Goal: Task Accomplishment & Management: Complete application form

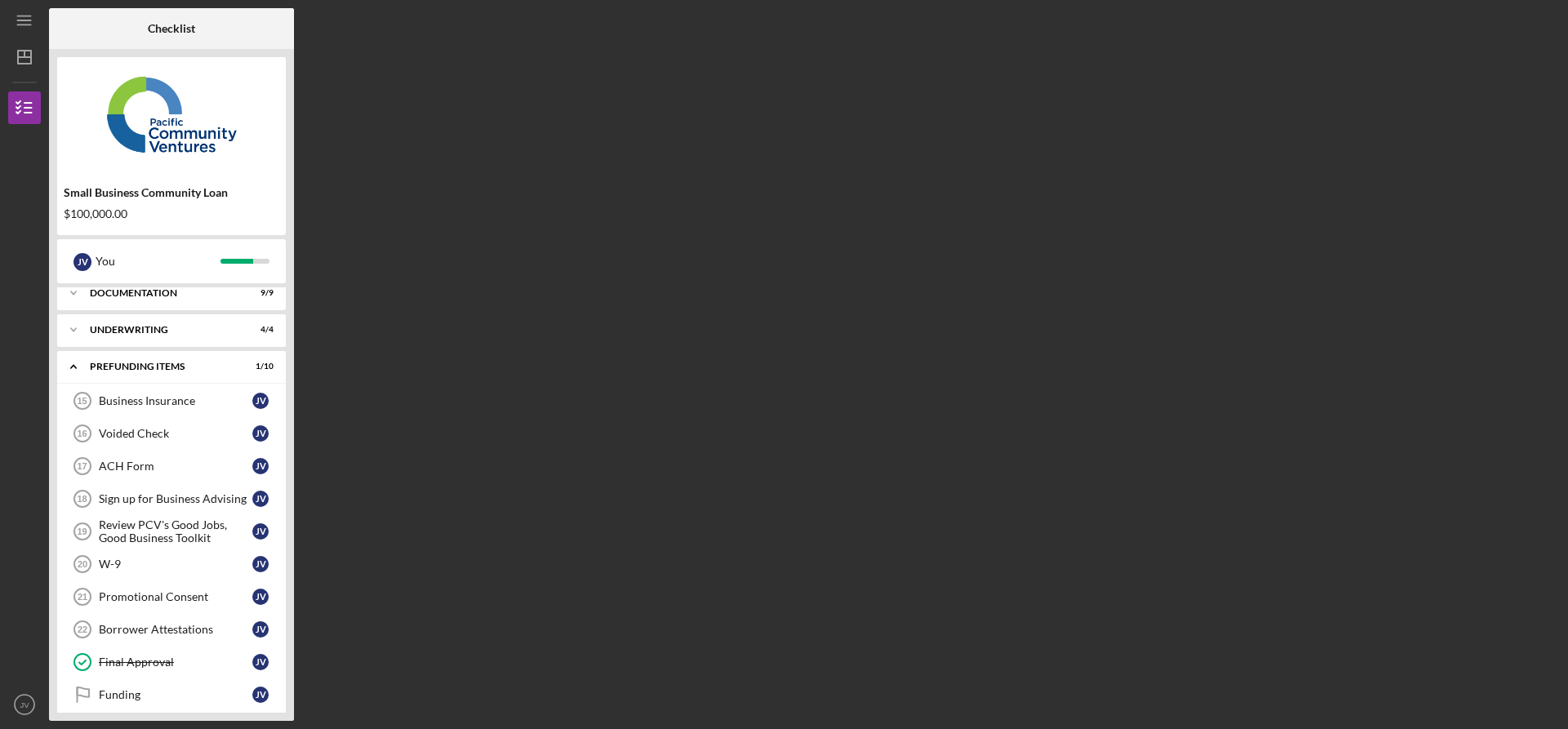
scroll to position [61, 0]
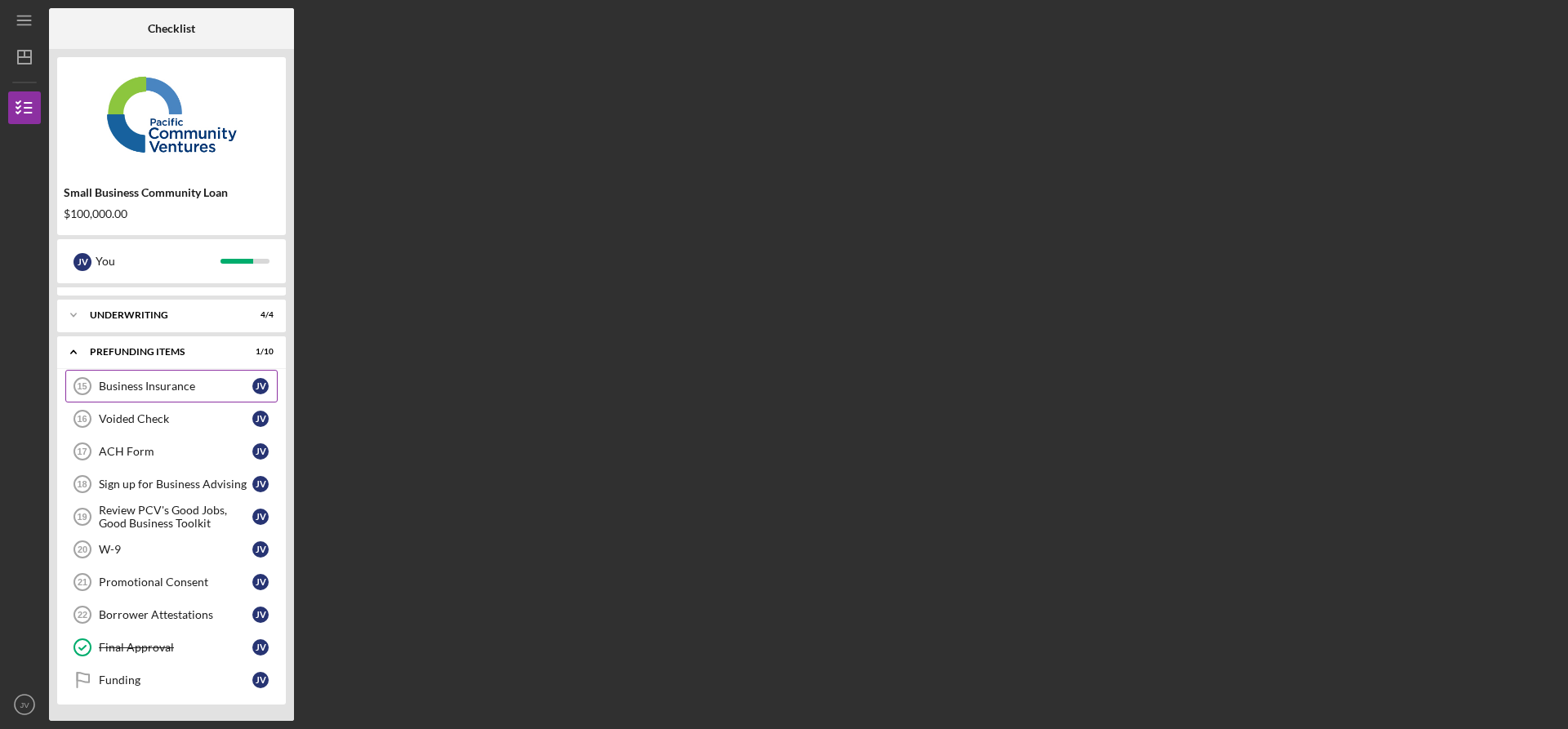
click at [186, 383] on div "Business Insurance" at bounding box center [175, 386] width 153 height 13
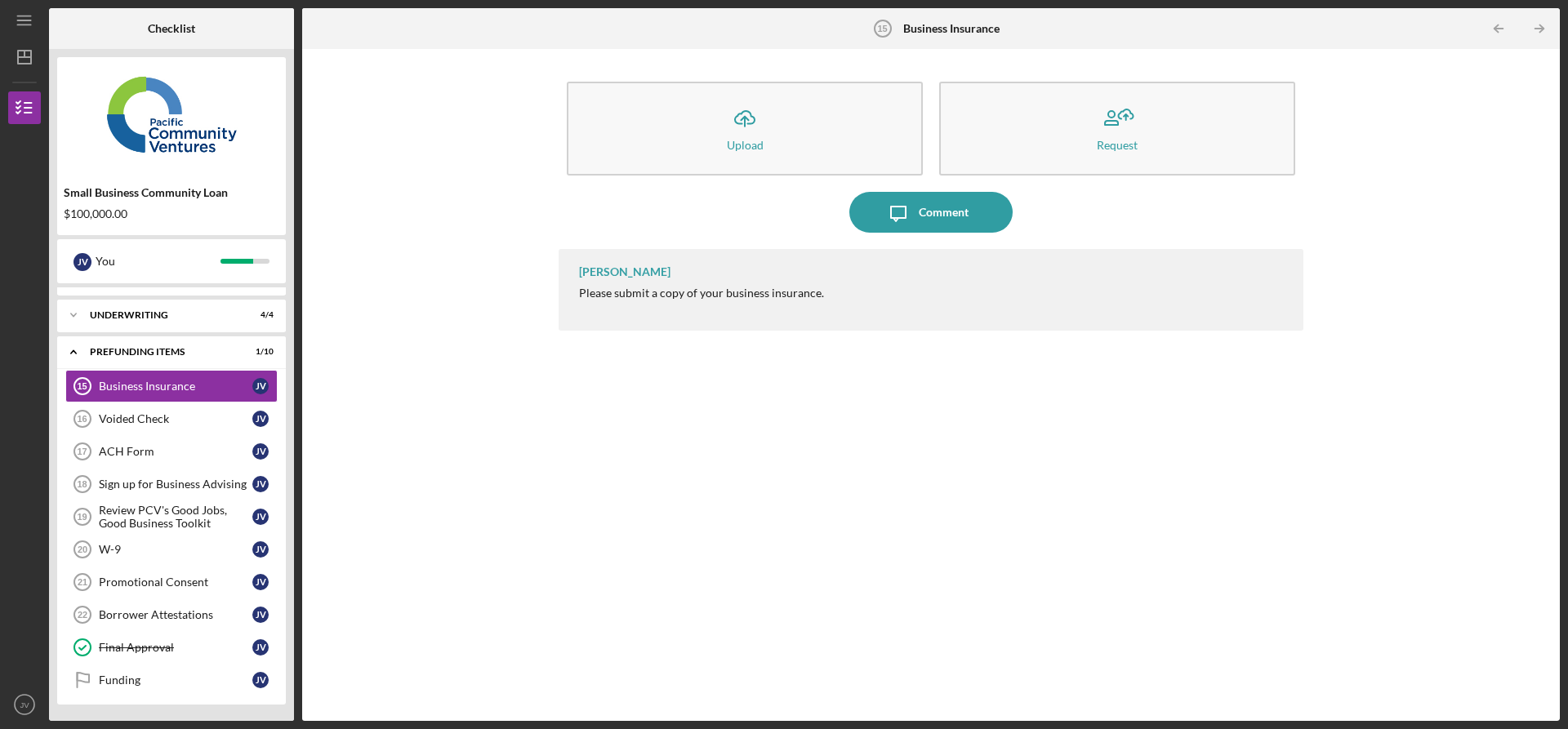
click at [761, 307] on div "[PERSON_NAME] Please submit a copy of your business insurance." at bounding box center [931, 290] width 745 height 82
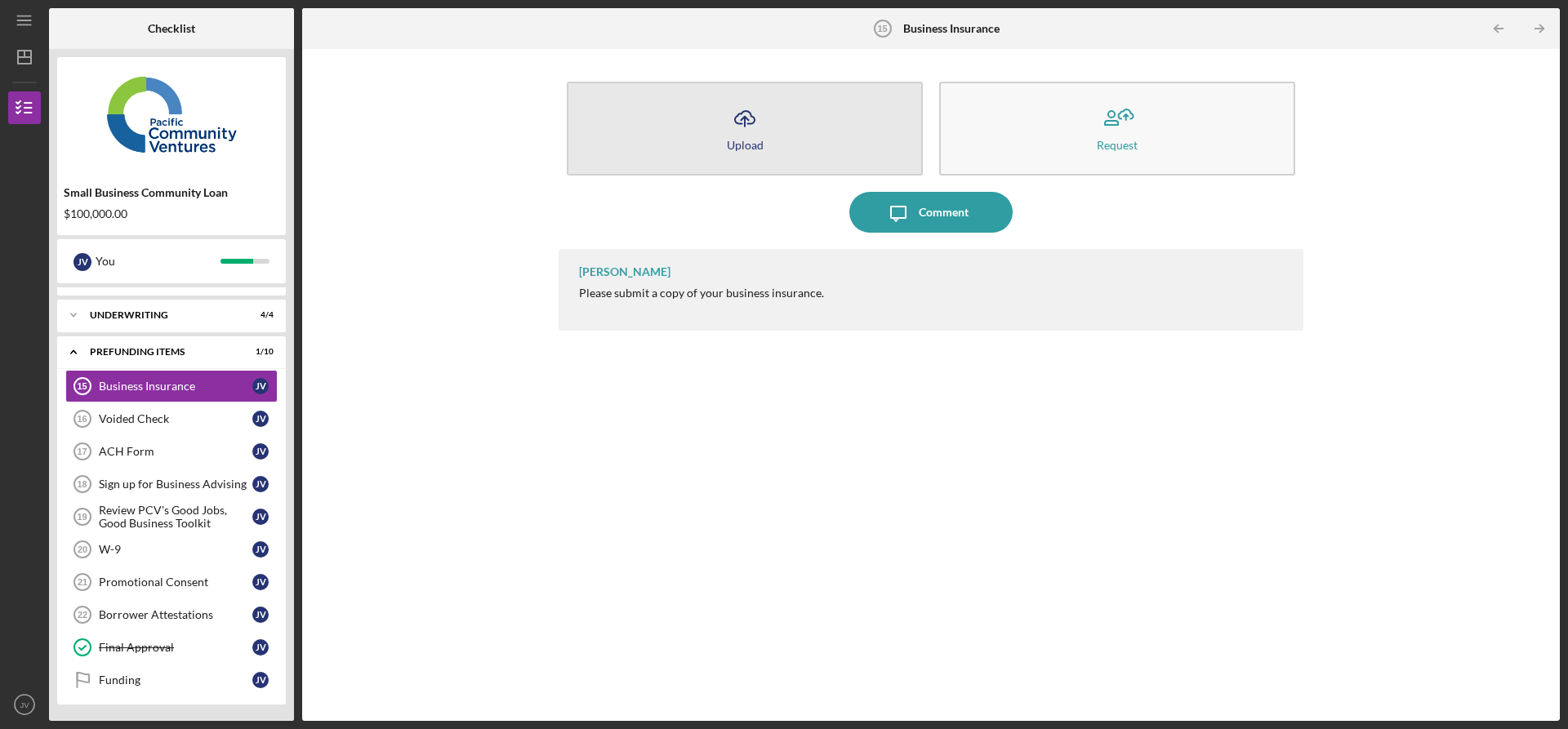
click at [744, 150] on div "Upload" at bounding box center [745, 145] width 37 height 12
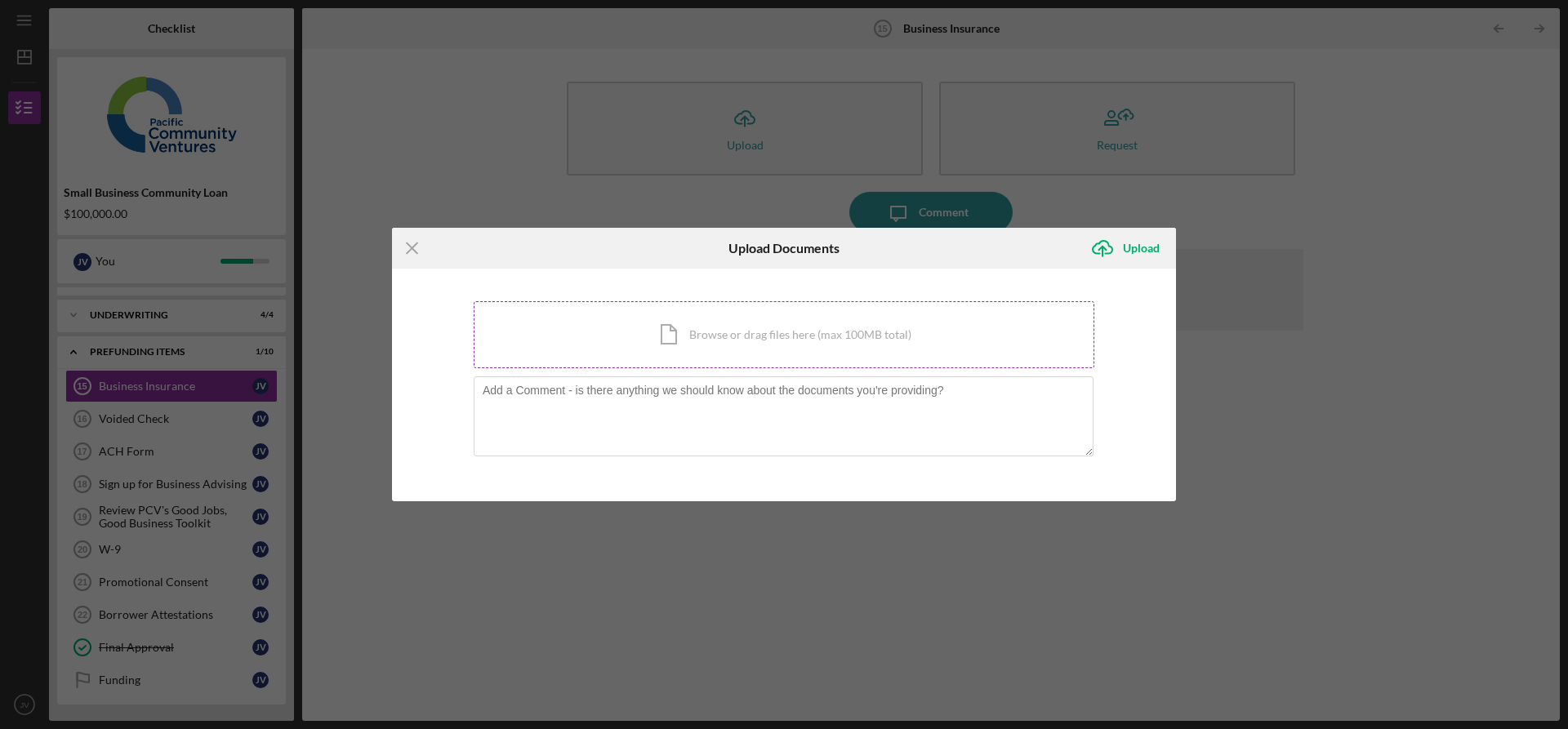
click at [705, 339] on div "Icon/Document Browse or drag files here (max 100MB total) Tap to choose files o…" at bounding box center [784, 334] width 621 height 67
click at [1099, 253] on icon "Icon/Upload" at bounding box center [1102, 248] width 41 height 41
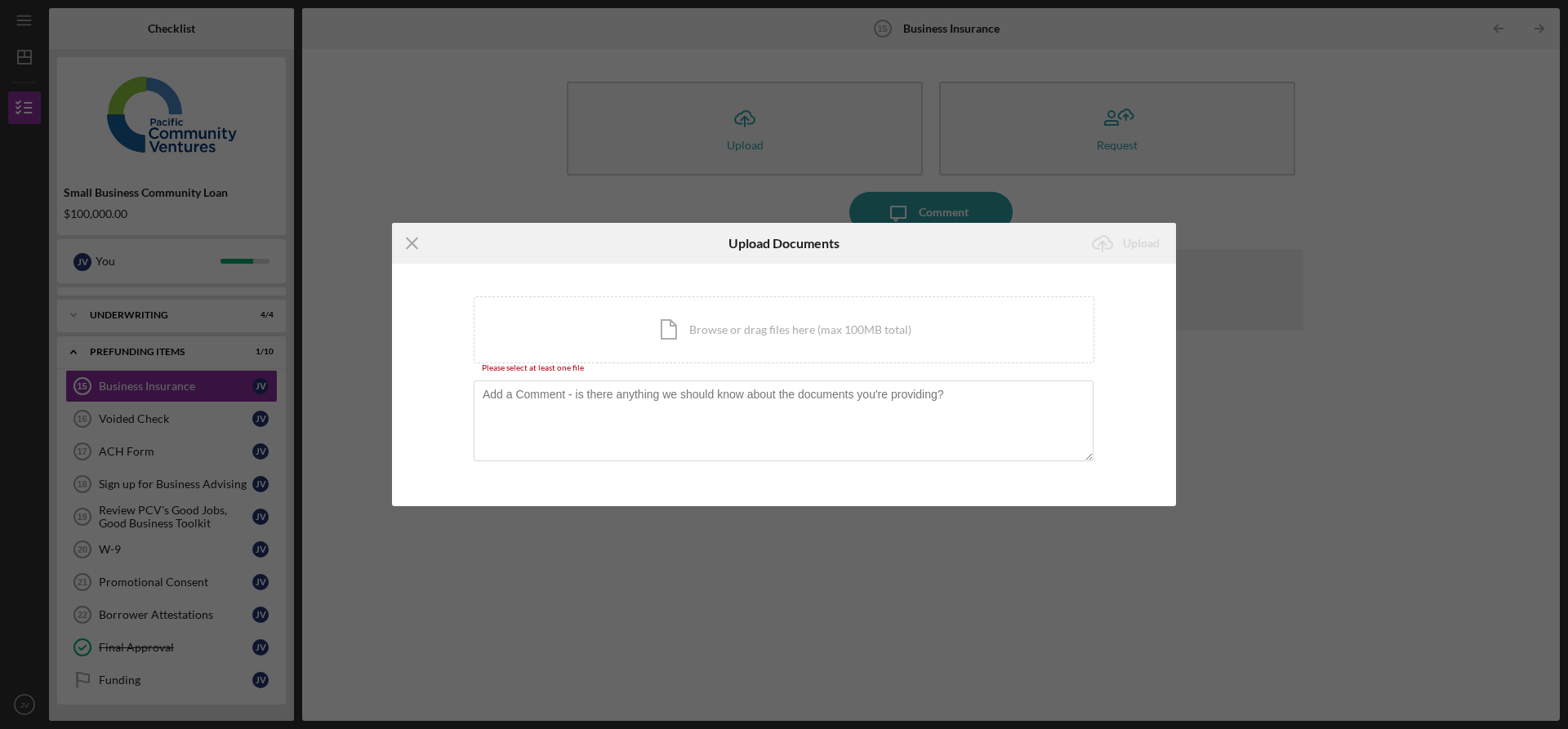
drag, startPoint x: 1083, startPoint y: 192, endPoint x: 1007, endPoint y: 205, distance: 77.1
click at [1085, 192] on div "Icon/Menu Close Upload Documents Icon/Upload Upload You're uploading documents …" at bounding box center [784, 364] width 1568 height 729
click at [407, 244] on icon "Icon/Menu Close" at bounding box center [412, 243] width 41 height 41
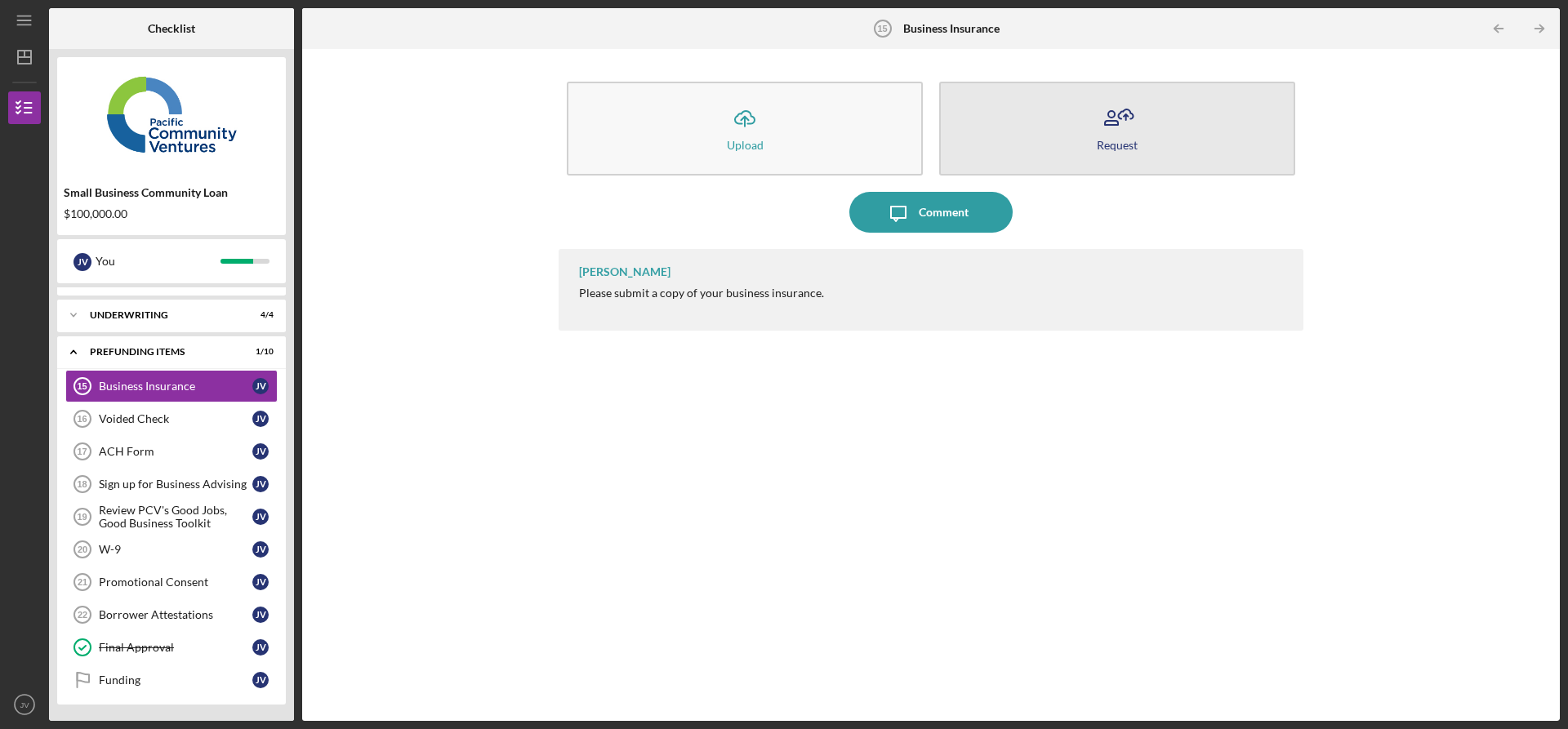
click at [1133, 121] on icon "button" at bounding box center [1117, 118] width 41 height 41
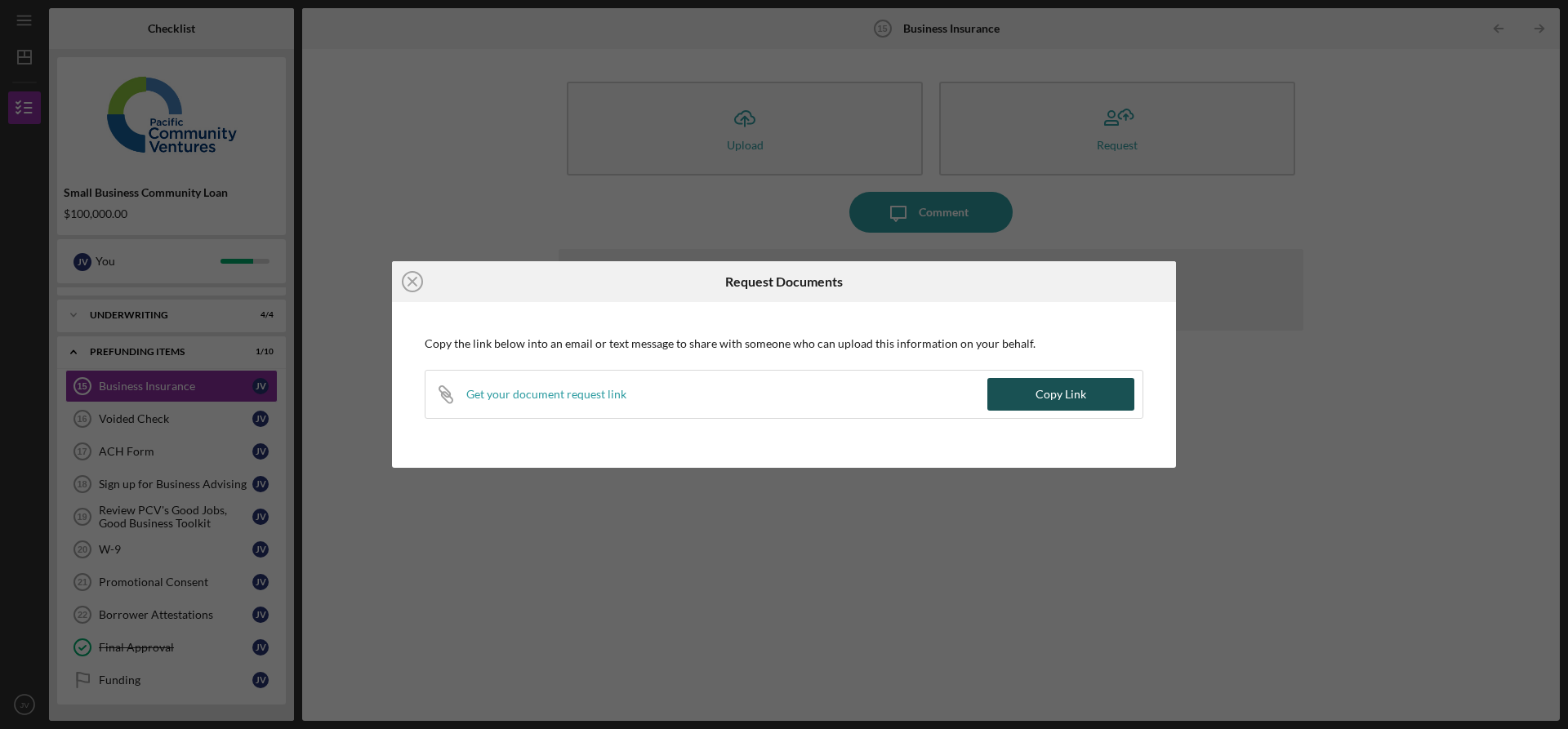
click at [1071, 405] on div "Copy Link" at bounding box center [1061, 395] width 51 height 32
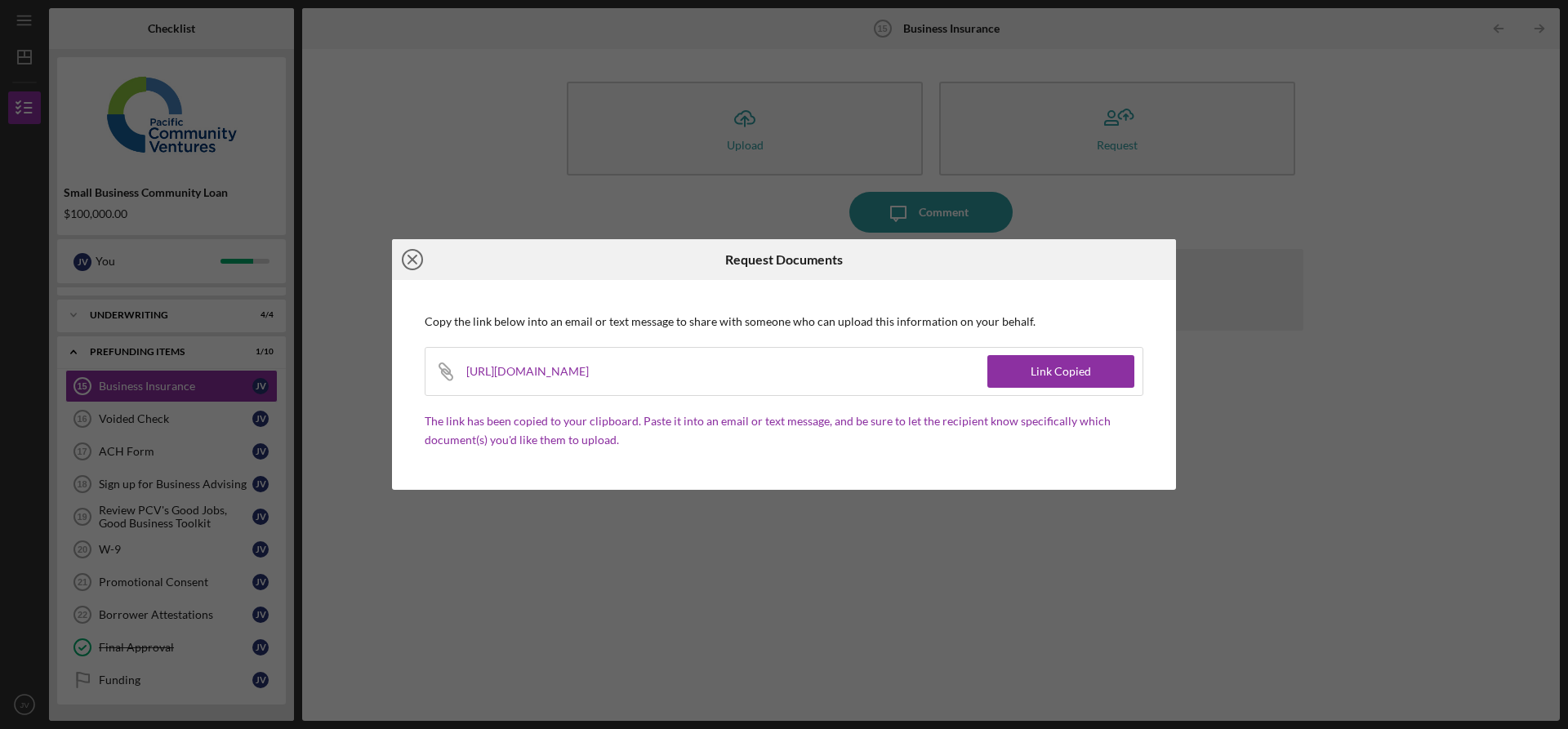
click at [408, 254] on icon "Icon/Close" at bounding box center [412, 259] width 41 height 41
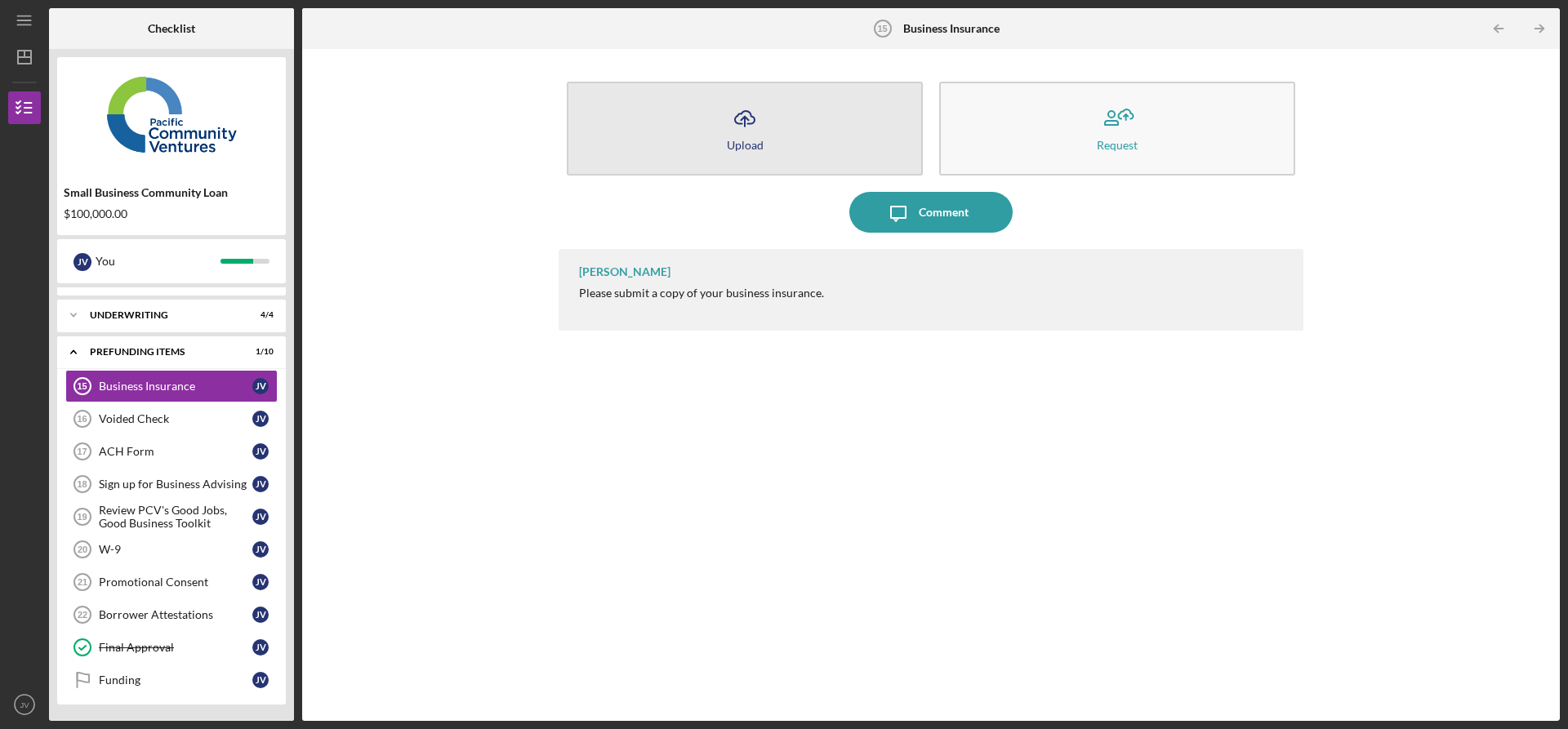
click at [777, 122] on button "Icon/Upload Upload" at bounding box center [745, 129] width 356 height 94
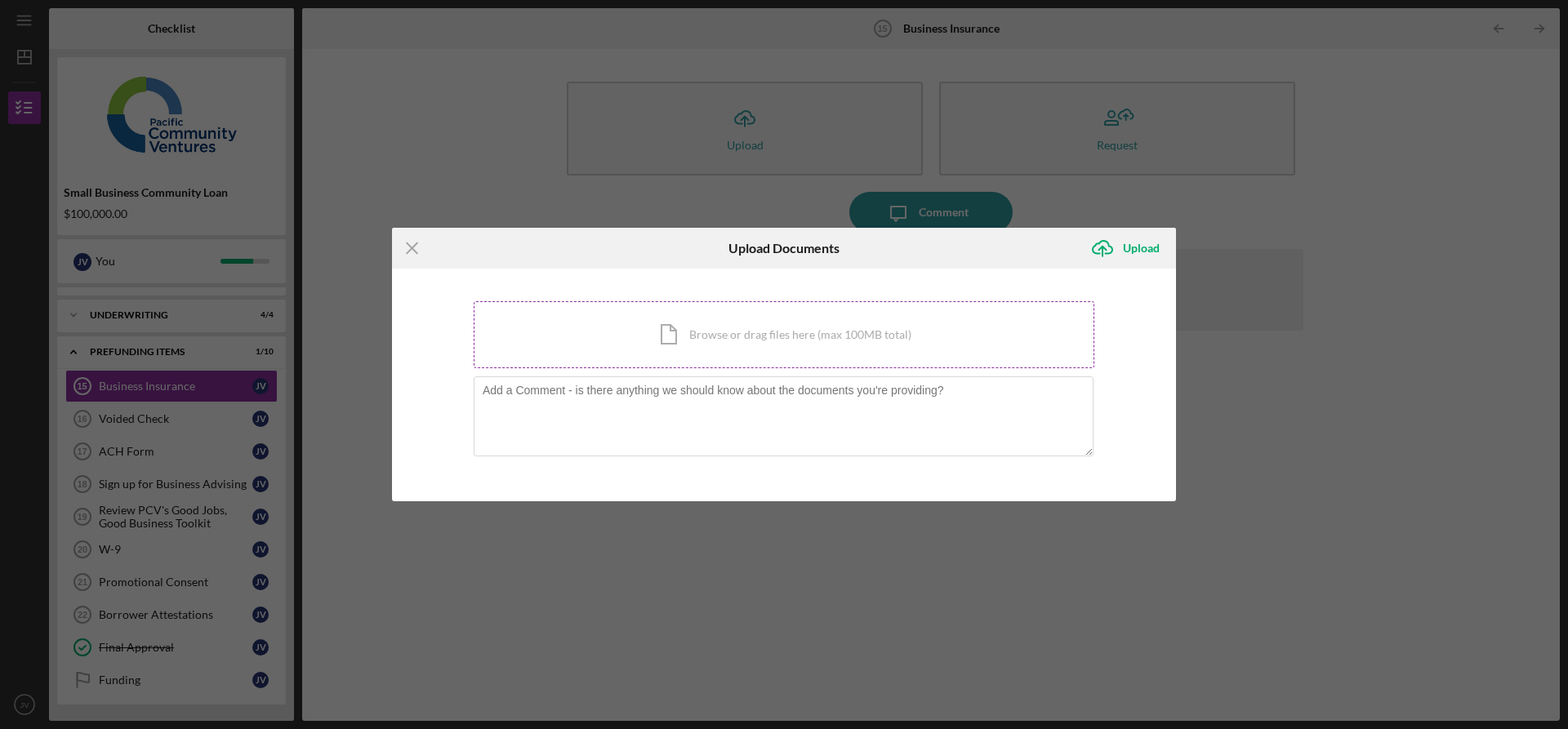
click at [720, 351] on div "Icon/Document Browse or drag files here (max 100MB total) Tap to choose files o…" at bounding box center [784, 334] width 621 height 67
click at [420, 249] on icon "Icon/Menu Close" at bounding box center [412, 248] width 41 height 41
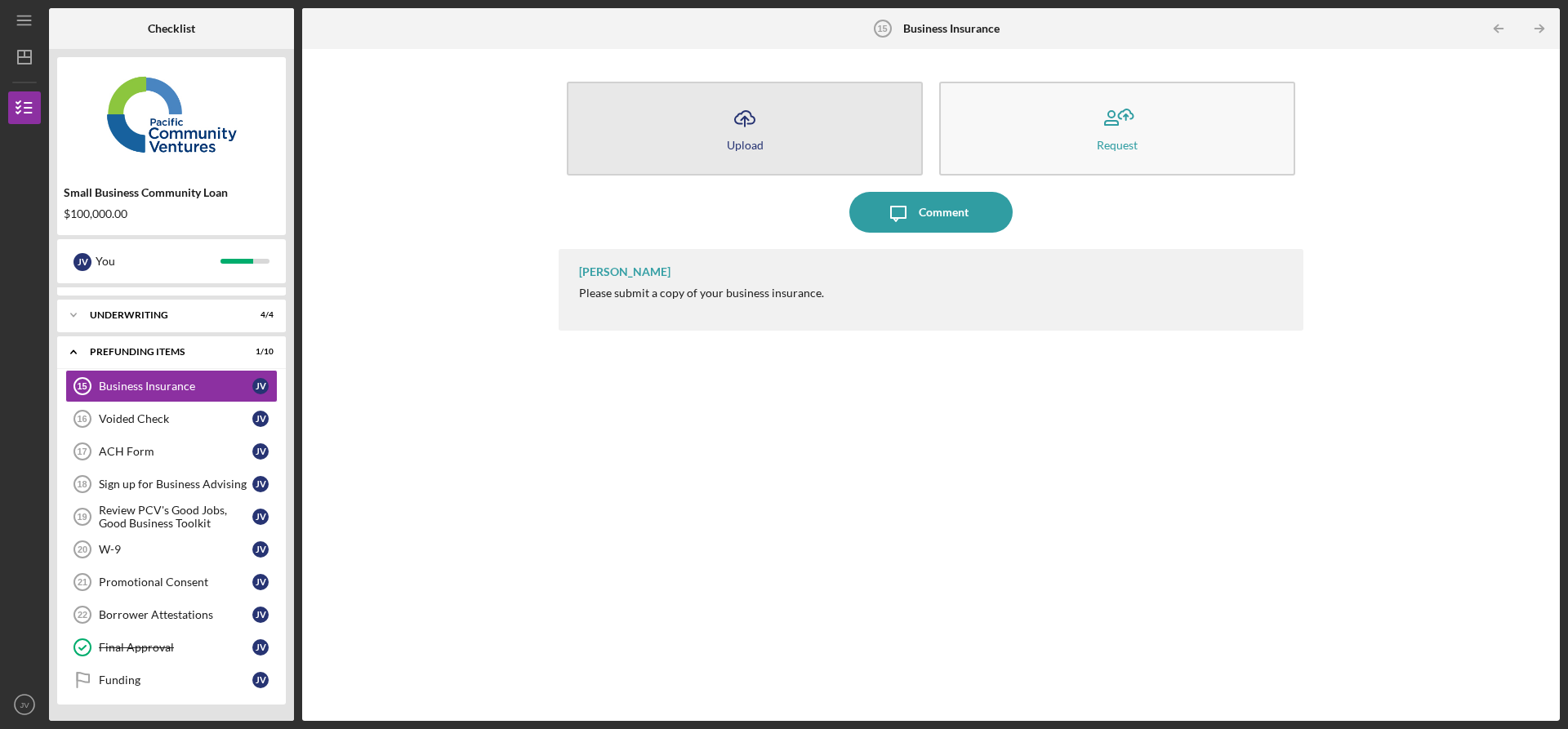
click at [751, 132] on icon "Icon/Upload" at bounding box center [744, 118] width 41 height 41
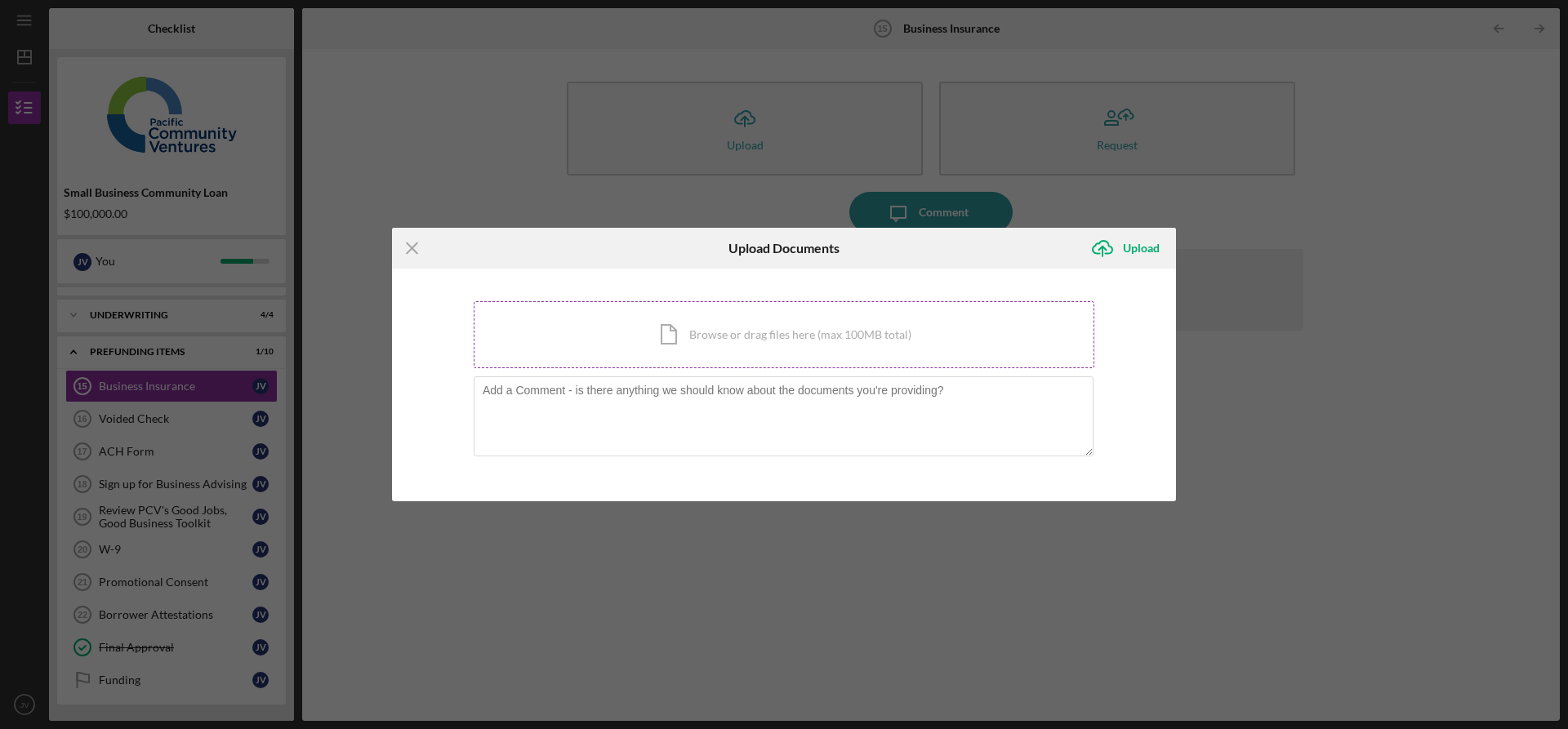
click at [750, 339] on div "Icon/Document Browse or drag files here (max 100MB total) Tap to choose files o…" at bounding box center [784, 334] width 621 height 67
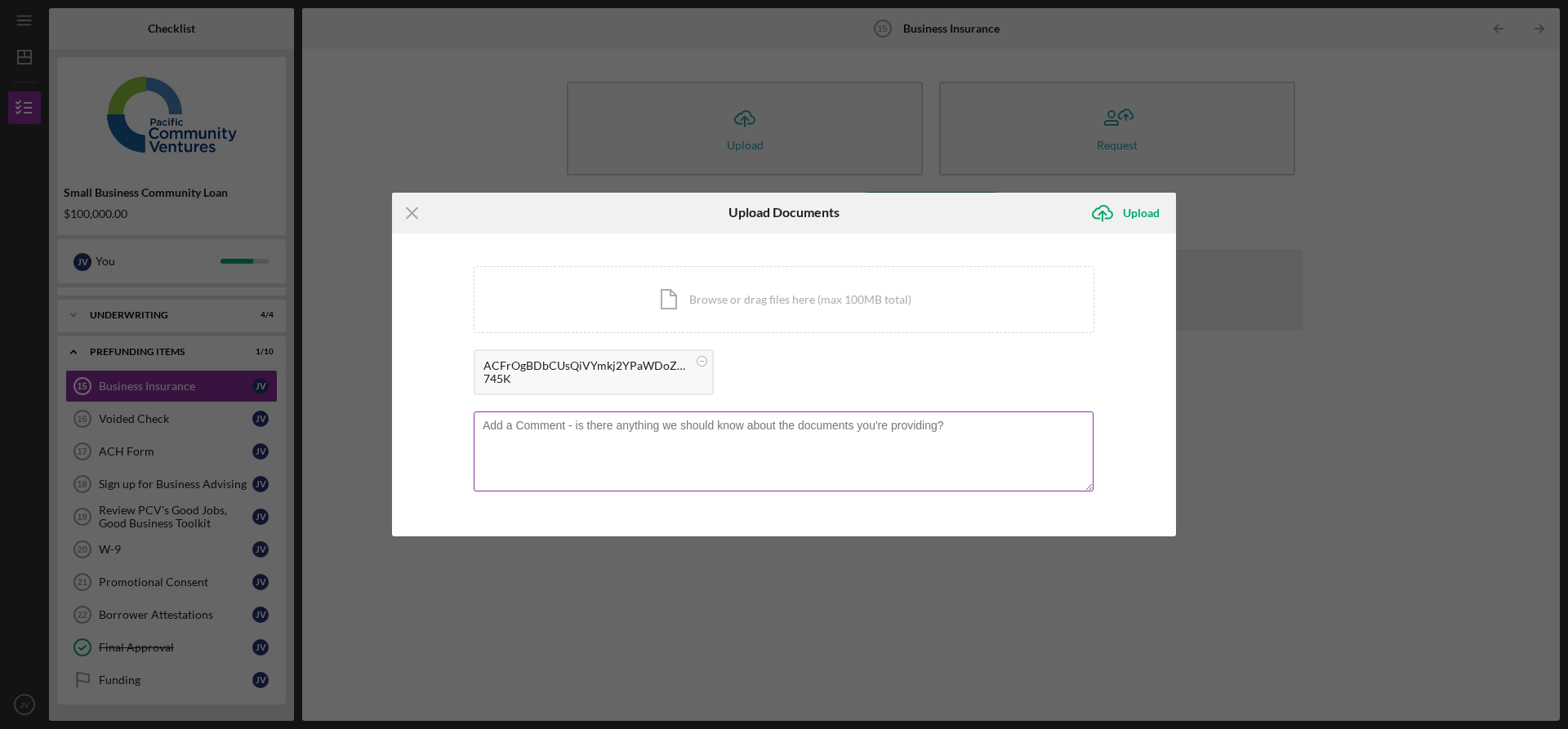
click at [949, 424] on textarea at bounding box center [784, 452] width 620 height 80
click at [1106, 216] on icon "Icon/Upload" at bounding box center [1102, 213] width 41 height 41
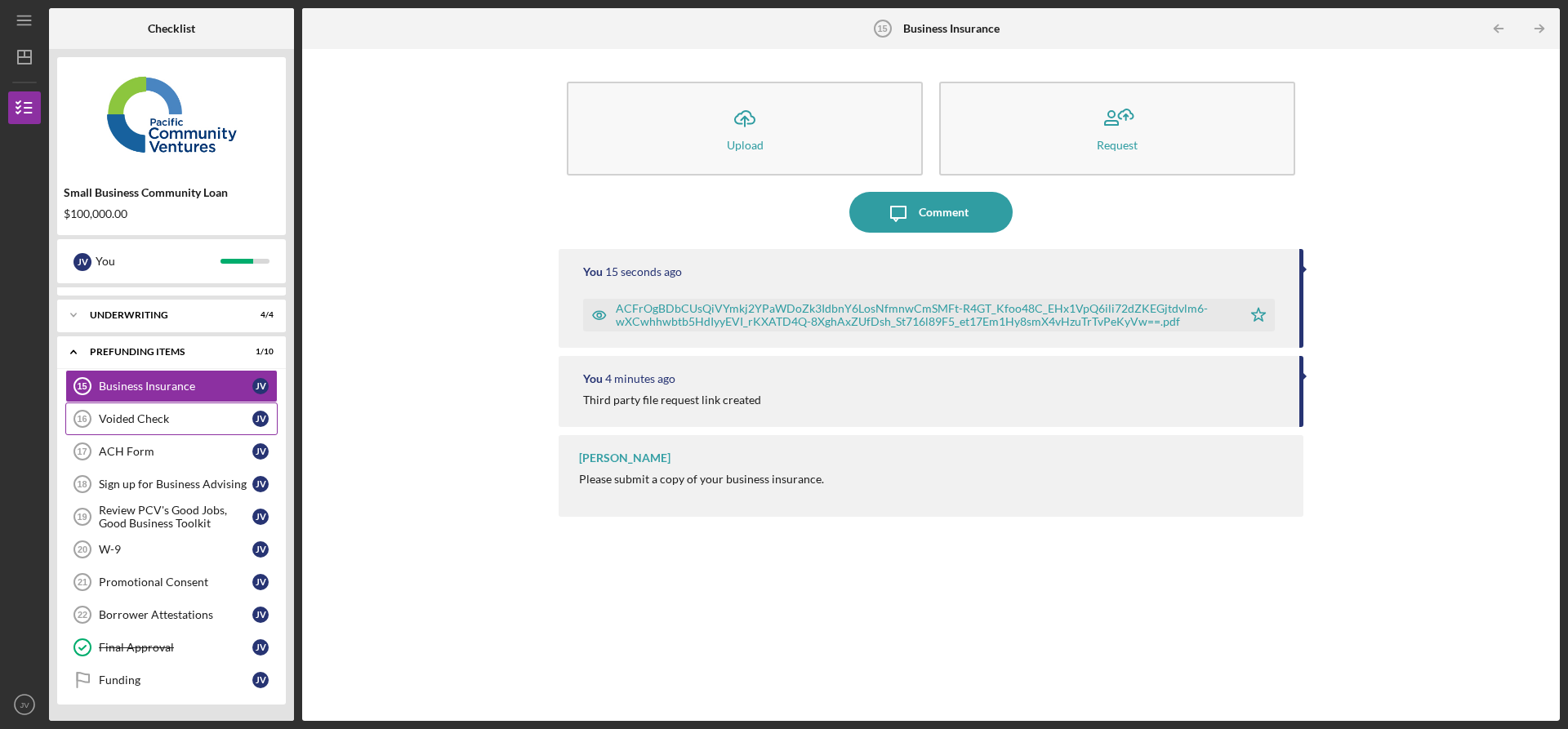
click at [187, 420] on div "Voided Check" at bounding box center [175, 419] width 153 height 13
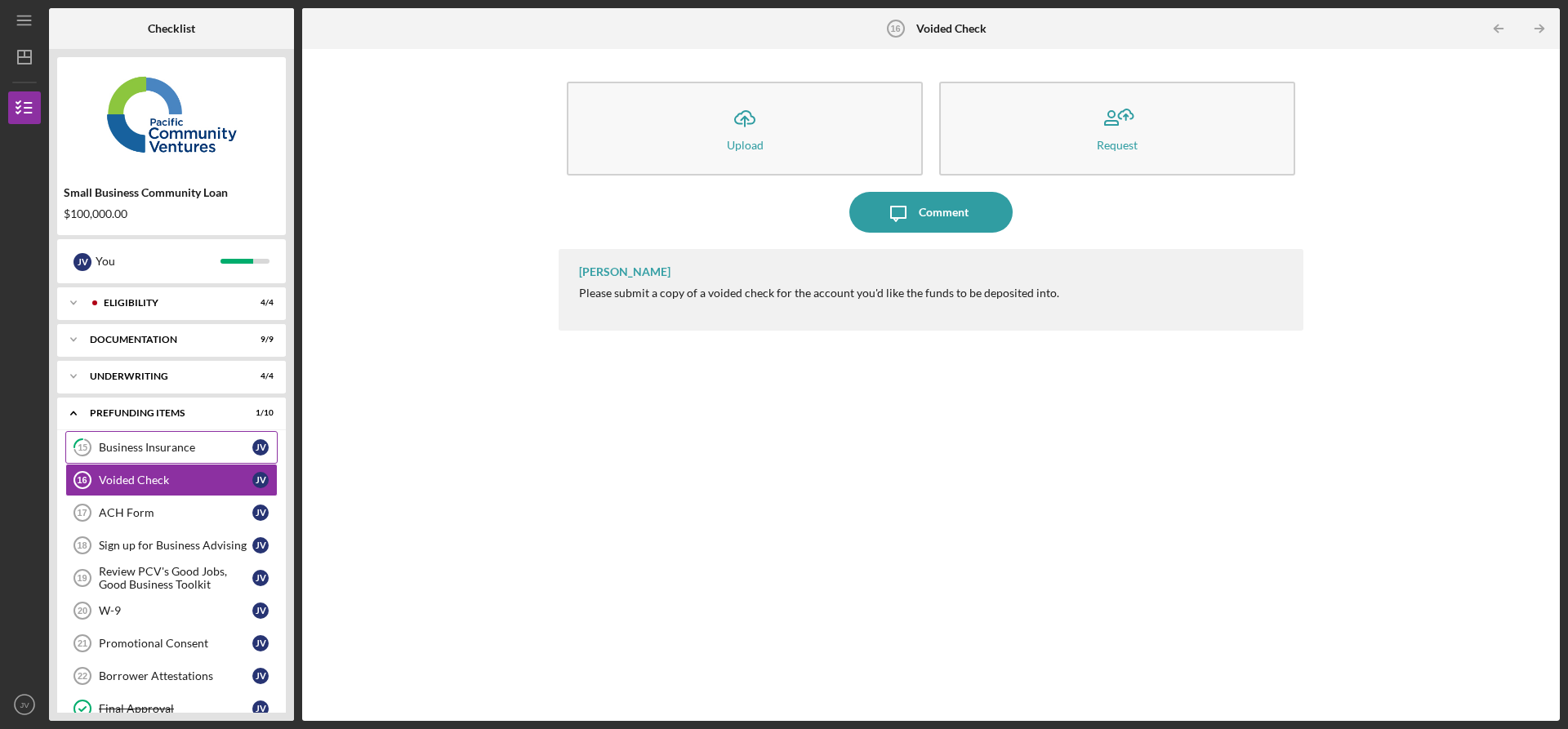
click at [173, 447] on div "Business Insurance" at bounding box center [175, 448] width 153 height 13
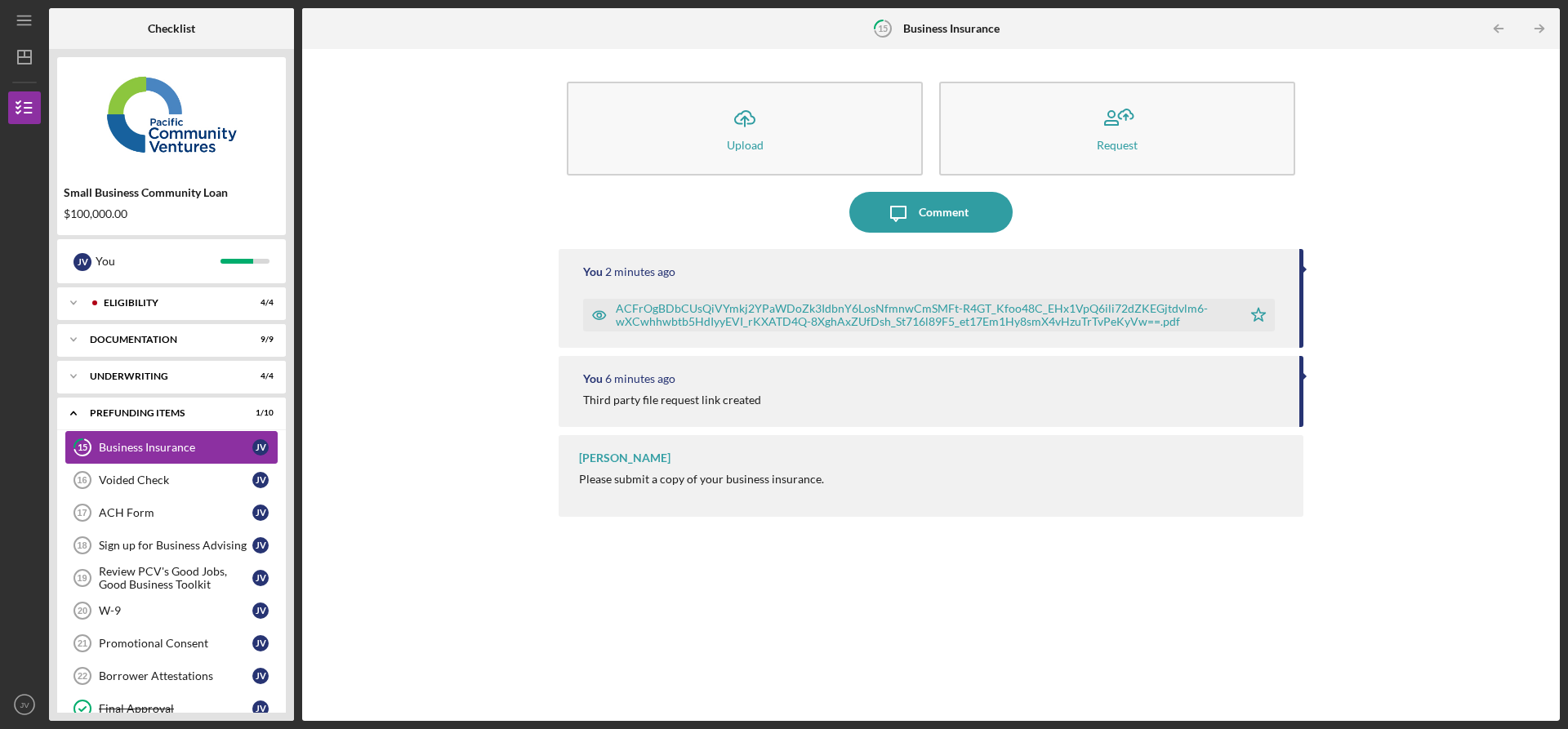
click at [173, 449] on div "Business Insurance" at bounding box center [175, 448] width 153 height 13
click at [146, 483] on div "Voided Check" at bounding box center [175, 480] width 153 height 13
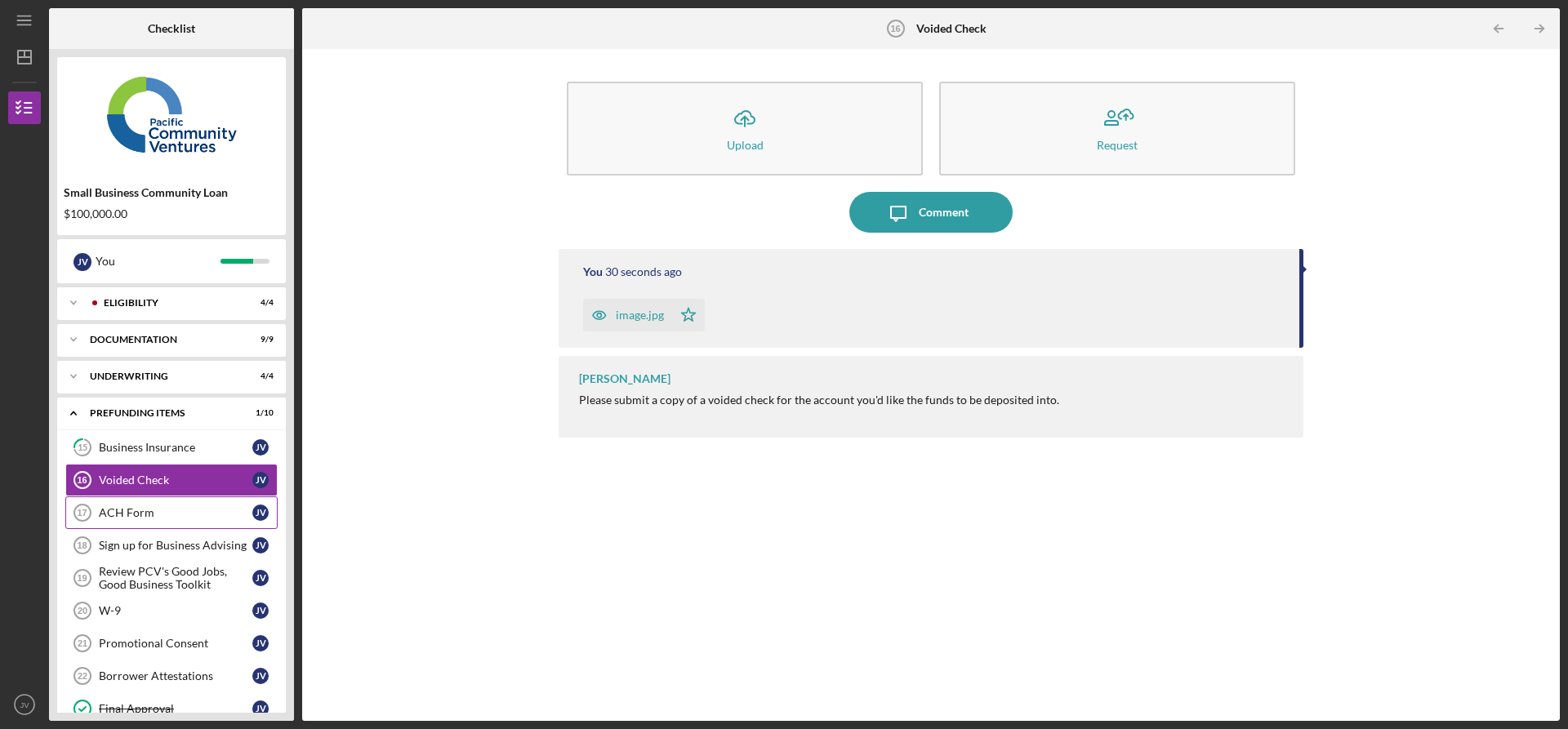
click at [197, 516] on div "ACH Form" at bounding box center [175, 513] width 153 height 13
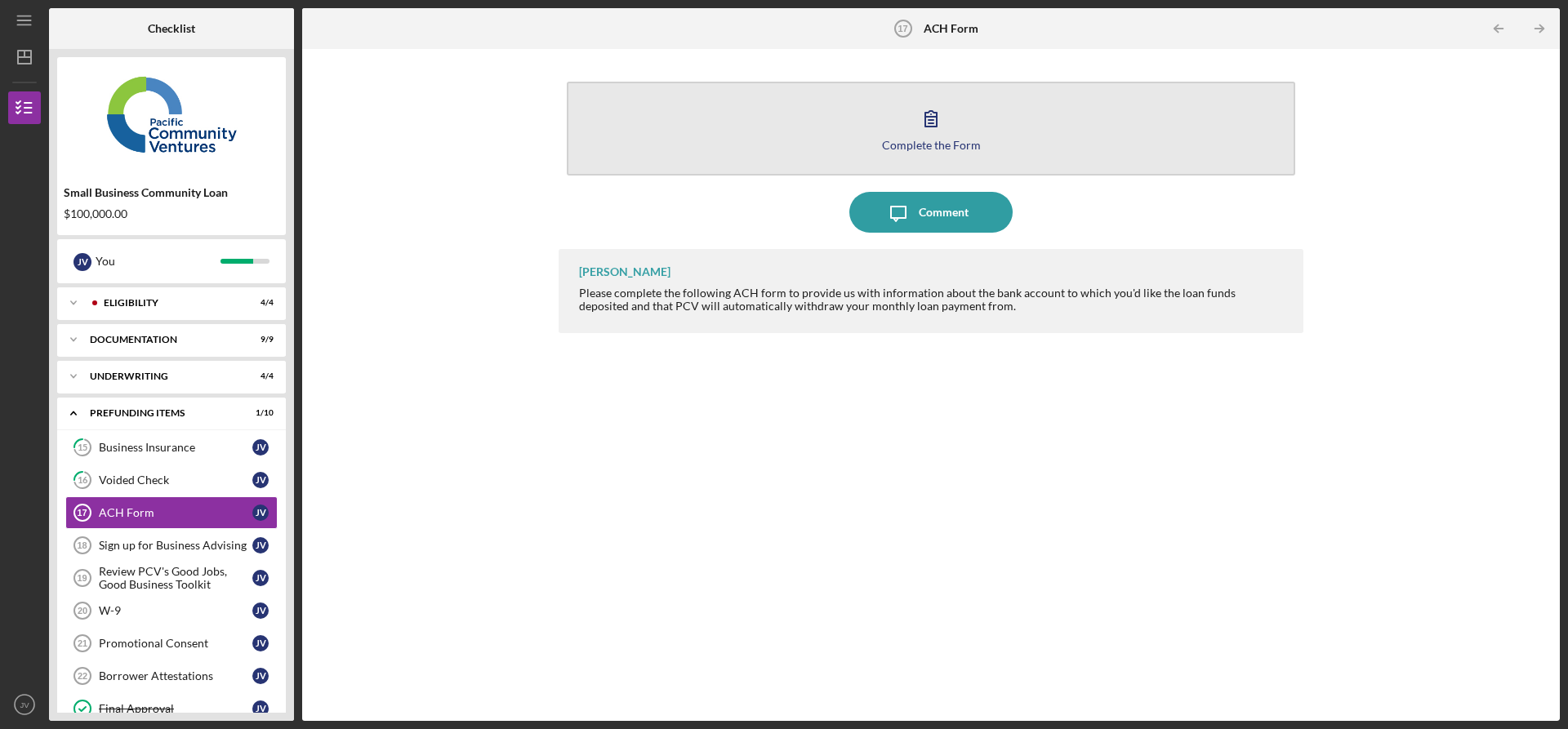
click at [926, 134] on icon "button" at bounding box center [930, 118] width 41 height 41
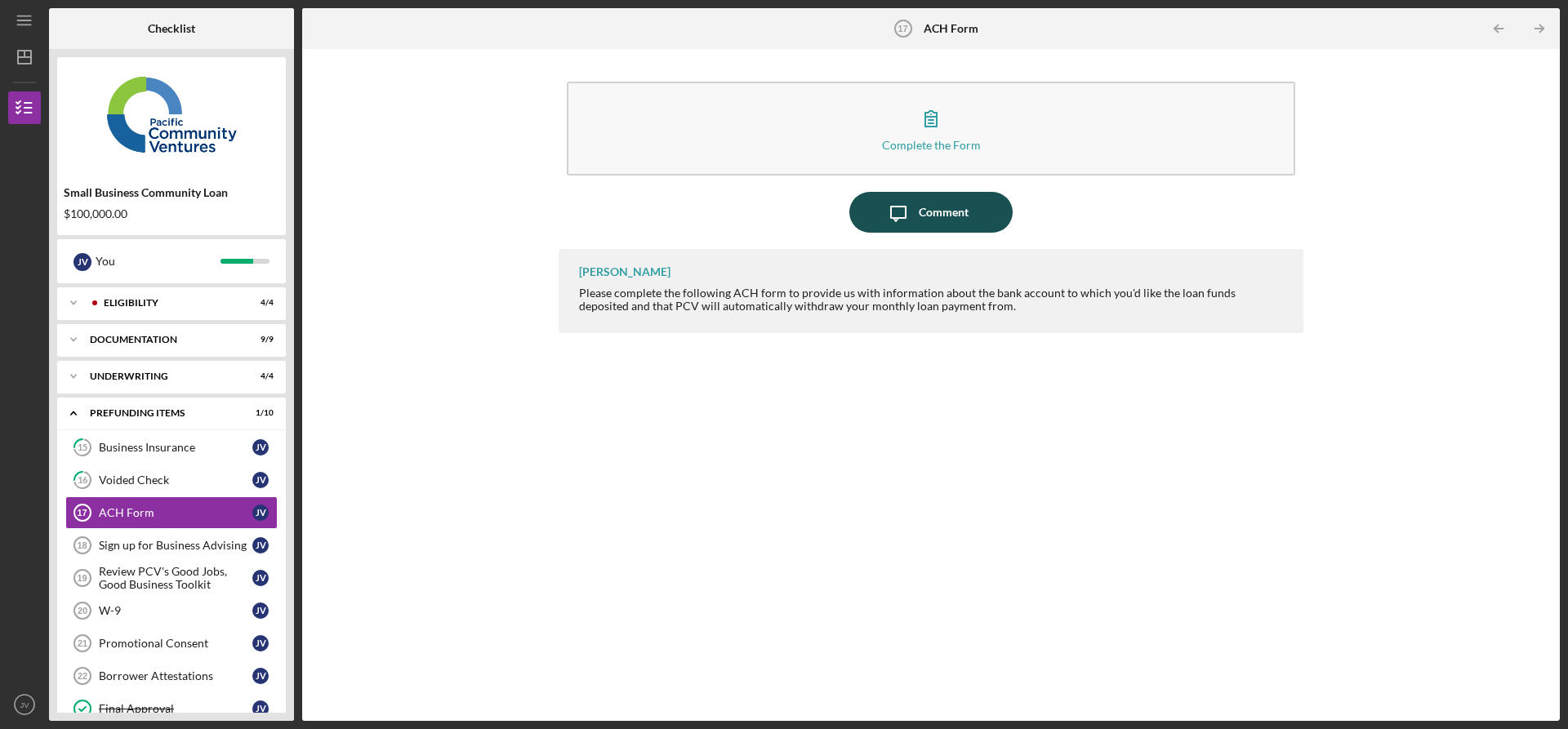
click at [925, 207] on div "Comment" at bounding box center [944, 212] width 50 height 41
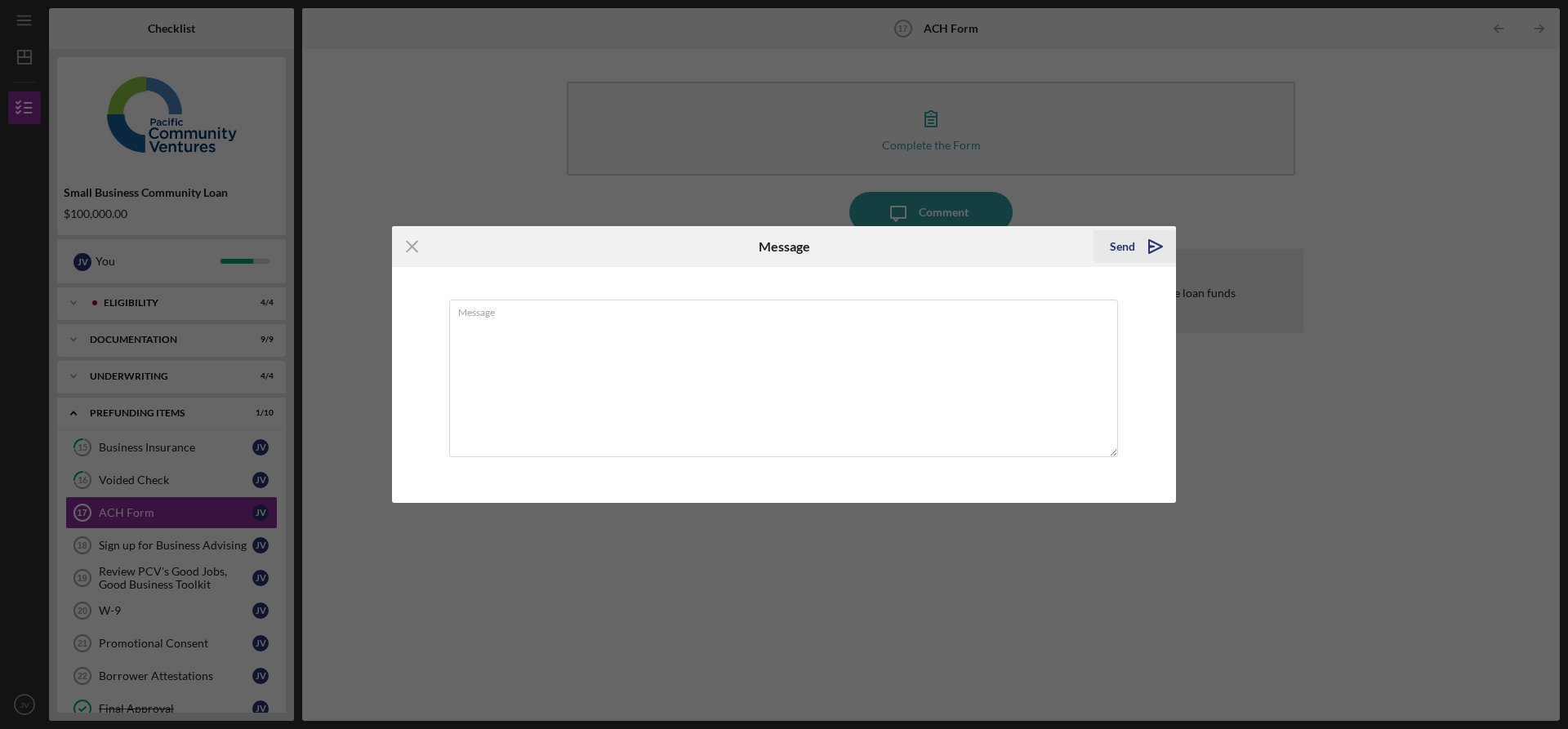
click at [1159, 242] on icon "Icon/icon-invite-send" at bounding box center [1155, 246] width 41 height 41
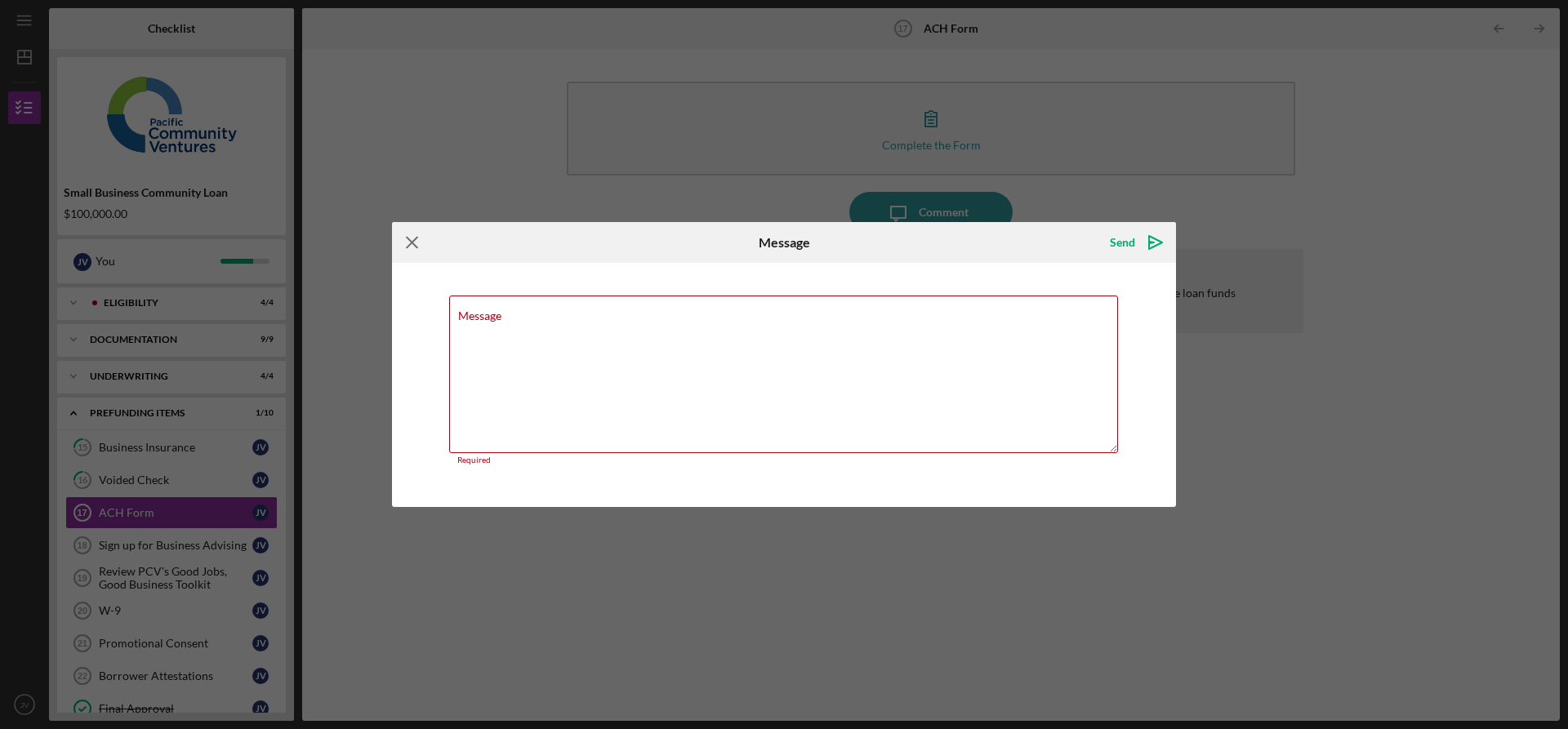
click at [428, 245] on icon "Icon/Menu Close" at bounding box center [412, 242] width 41 height 41
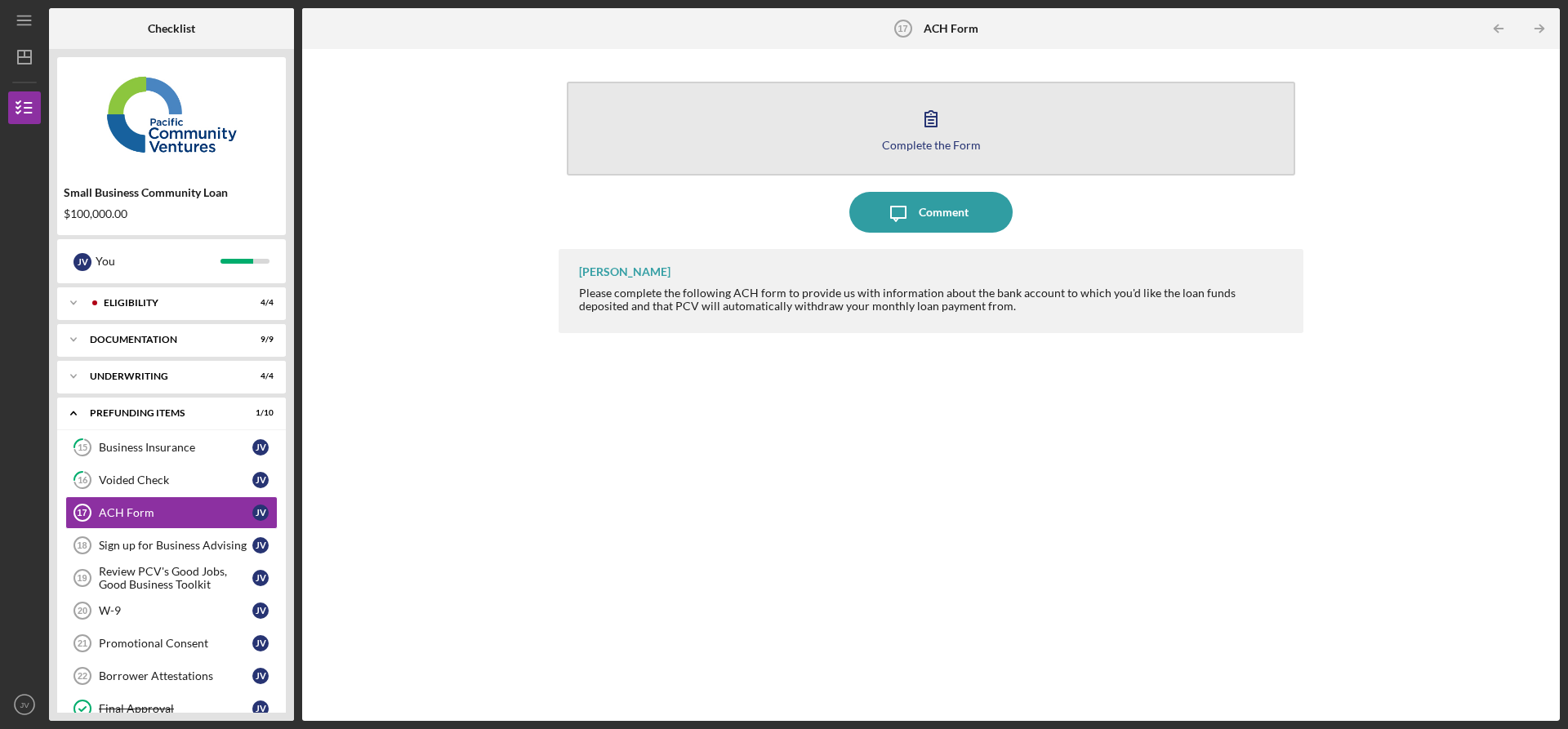
click at [941, 139] on div "Complete the Form" at bounding box center [931, 145] width 99 height 12
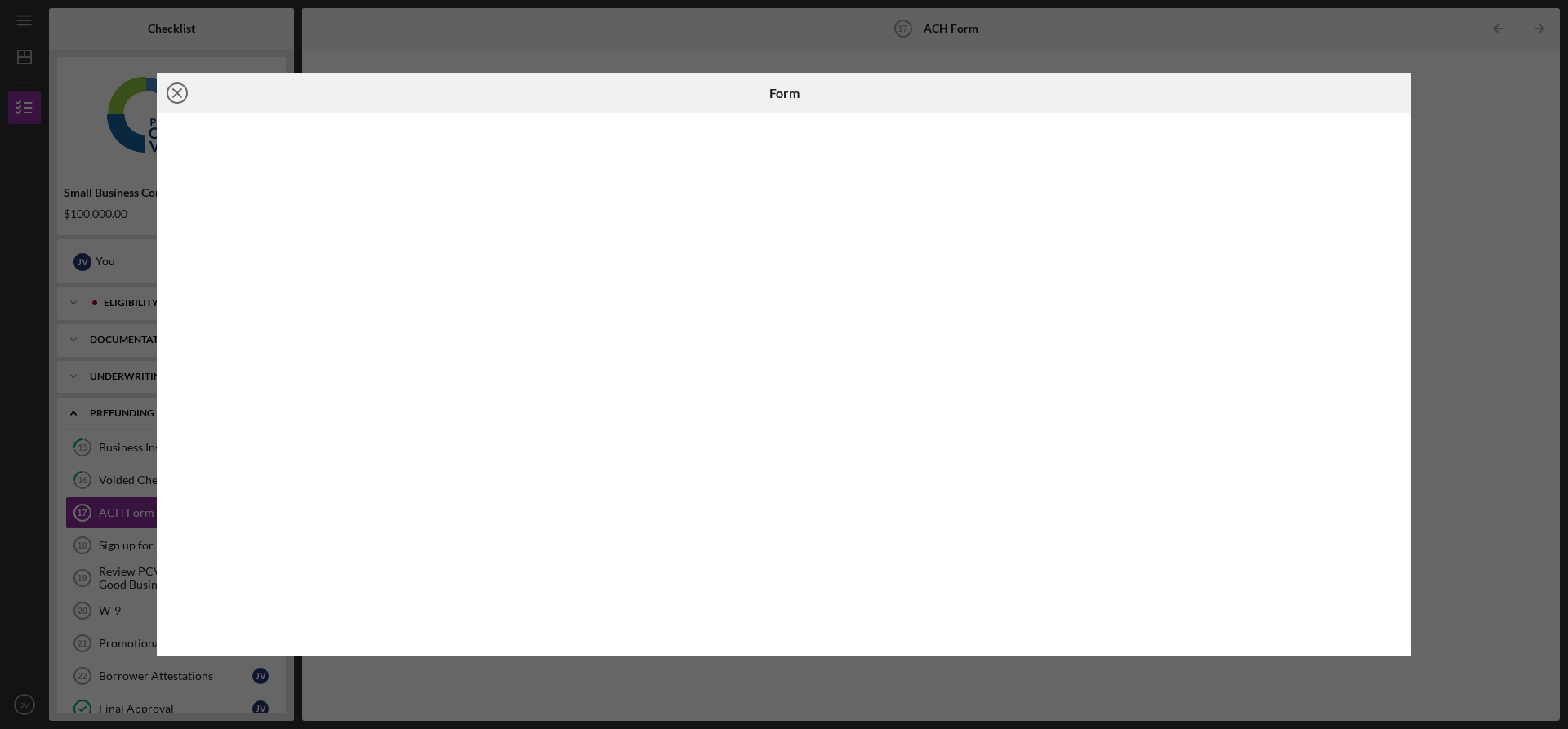
click at [172, 92] on icon "Icon/Close" at bounding box center [177, 92] width 41 height 41
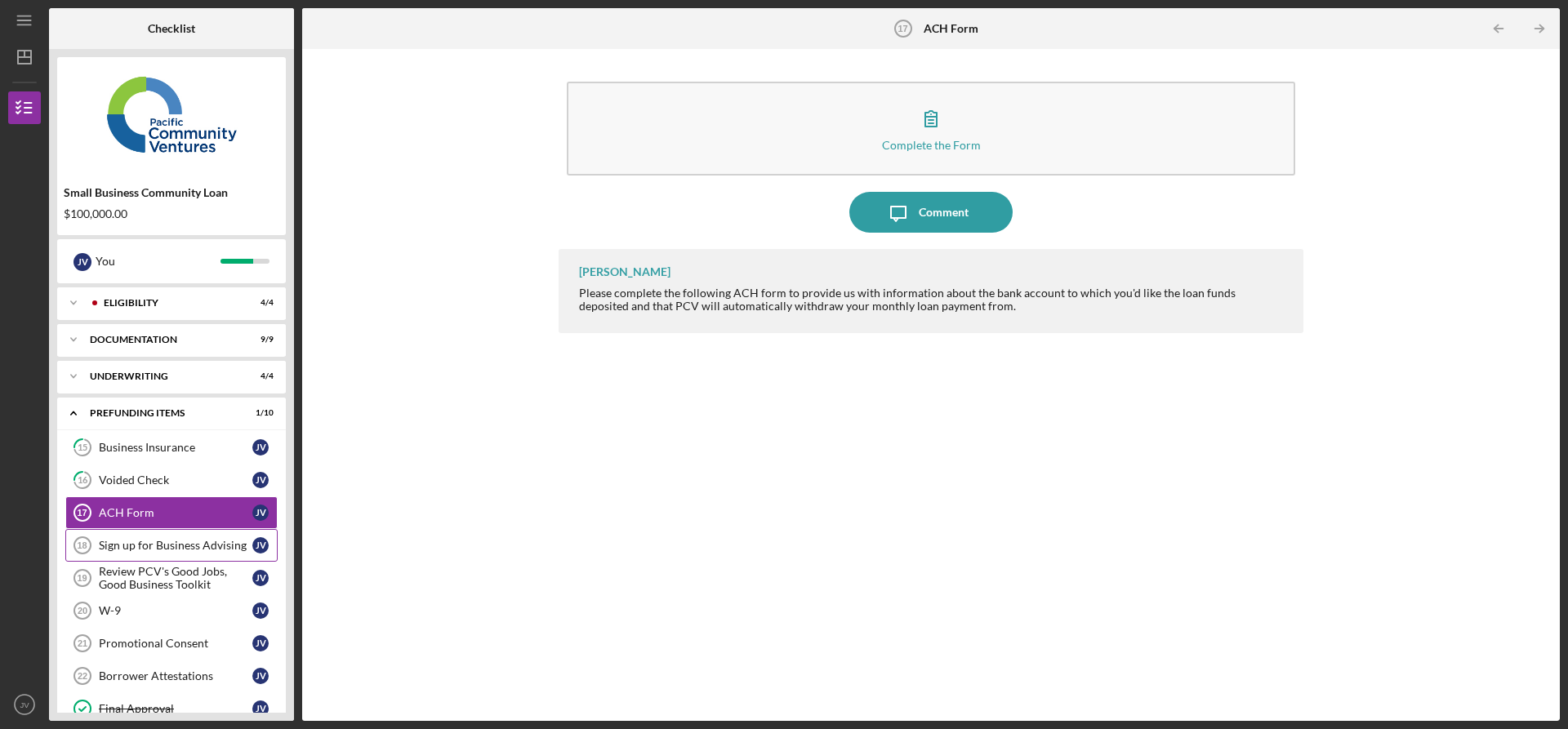
click at [194, 545] on div "Sign up for Business Advising" at bounding box center [175, 546] width 153 height 13
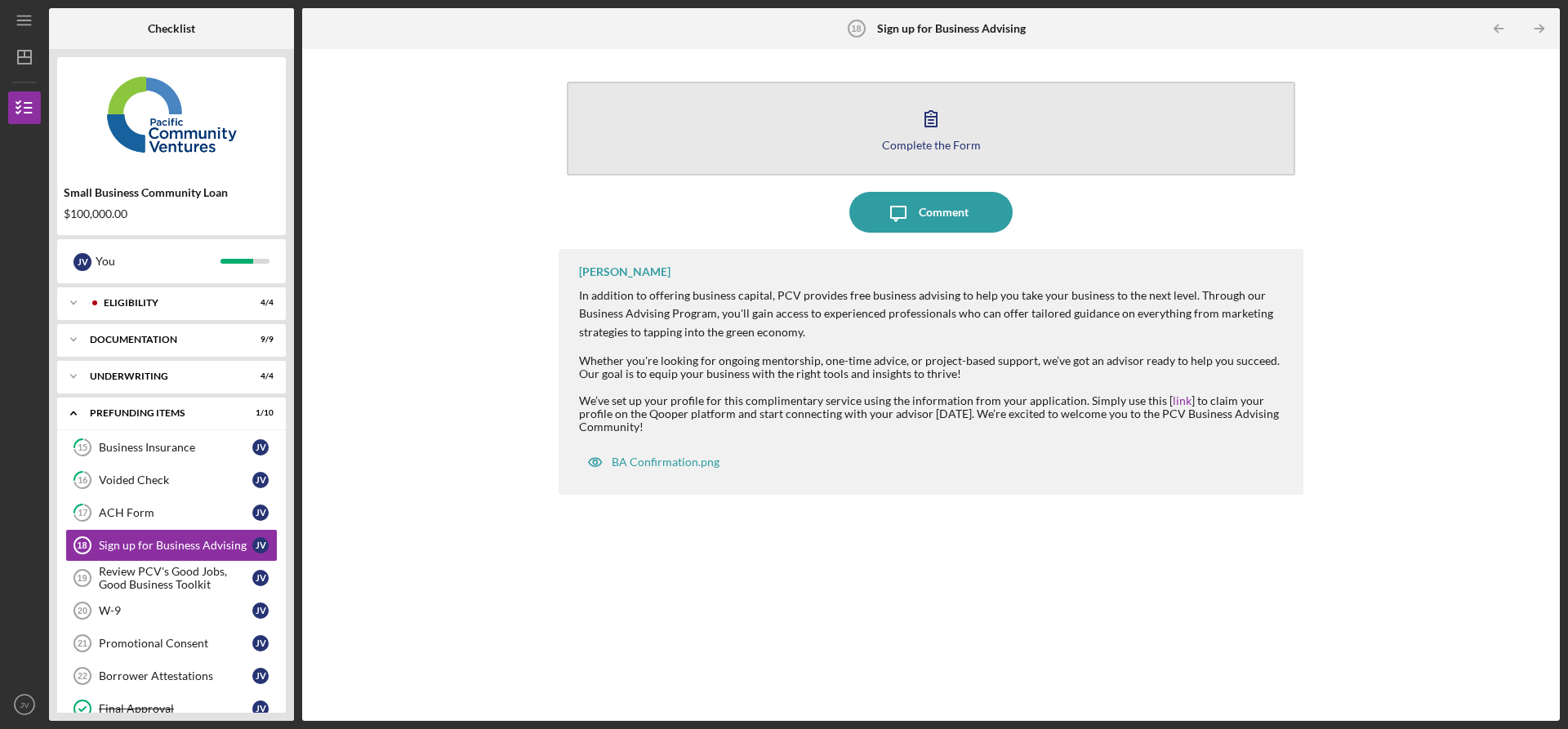
click at [930, 135] on icon "button" at bounding box center [930, 118] width 41 height 41
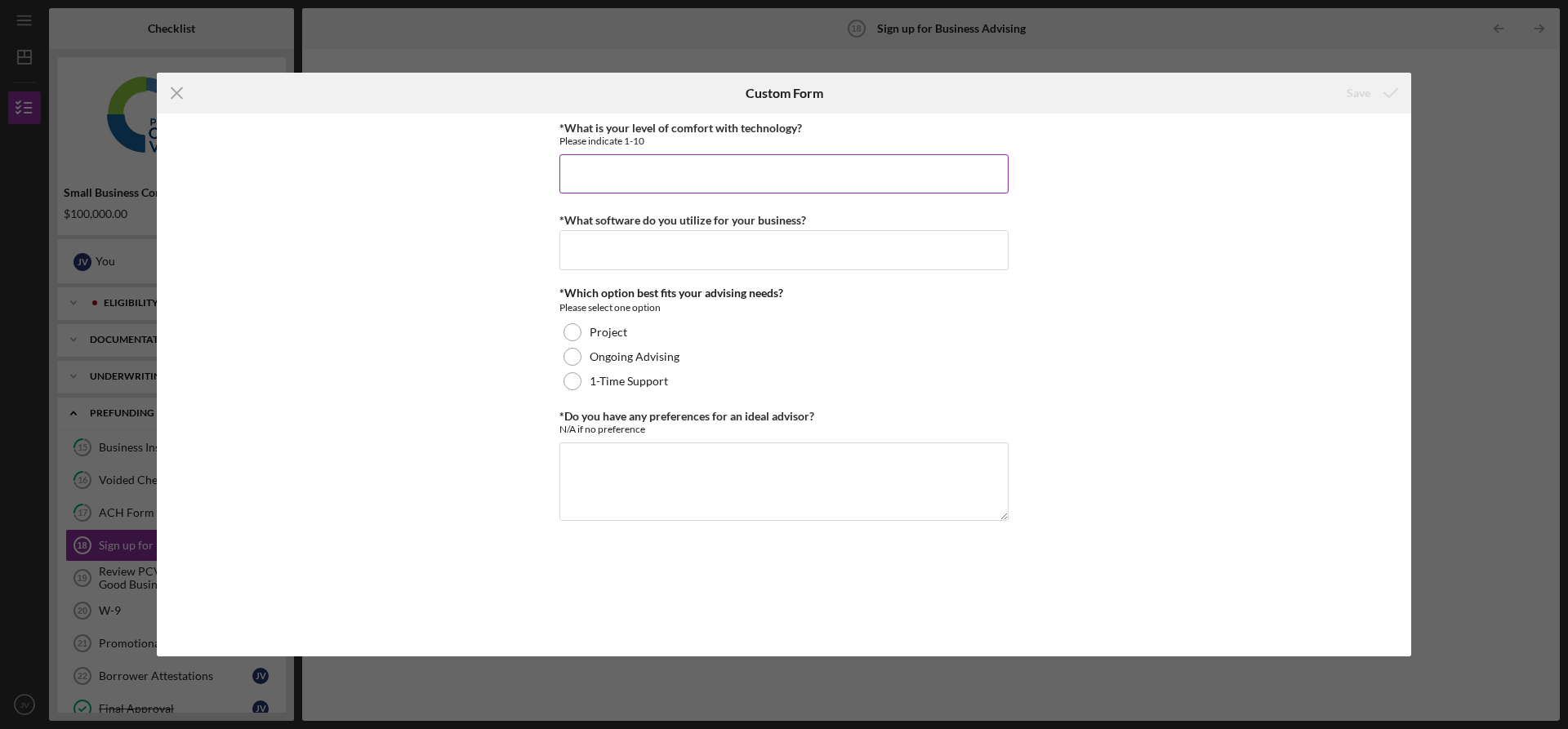
click at [650, 184] on input "*What is your level of comfort with technology?" at bounding box center [784, 173] width 449 height 39
click at [682, 254] on input "*What software do you utilize for your business?" at bounding box center [784, 250] width 449 height 39
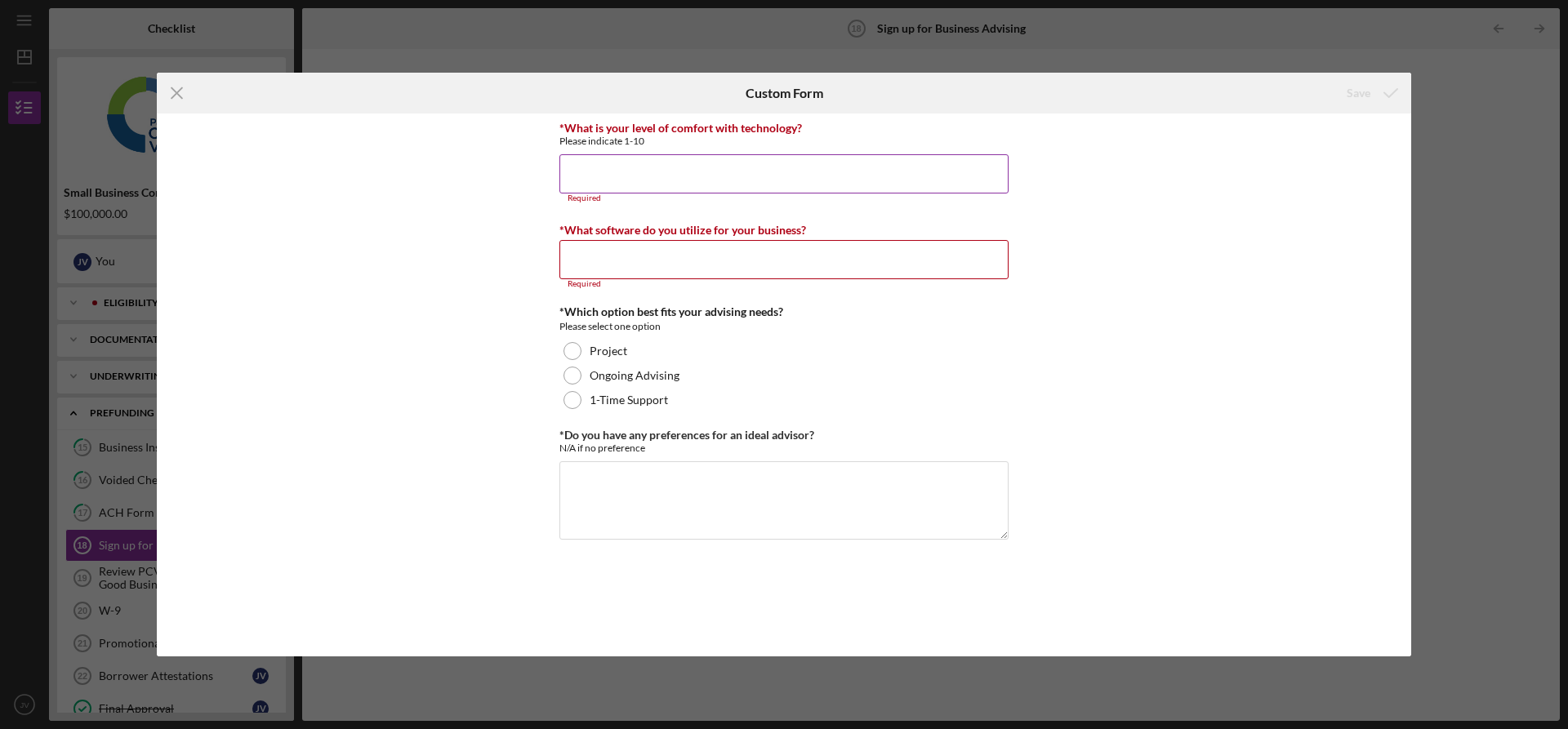
click at [715, 159] on input "*What is your level of comfort with technology?" at bounding box center [784, 173] width 449 height 39
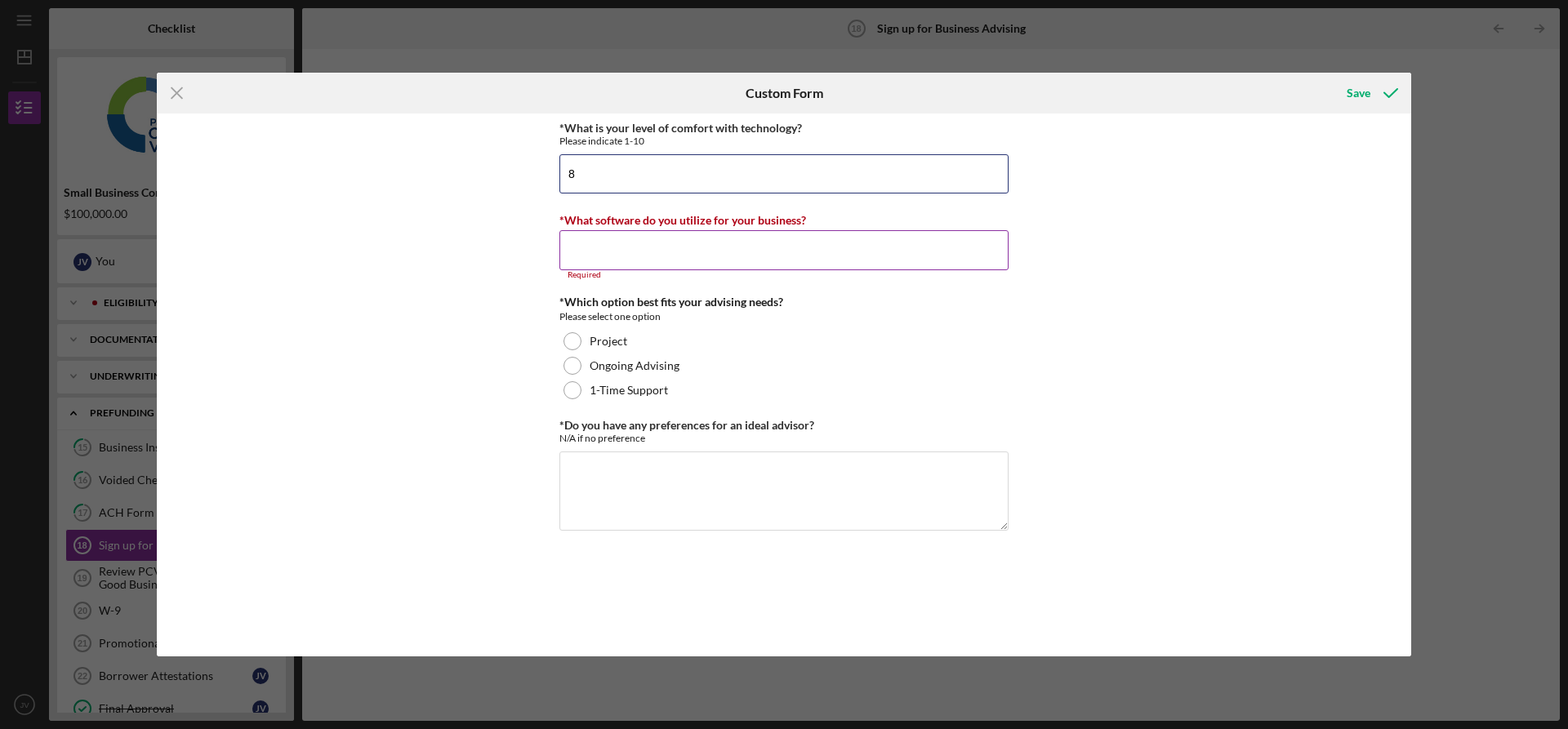
type input "8"
click at [627, 259] on input "*What software do you utilize for your business?" at bounding box center [784, 250] width 449 height 39
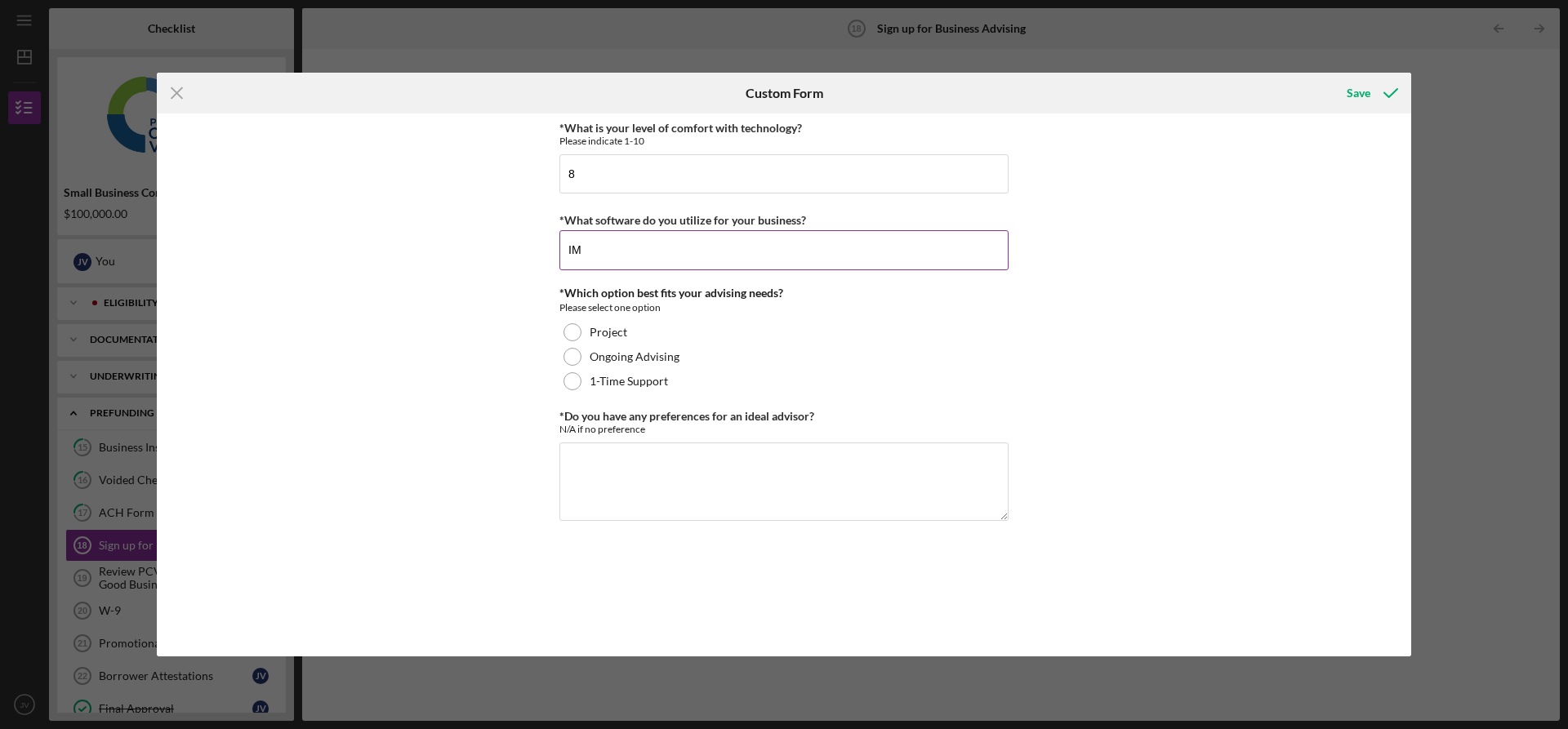
type input "I"
type input "QUICKBOOK"
click at [574, 360] on div at bounding box center [572, 356] width 18 height 18
click at [620, 476] on textarea "*Do you have any preferences for an ideal advisor?" at bounding box center [784, 481] width 449 height 78
type textarea "N/A"
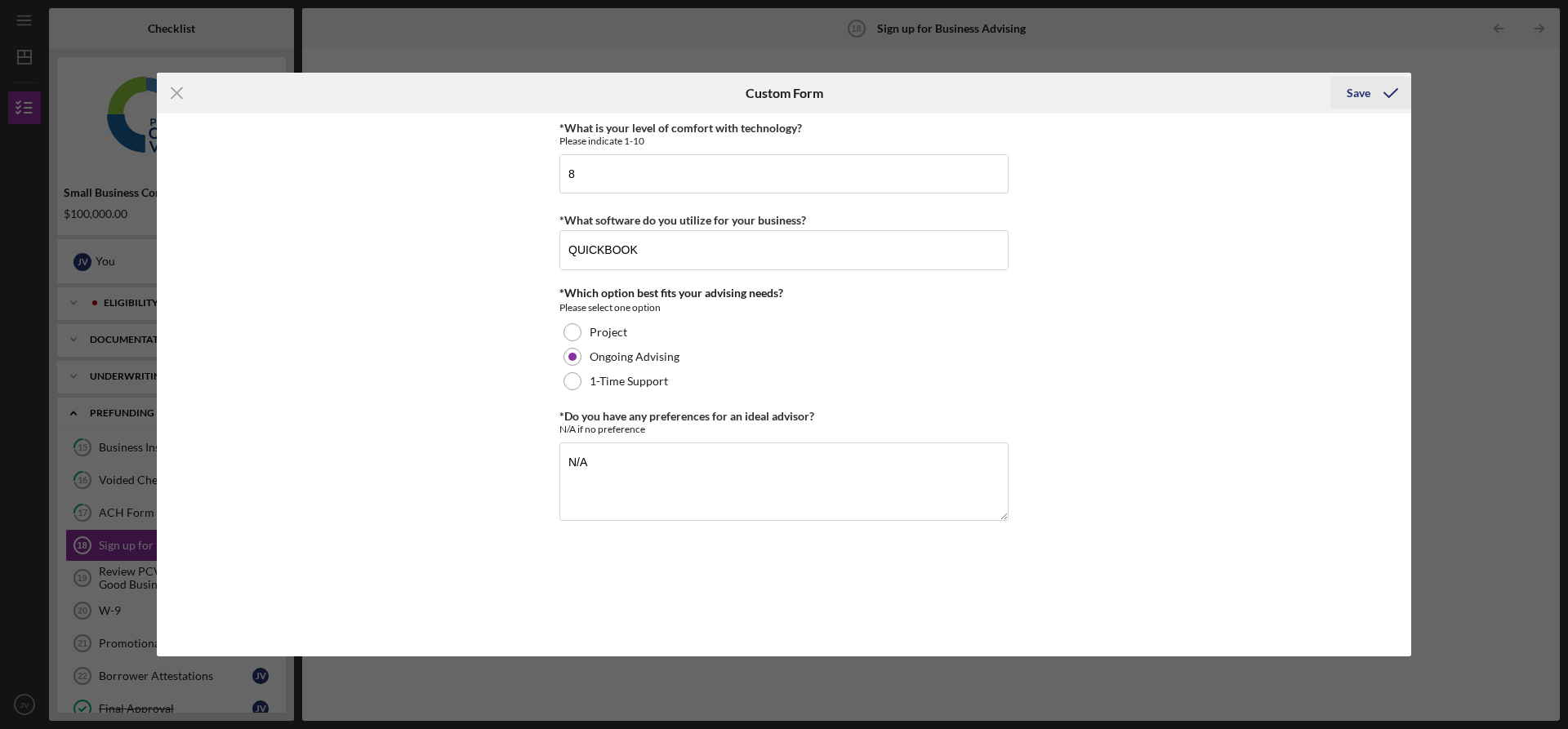
click at [1365, 93] on div "Save" at bounding box center [1358, 93] width 24 height 32
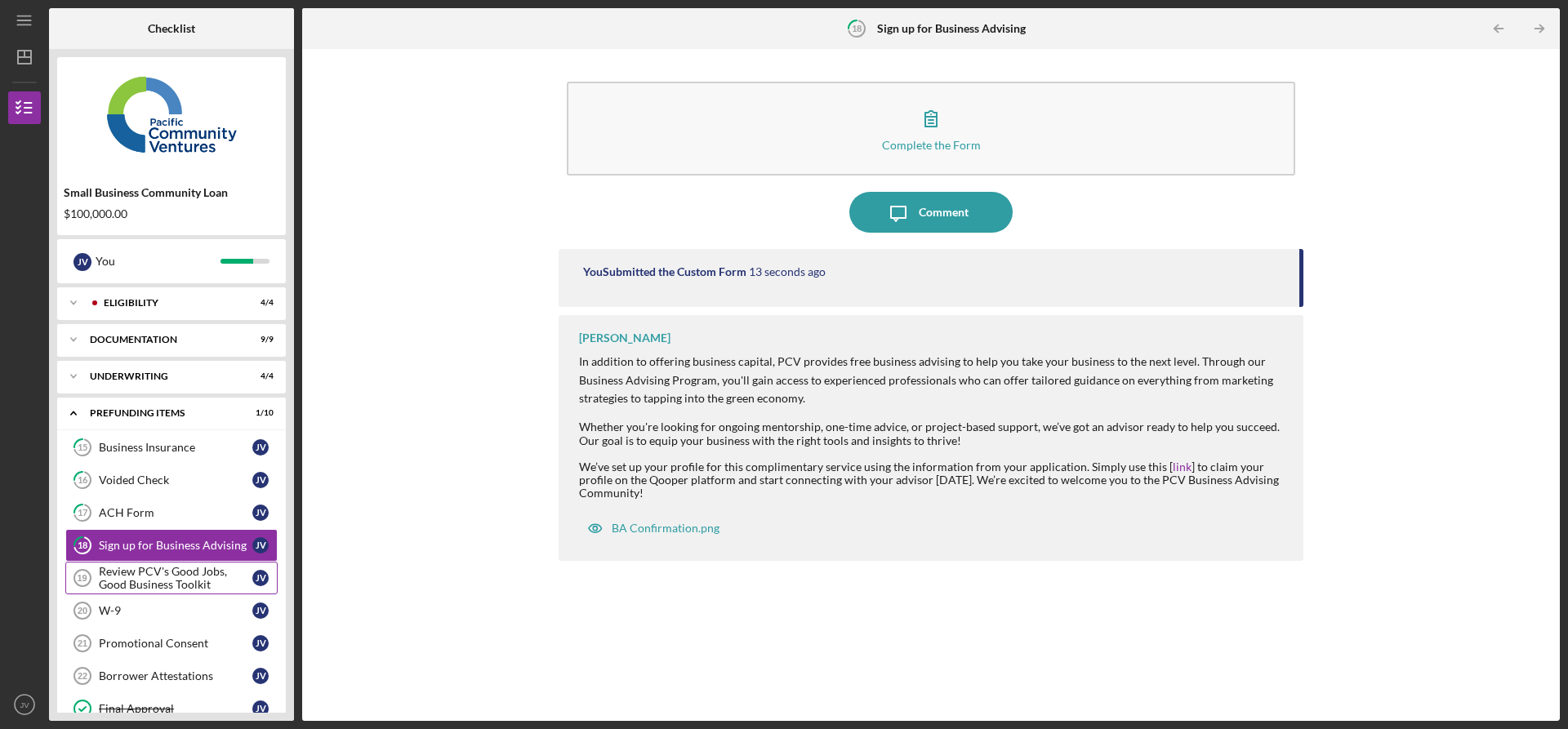
click at [163, 577] on div "Review PCV's Good Jobs, Good Business Toolkit" at bounding box center [175, 577] width 153 height 26
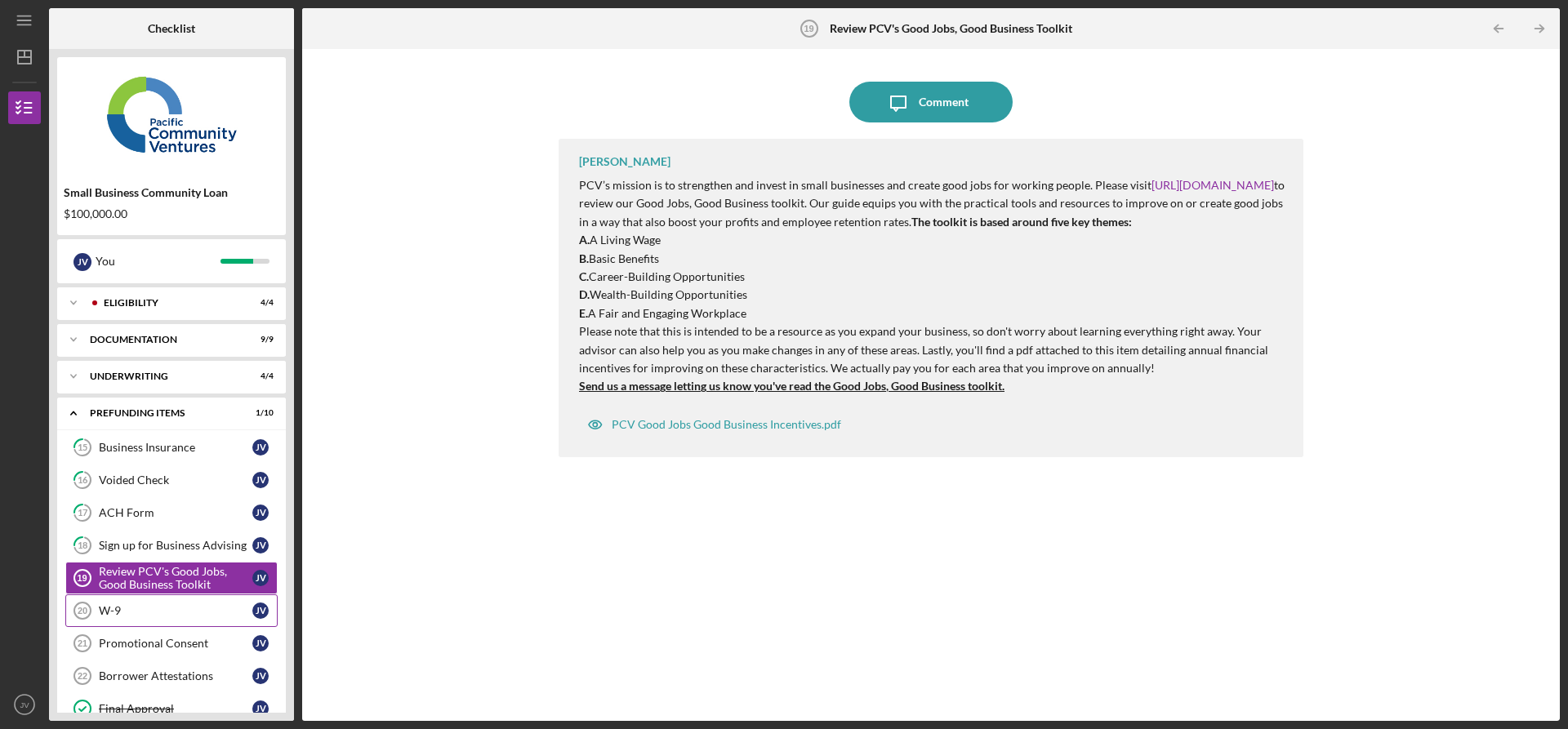
click at [146, 614] on div "W-9" at bounding box center [175, 611] width 153 height 13
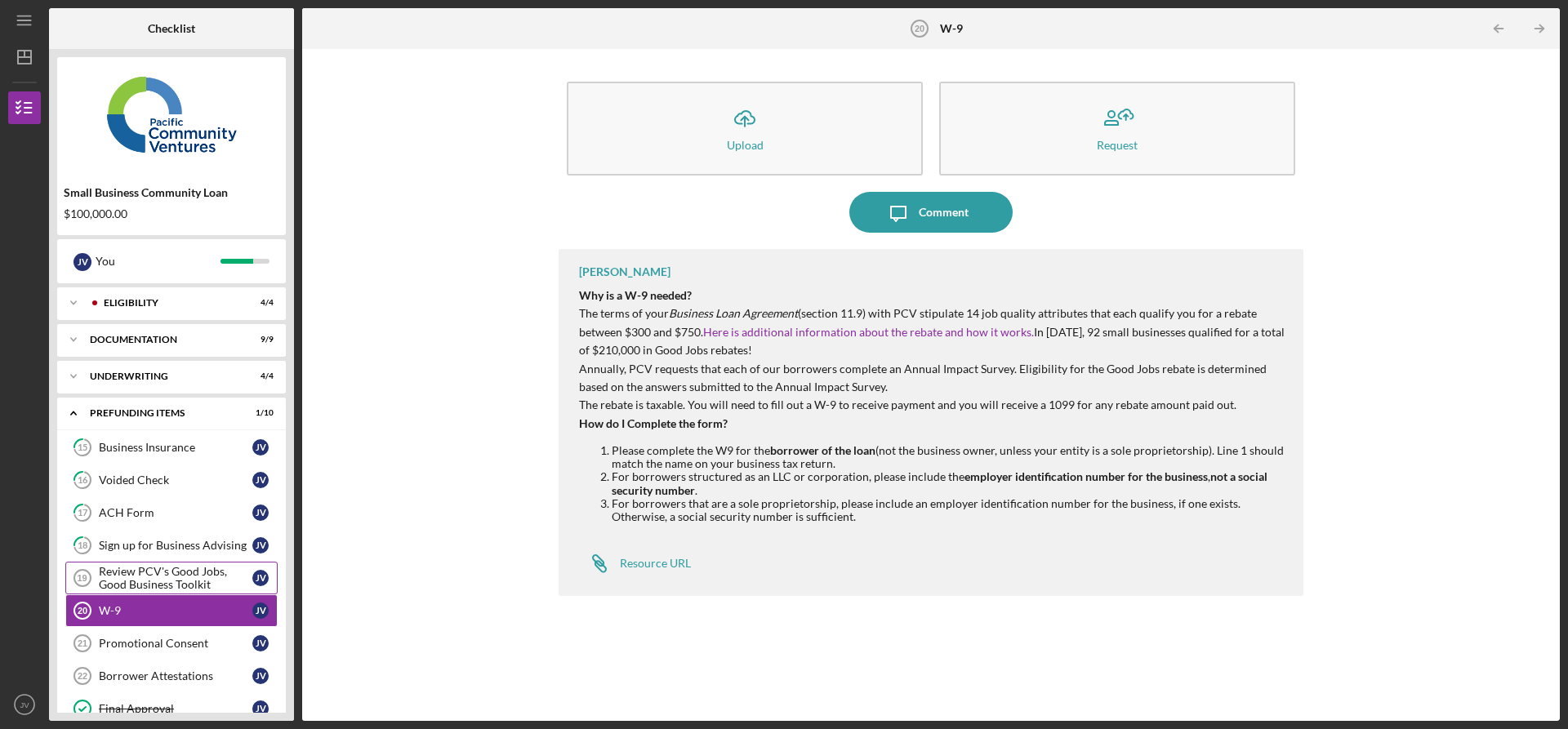
click at [147, 583] on div "Review PCV's Good Jobs, Good Business Toolkit" at bounding box center [175, 577] width 153 height 26
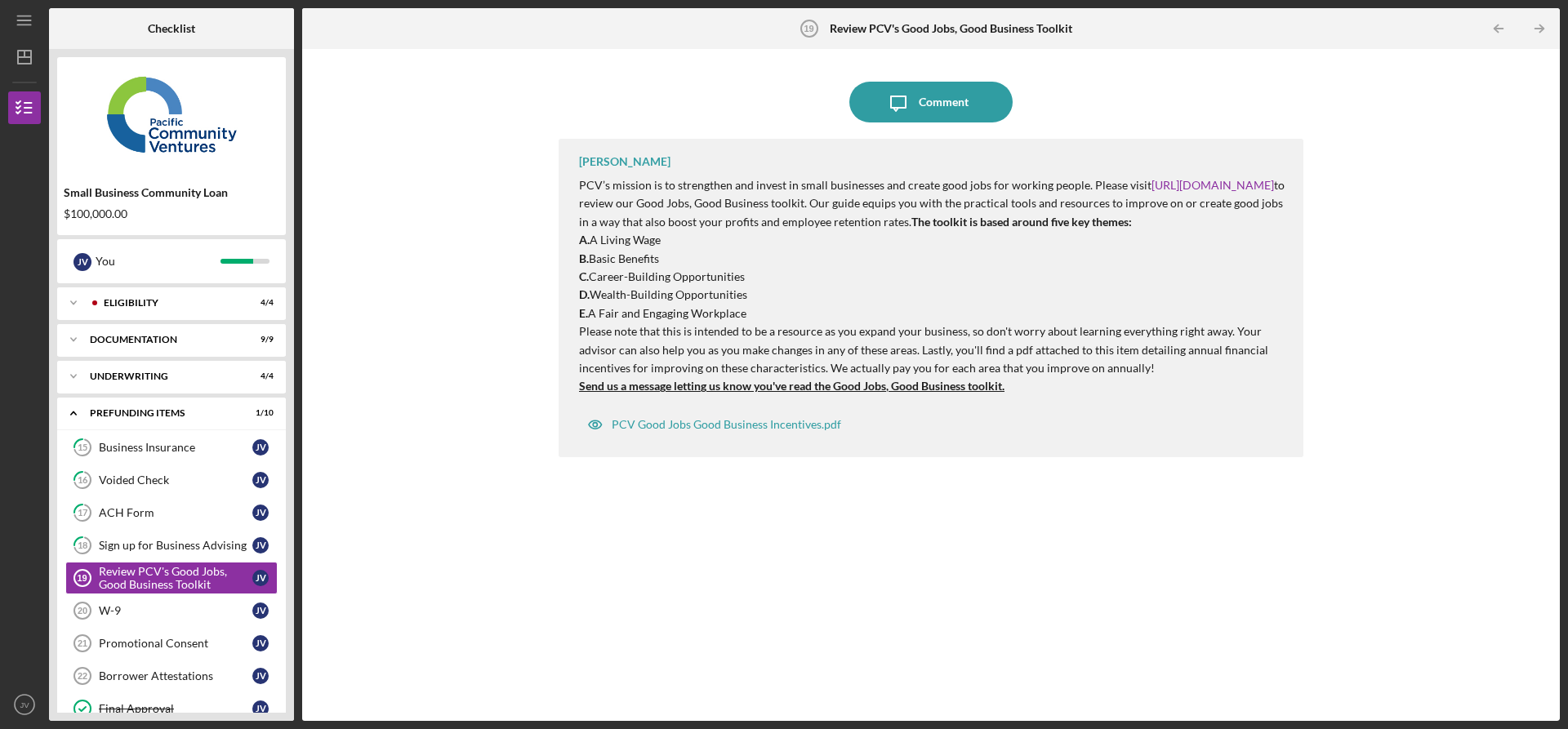
click at [911, 229] on strong "The toolkit is based around five key themes:" at bounding box center [1021, 221] width 220 height 14
click at [941, 111] on div "Comment" at bounding box center [944, 102] width 50 height 41
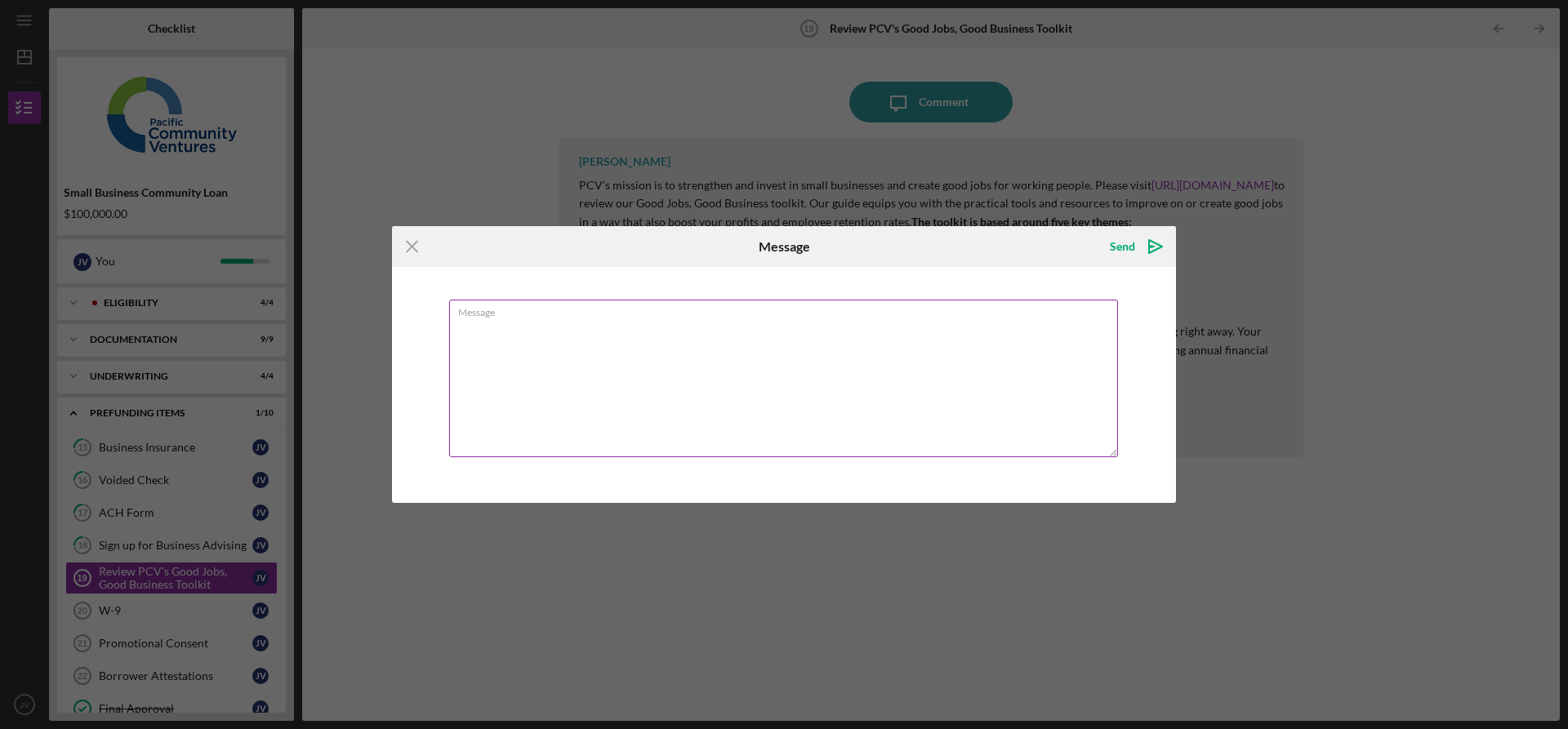
click at [717, 343] on textarea "Message" at bounding box center [784, 377] width 669 height 157
type textarea "THANK YOU"
click at [1129, 255] on div "Send" at bounding box center [1123, 247] width 26 height 32
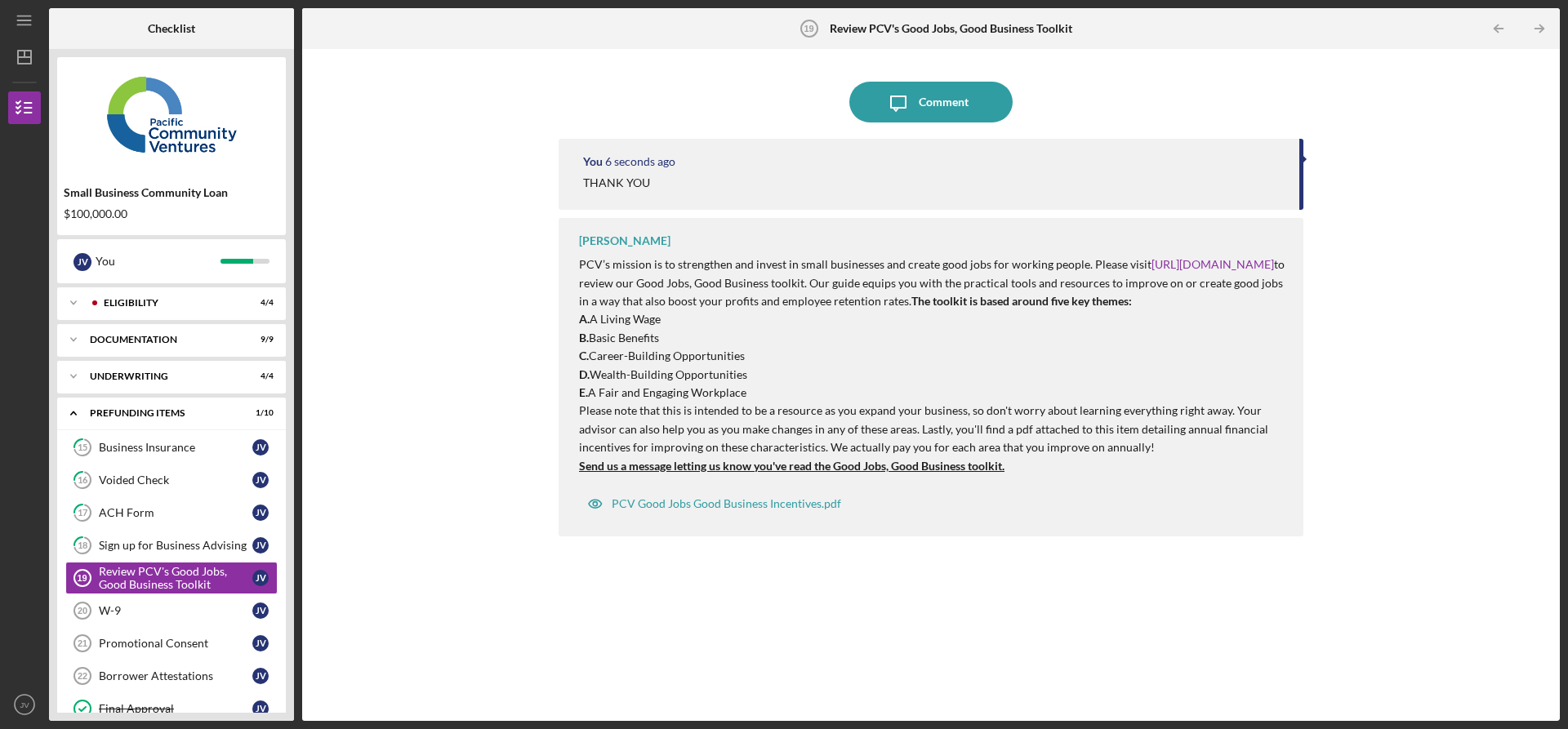
click at [367, 575] on div "Icon/Message Comment You 6 seconds ago THANK YOU [PERSON_NAME] PCV’s mission is…" at bounding box center [931, 385] width 1242 height 656
click at [198, 603] on link "W-9 20 W-9 J V" at bounding box center [172, 611] width 213 height 32
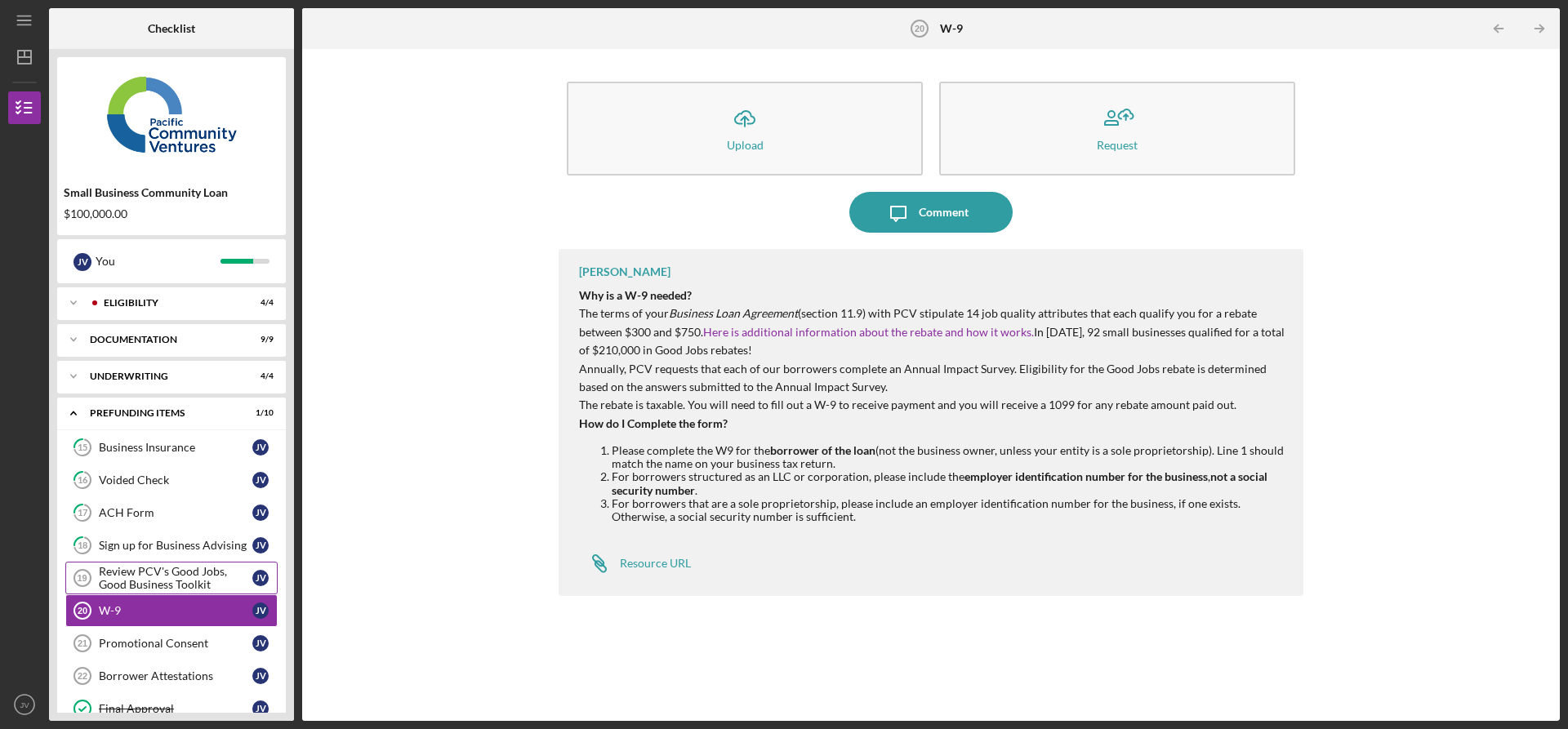
click at [172, 569] on div "Review PCV's Good Jobs, Good Business Toolkit" at bounding box center [175, 577] width 153 height 26
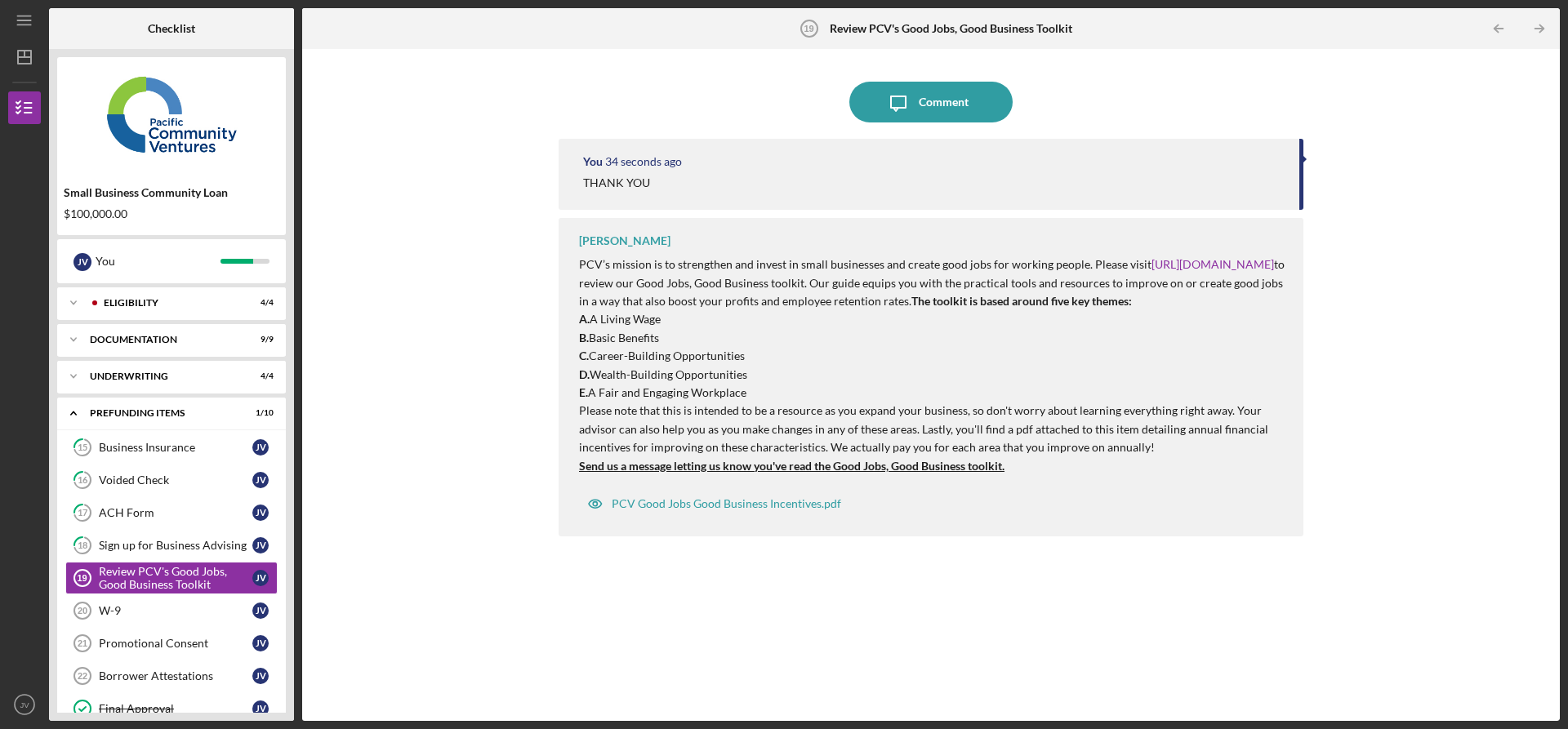
click at [911, 473] on strong "Send us a message letting us know you've read the Good Jobs, Good Business tool…" at bounding box center [792, 466] width 425 height 14
drag, startPoint x: 895, startPoint y: 488, endPoint x: 985, endPoint y: 488, distance: 90.0
click at [985, 473] on strong "Send us a message letting us know you've read the Good Jobs, Good Business tool…" at bounding box center [792, 466] width 425 height 14
click at [1160, 265] on link "[URL][DOMAIN_NAME]" at bounding box center [1212, 264] width 123 height 14
click at [931, 107] on div "Comment" at bounding box center [944, 102] width 50 height 41
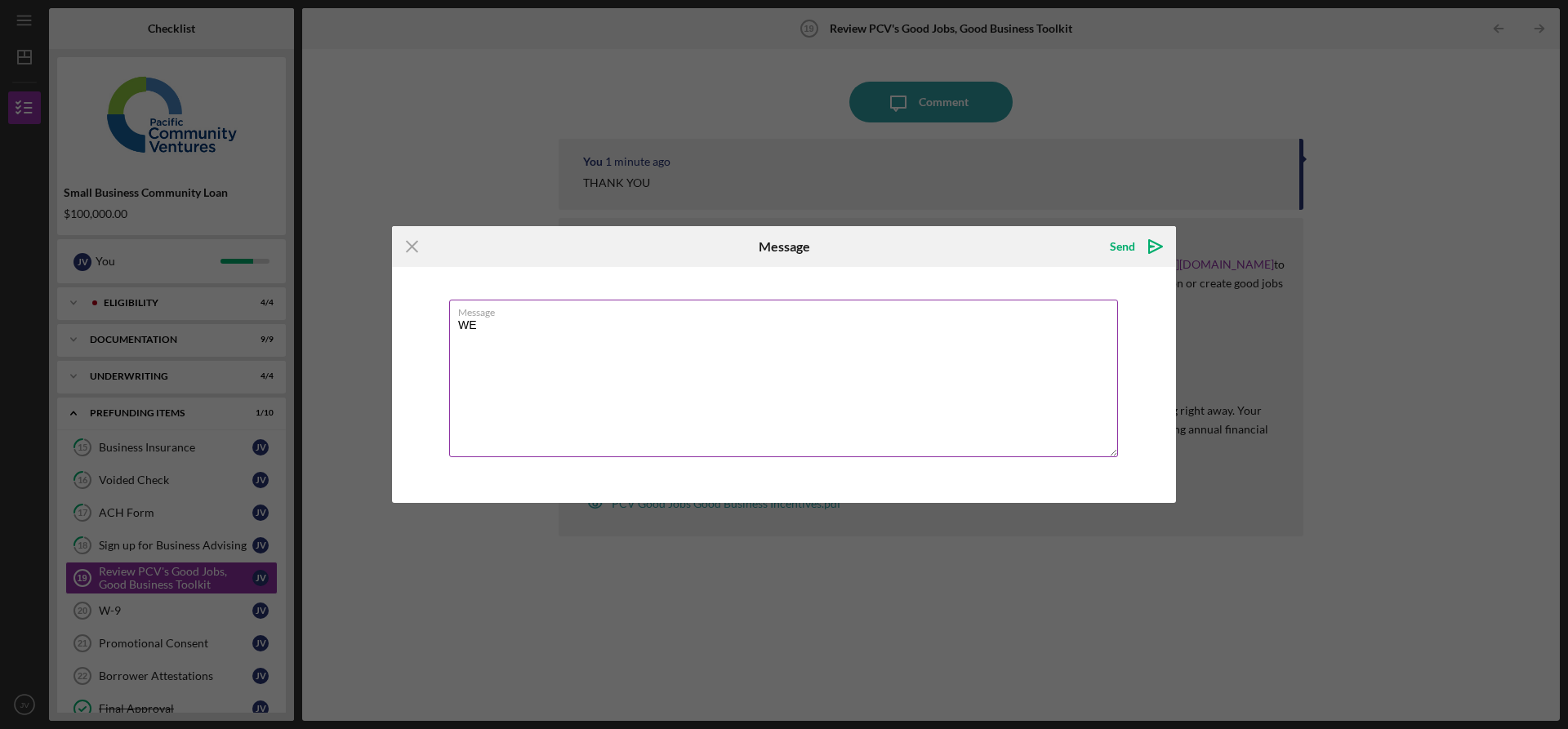
type textarea "W"
type textarea "I READ THE NOTES"
click at [413, 243] on icon "Icon/Menu Close" at bounding box center [412, 246] width 41 height 41
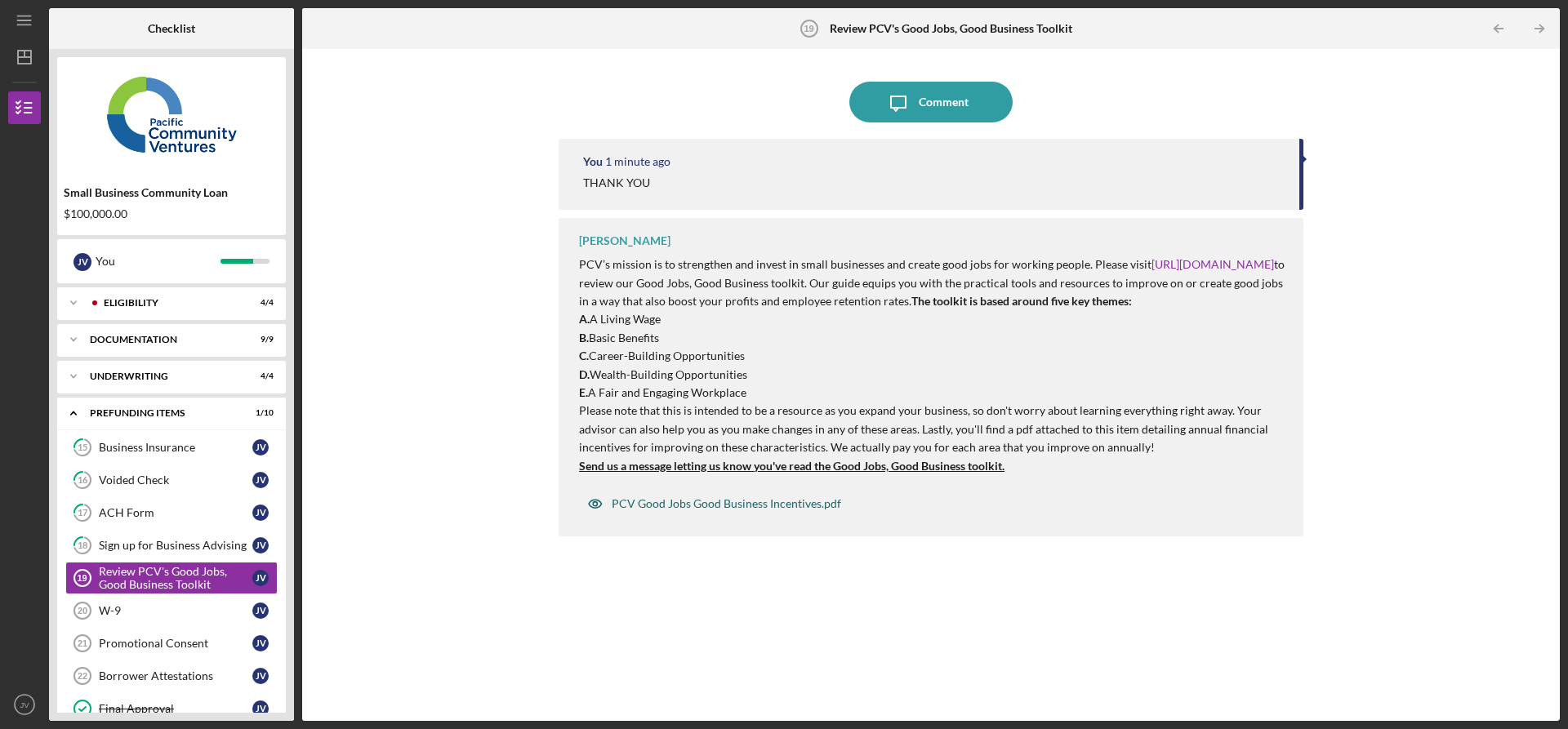
click at [679, 511] on div "PCV Good Jobs Good Business Incentives.pdf" at bounding box center [726, 504] width 230 height 13
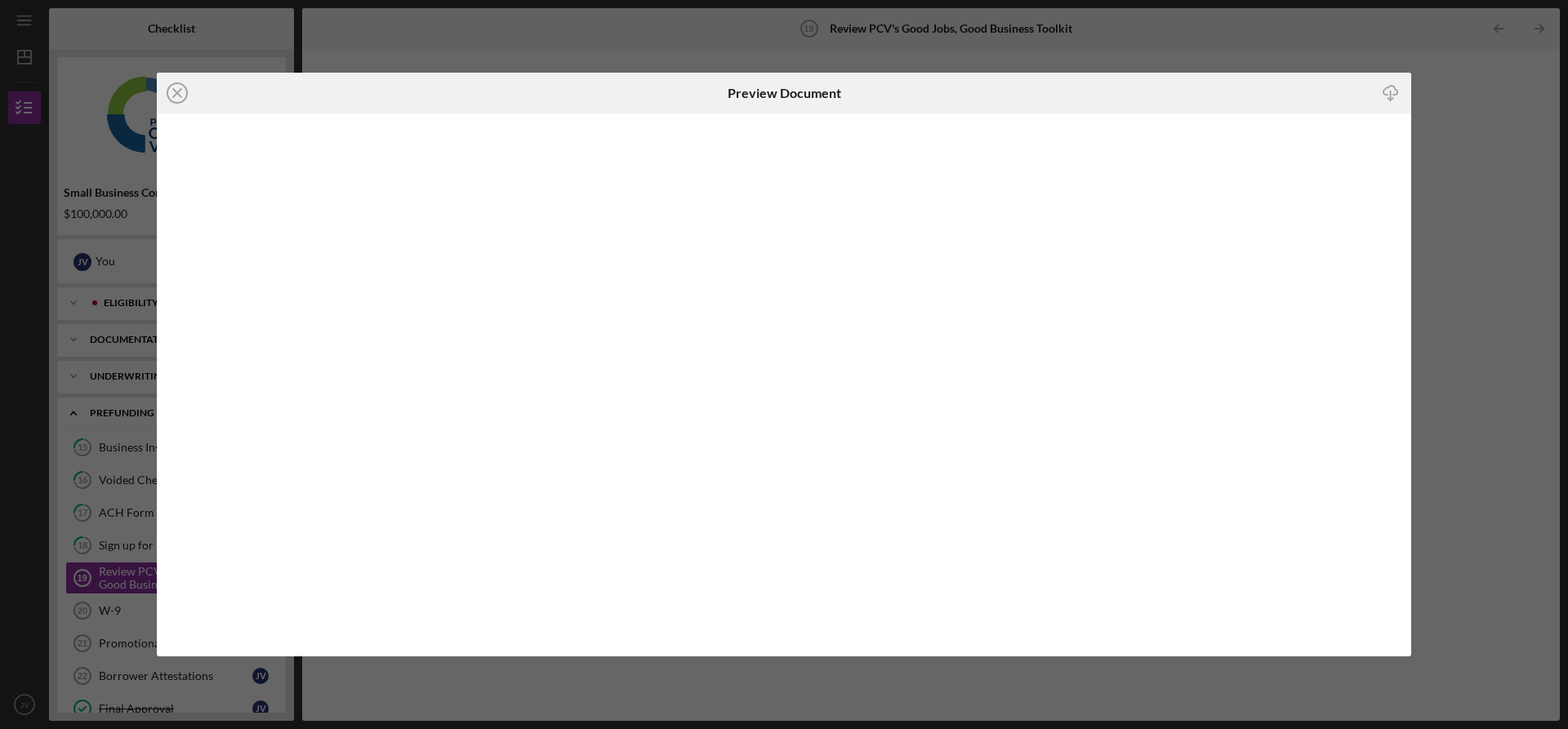
click at [773, 108] on div "Preview Document" at bounding box center [784, 92] width 113 height 41
click at [693, 279] on div at bounding box center [784, 384] width 1254 height 542
click at [174, 91] on icon "Icon/Close" at bounding box center [177, 92] width 41 height 41
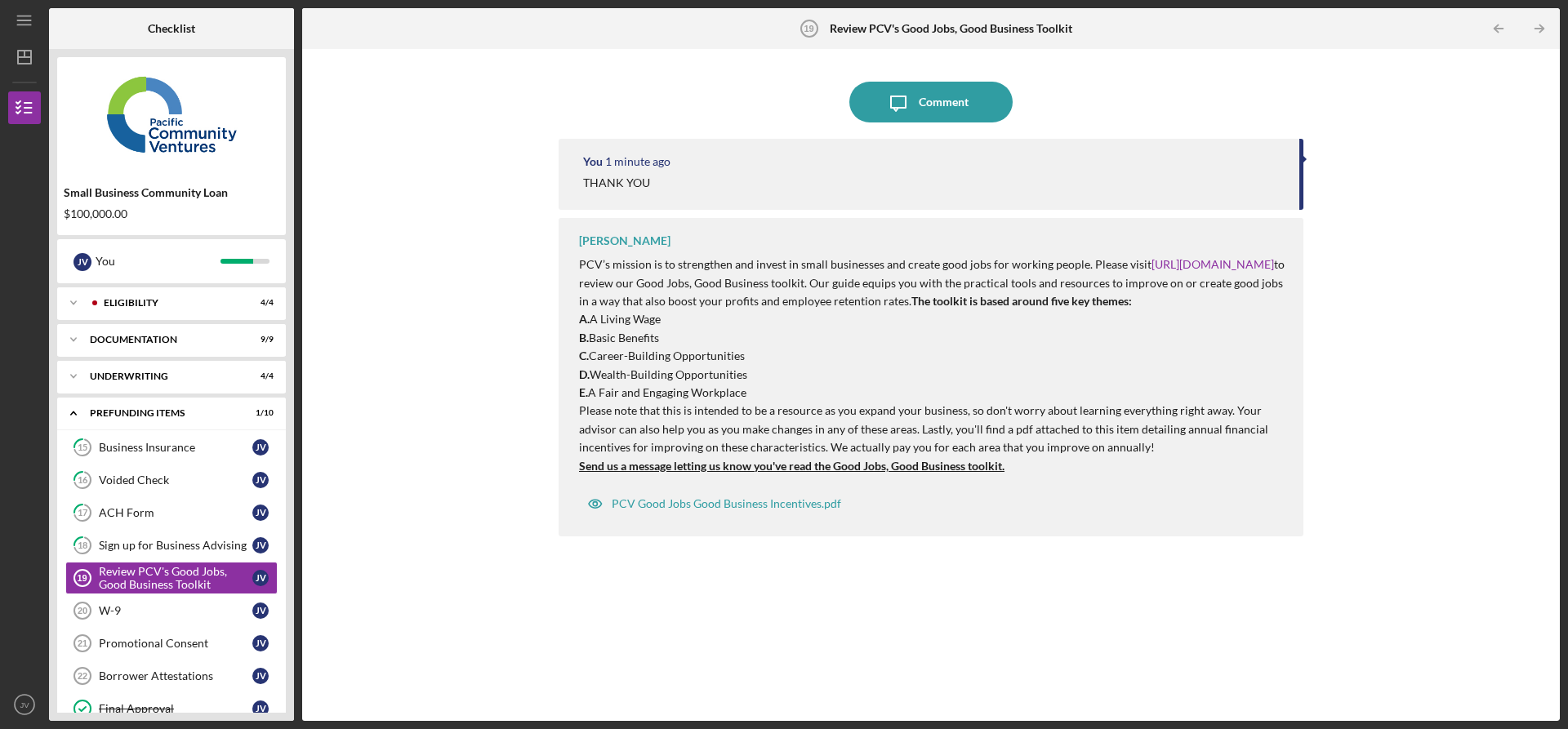
click at [592, 328] on p "A. A Living Wage" at bounding box center [933, 319] width 708 height 18
click at [941, 99] on div "Comment" at bounding box center [944, 102] width 50 height 41
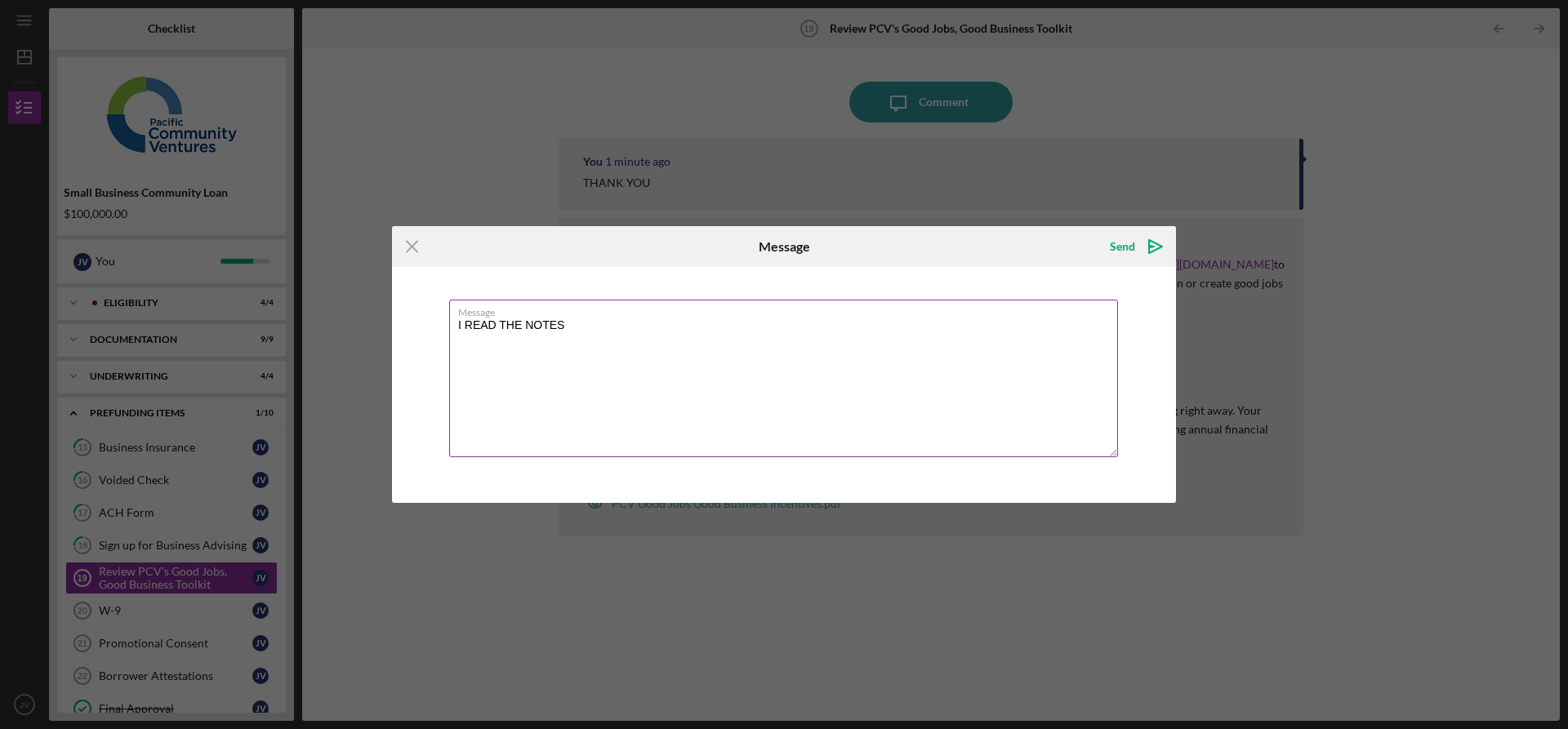
click at [647, 334] on textarea "I READ THE NOTES" at bounding box center [784, 377] width 669 height 157
type textarea "I READ THE NOTES AND UNDERSTAND"
click at [1131, 244] on div "Send" at bounding box center [1123, 247] width 26 height 32
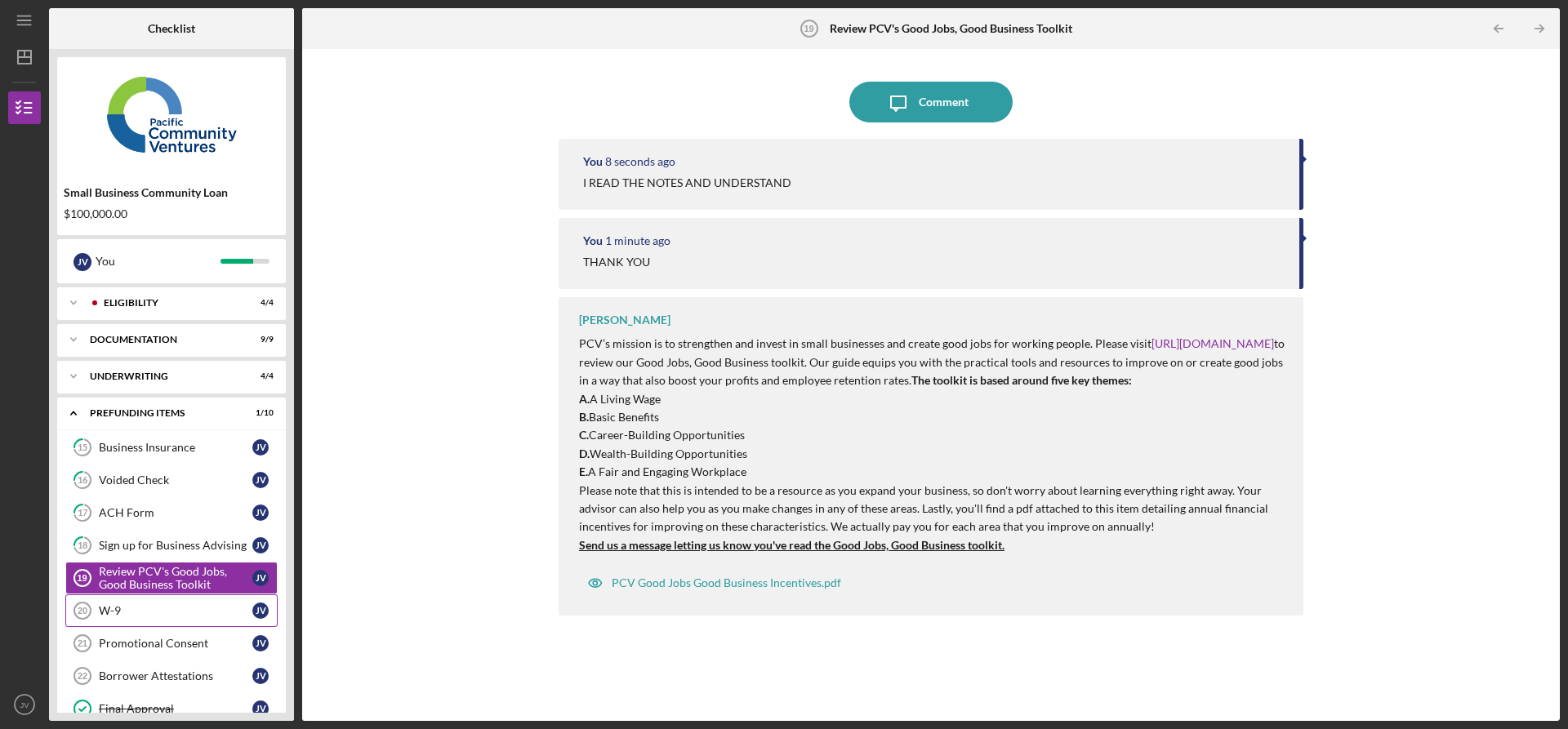
click at [191, 613] on div "W-9" at bounding box center [175, 611] width 153 height 13
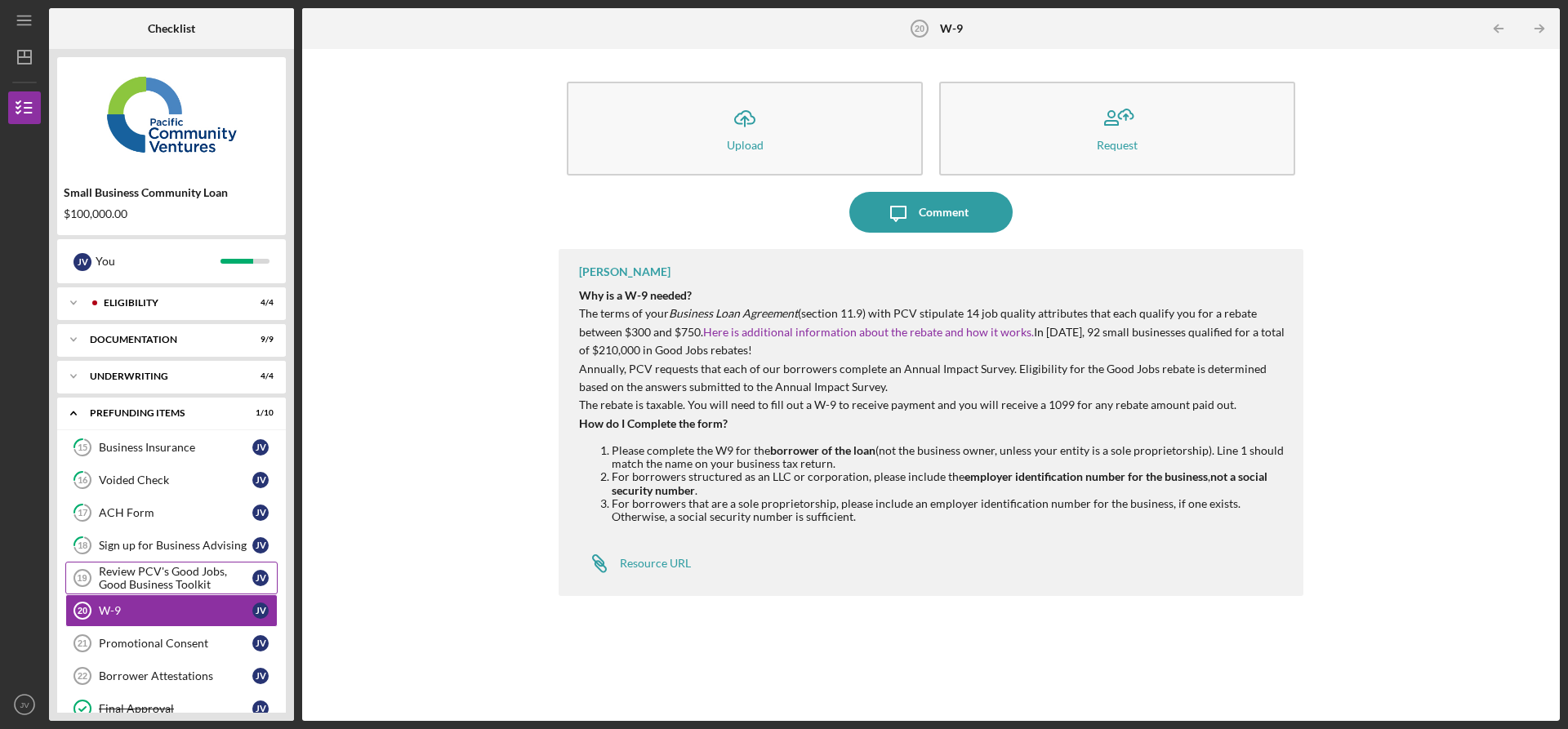
click at [194, 579] on div "Review PCV's Good Jobs, Good Business Toolkit" at bounding box center [175, 577] width 153 height 26
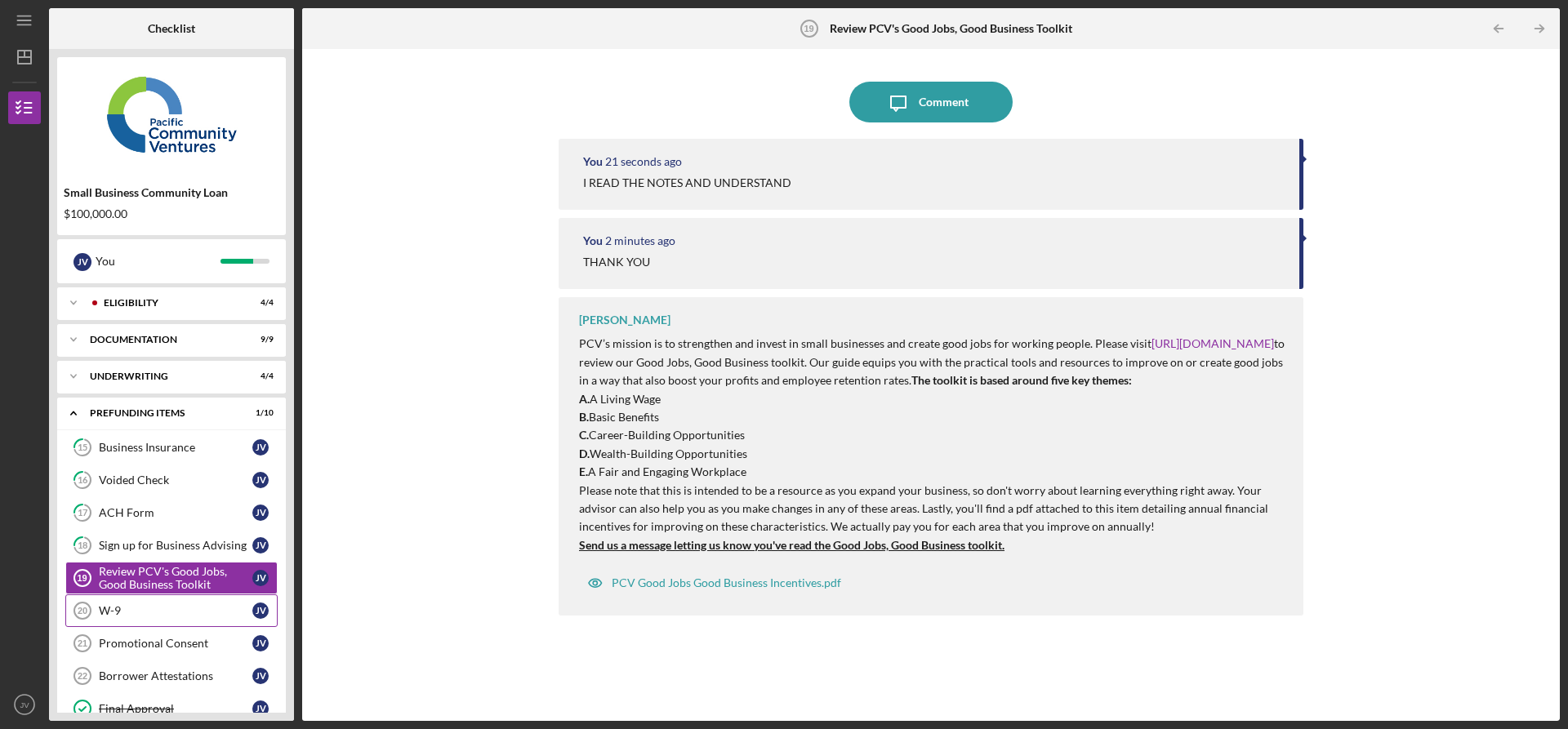
click at [182, 607] on div "W-9" at bounding box center [175, 611] width 153 height 13
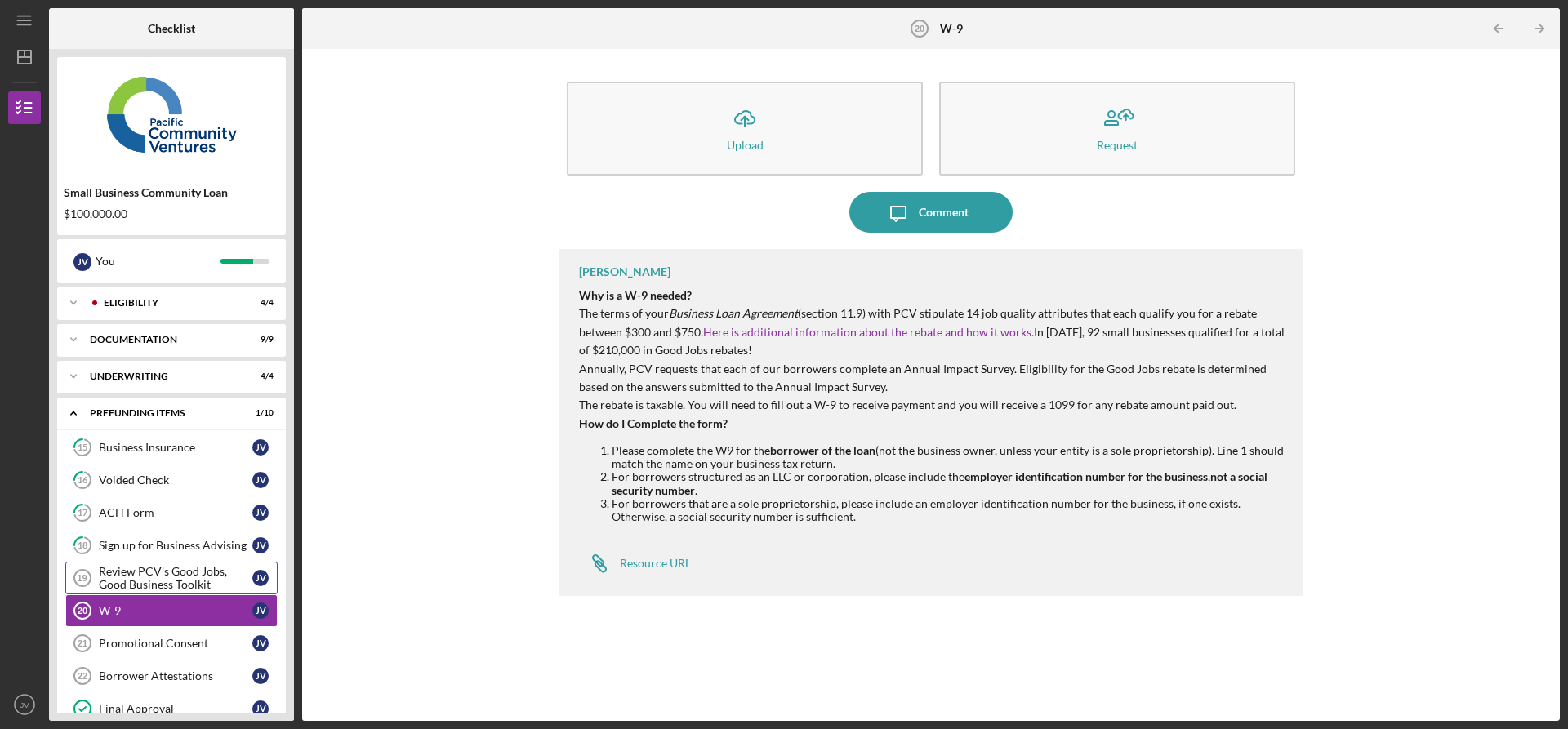
click at [180, 581] on div "Review PCV's Good Jobs, Good Business Toolkit" at bounding box center [175, 577] width 153 height 26
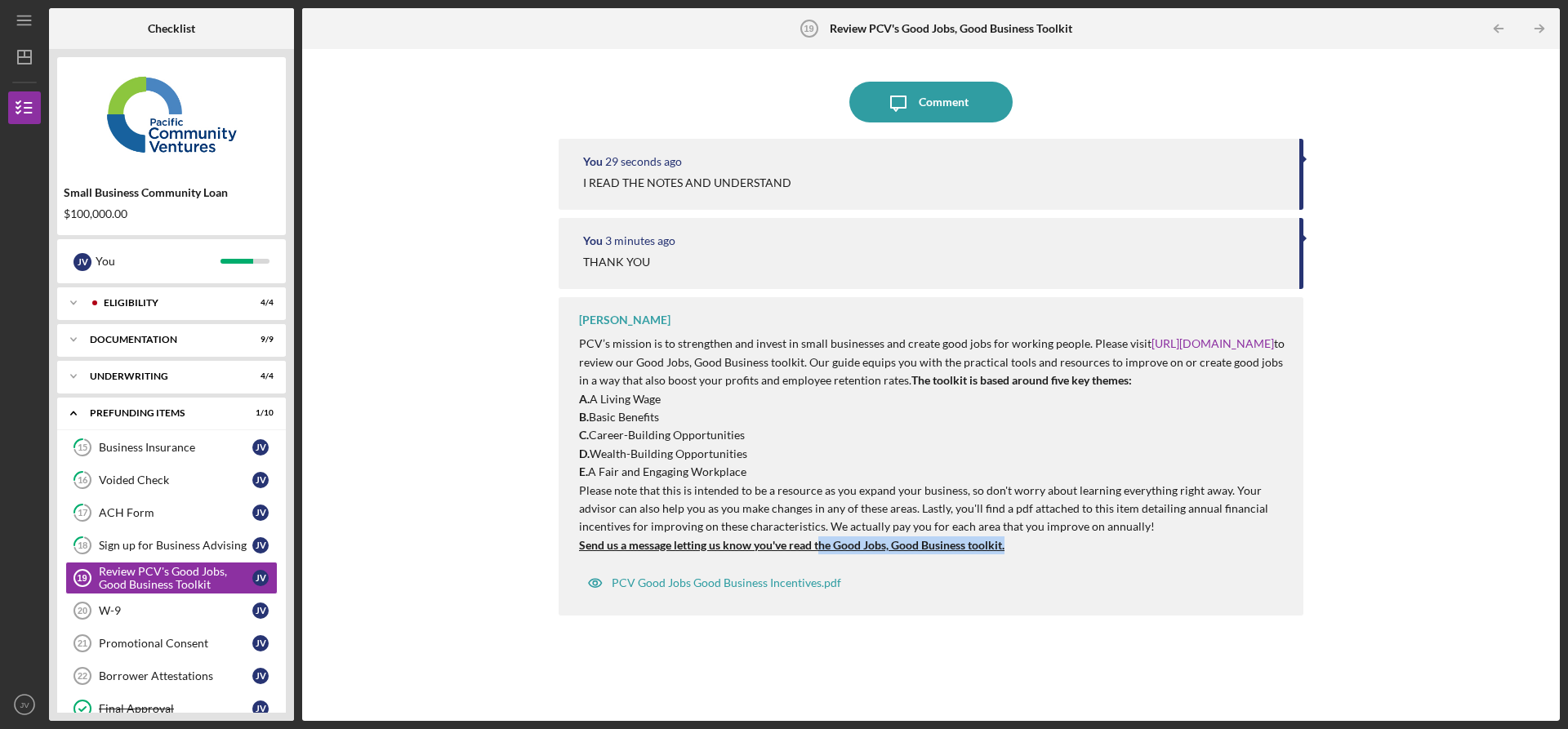
drag, startPoint x: 820, startPoint y: 565, endPoint x: 1008, endPoint y: 567, distance: 188.0
click at [1008, 555] on p "Send us a message letting us know you've read the Good Jobs, Good Business tool…" at bounding box center [933, 545] width 708 height 18
copy strong "he Good Jobs, Good Business toolkit."
click at [927, 99] on div "Comment" at bounding box center [944, 102] width 50 height 41
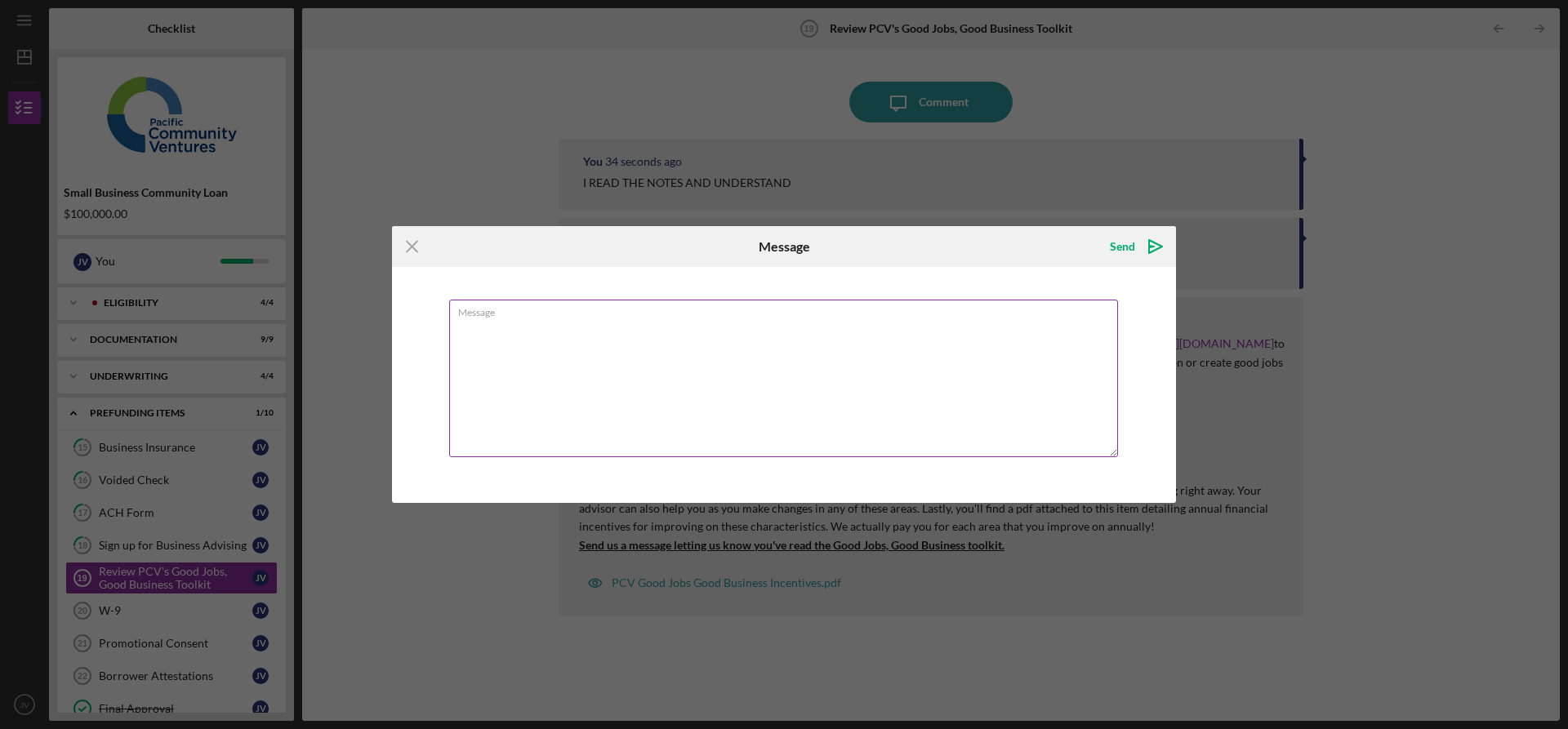
drag, startPoint x: 488, startPoint y: 322, endPoint x: 509, endPoint y: 322, distance: 21.0
type textarea "i Have read the Good Jobs, Good Business toolkit."
click at [1132, 249] on div "Send" at bounding box center [1123, 247] width 26 height 32
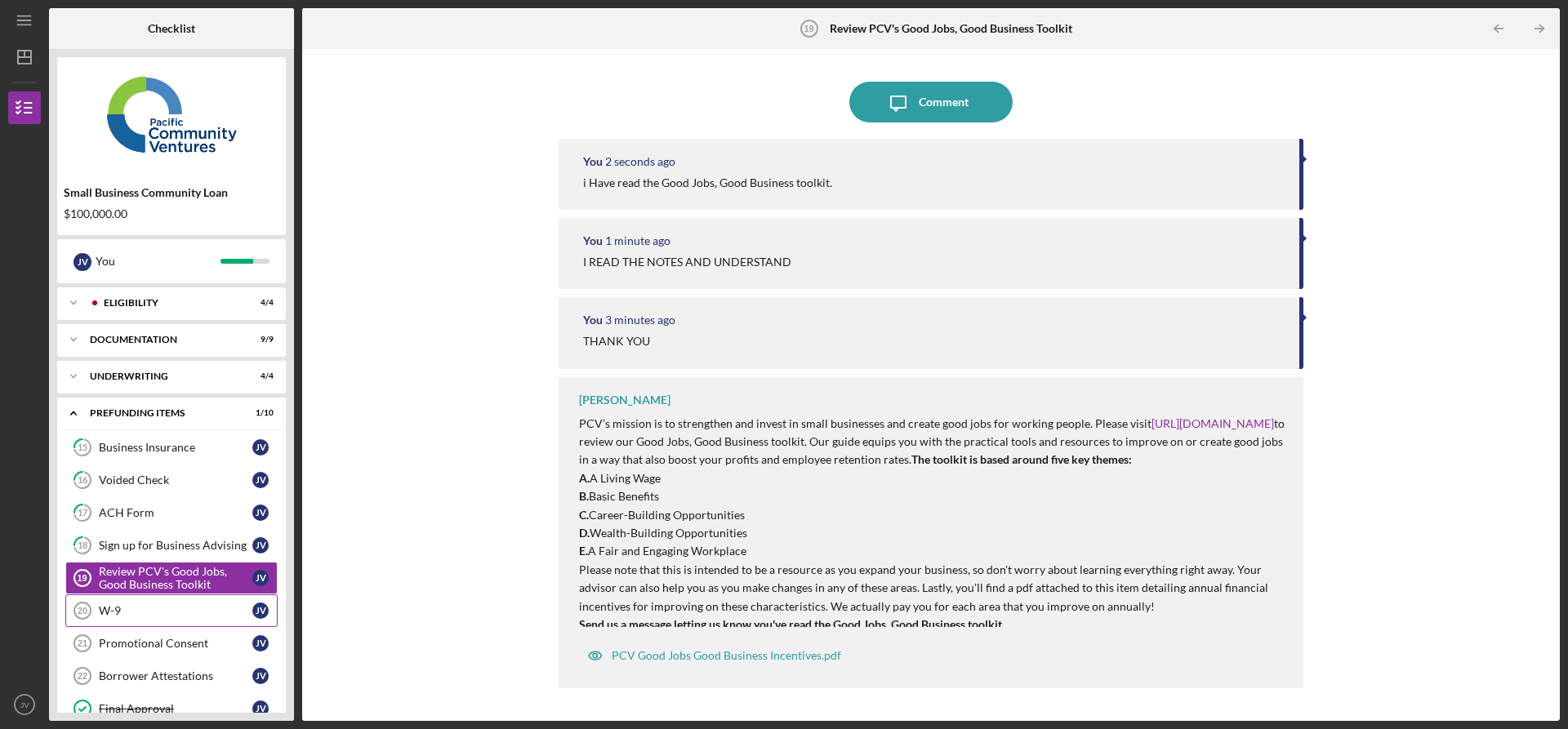
click at [152, 615] on div "W-9" at bounding box center [175, 611] width 153 height 13
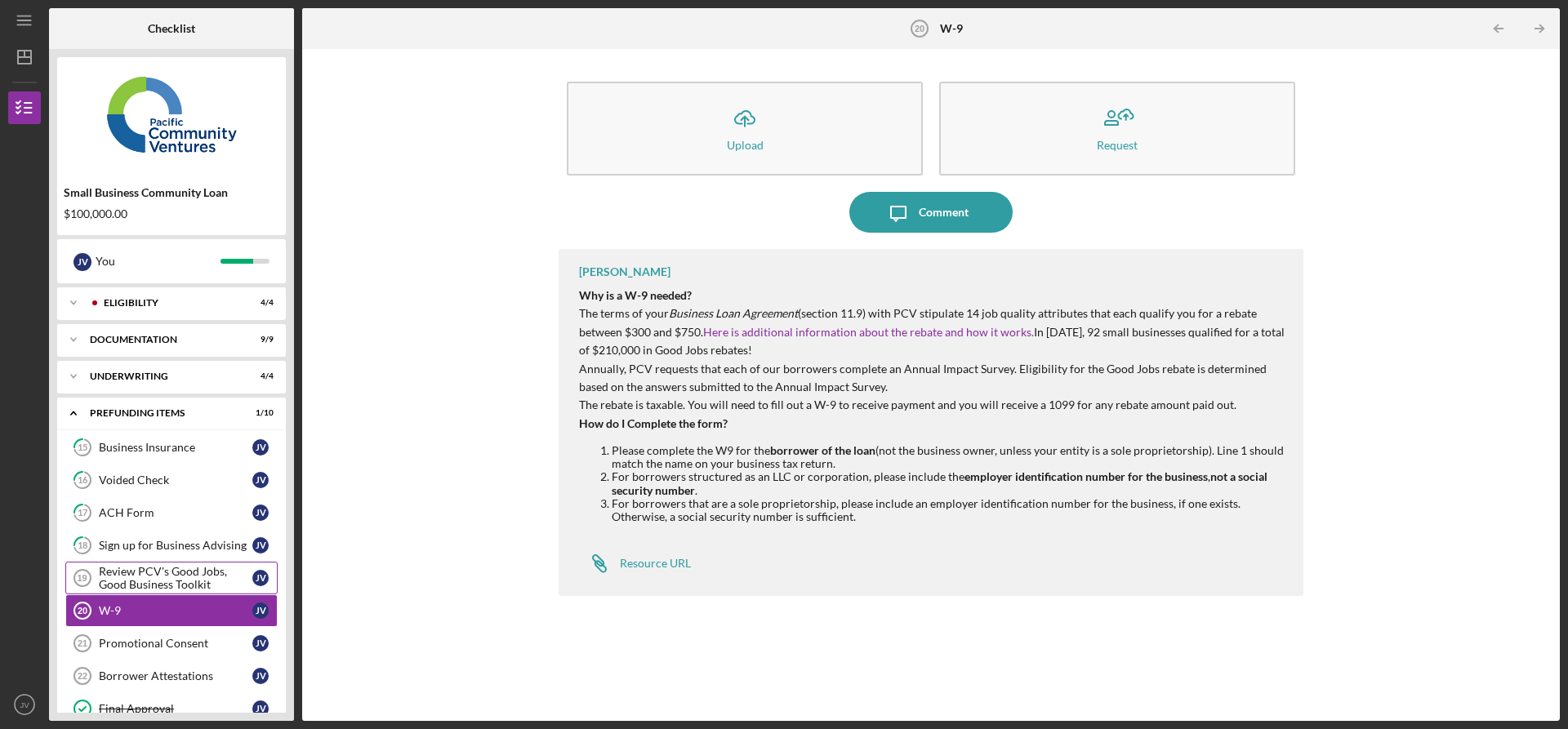
click at [139, 577] on div "Review PCV's Good Jobs, Good Business Toolkit" at bounding box center [175, 577] width 153 height 26
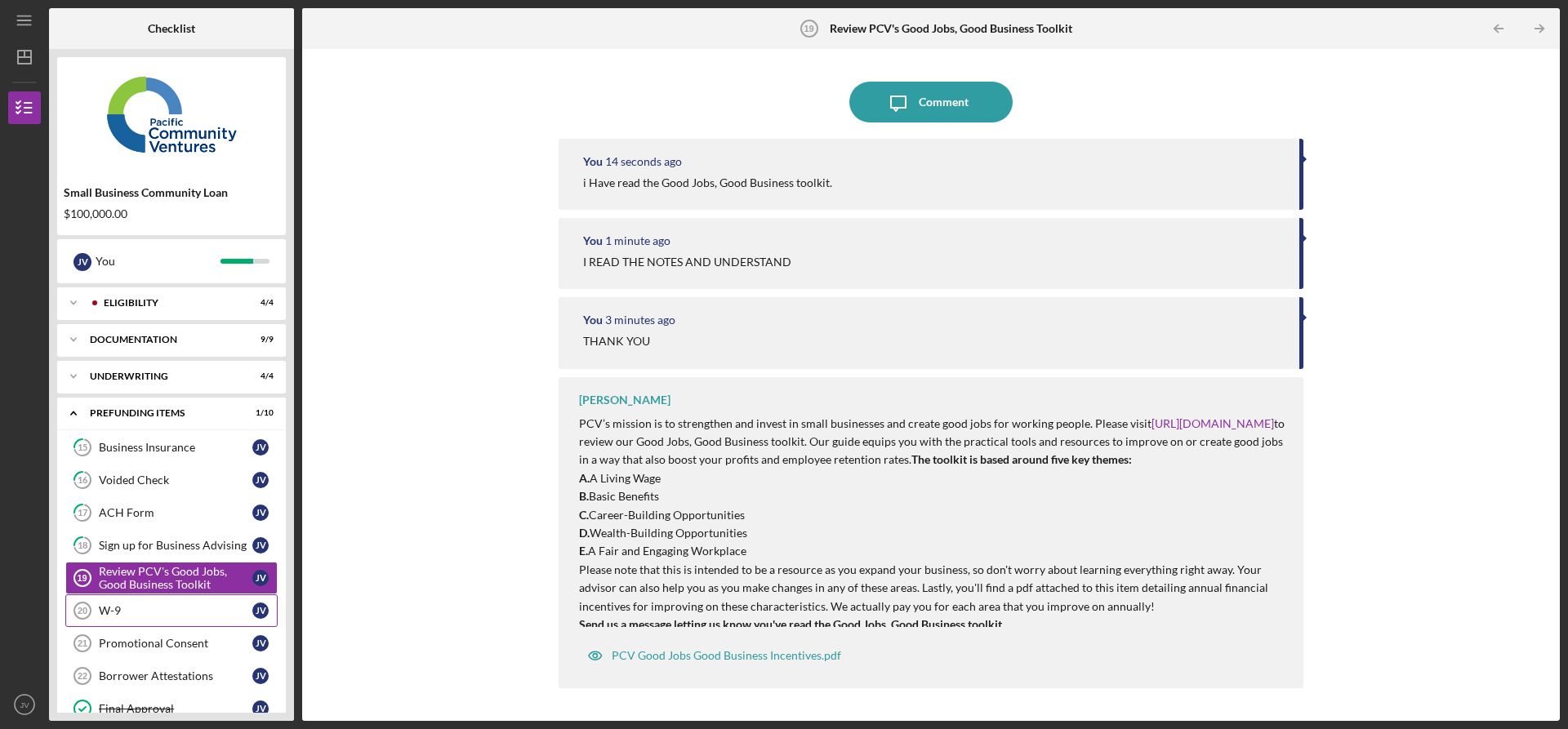
click at [157, 608] on div "W-9" at bounding box center [175, 611] width 153 height 13
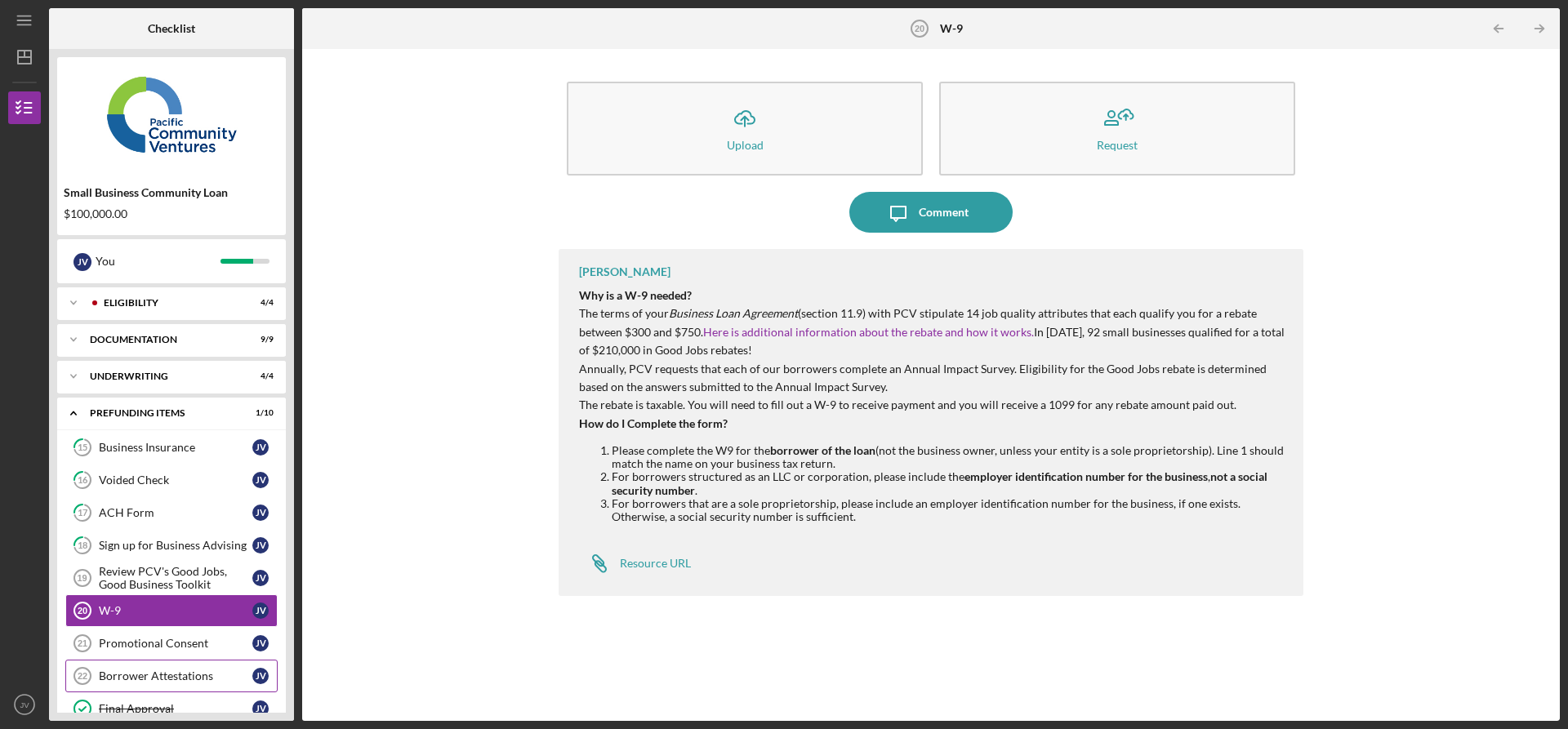
scroll to position [61, 0]
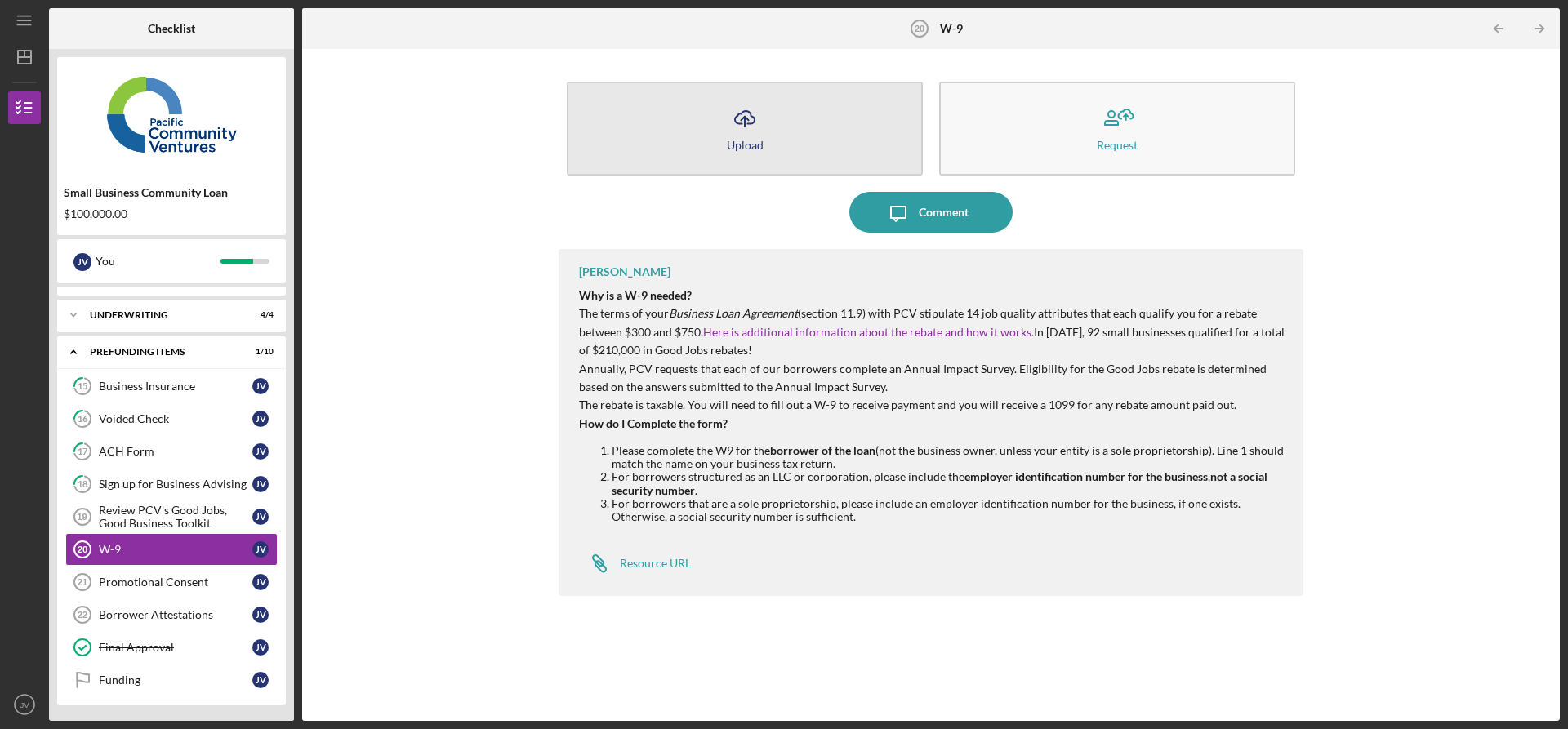
click at [780, 134] on button "Icon/Upload Upload" at bounding box center [745, 129] width 356 height 94
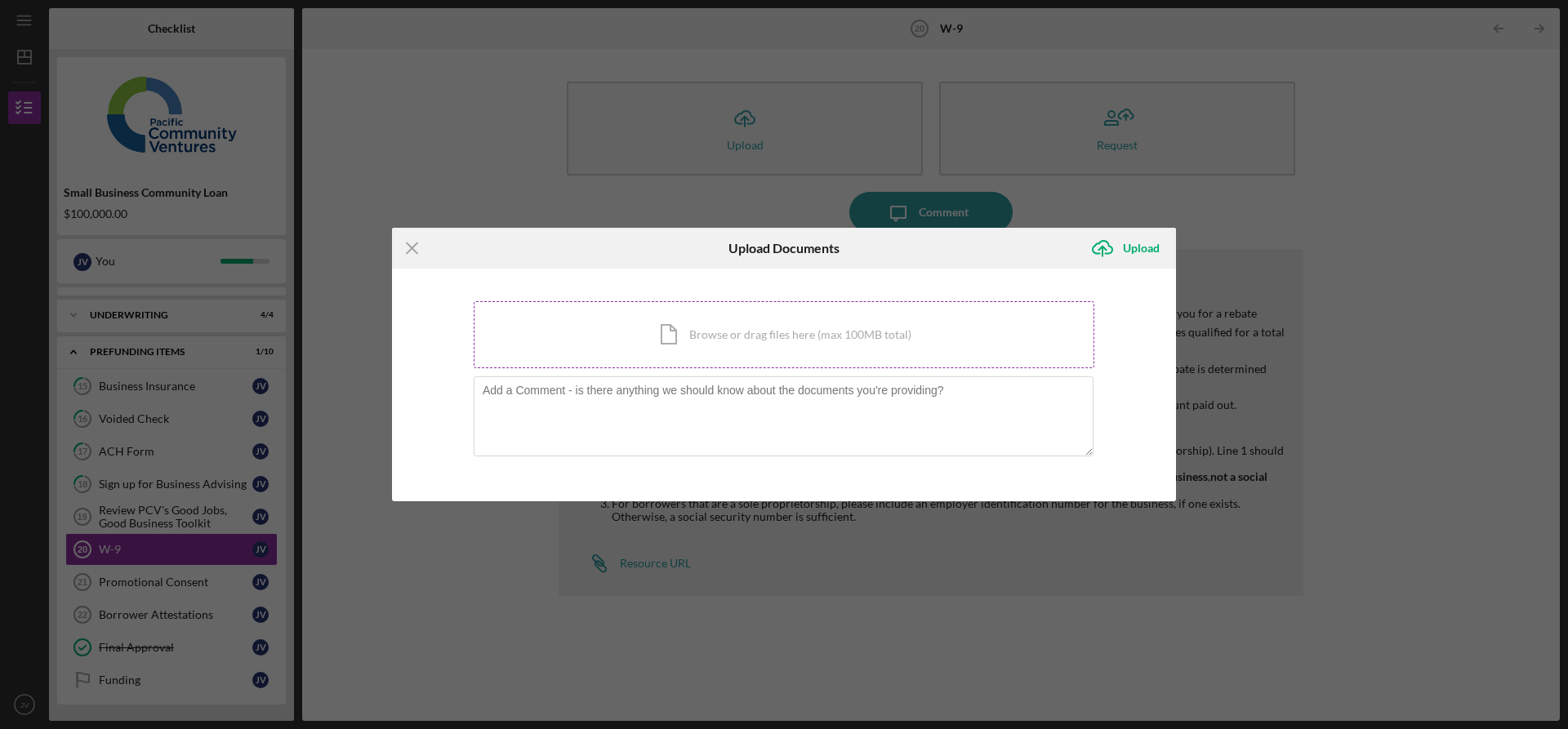
click at [778, 338] on div "Icon/Document Browse or drag files here (max 100MB total) Tap to choose files o…" at bounding box center [784, 334] width 621 height 67
click at [174, 516] on div "Icon/Menu Close Upload Documents Icon/Upload Upload You're uploading documents …" at bounding box center [784, 364] width 1568 height 729
click at [411, 253] on icon "Icon/Menu Close" at bounding box center [412, 248] width 41 height 41
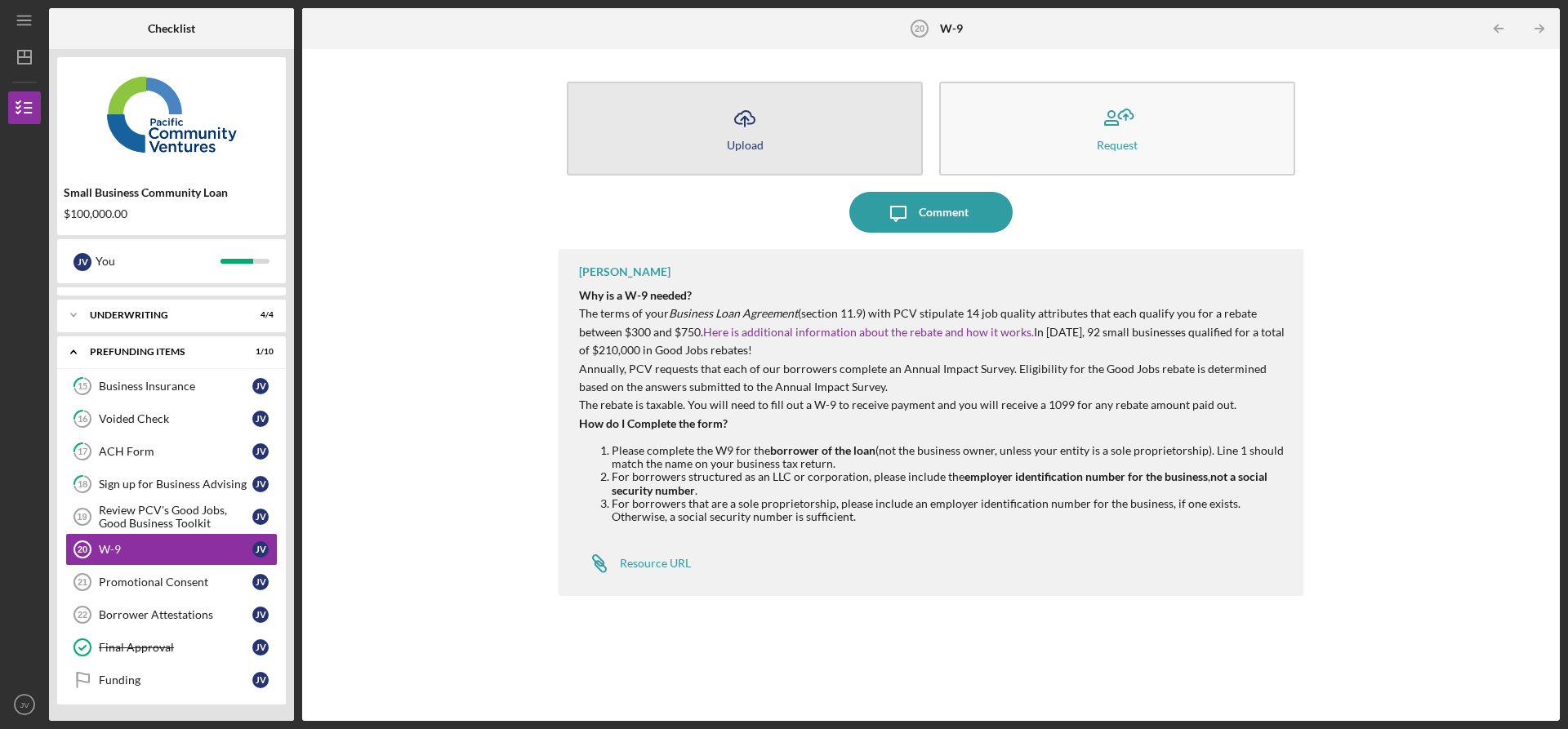
drag, startPoint x: 717, startPoint y: 141, endPoint x: 706, endPoint y: 143, distance: 11.2
click at [712, 147] on button "Icon/Upload Upload" at bounding box center [745, 129] width 356 height 94
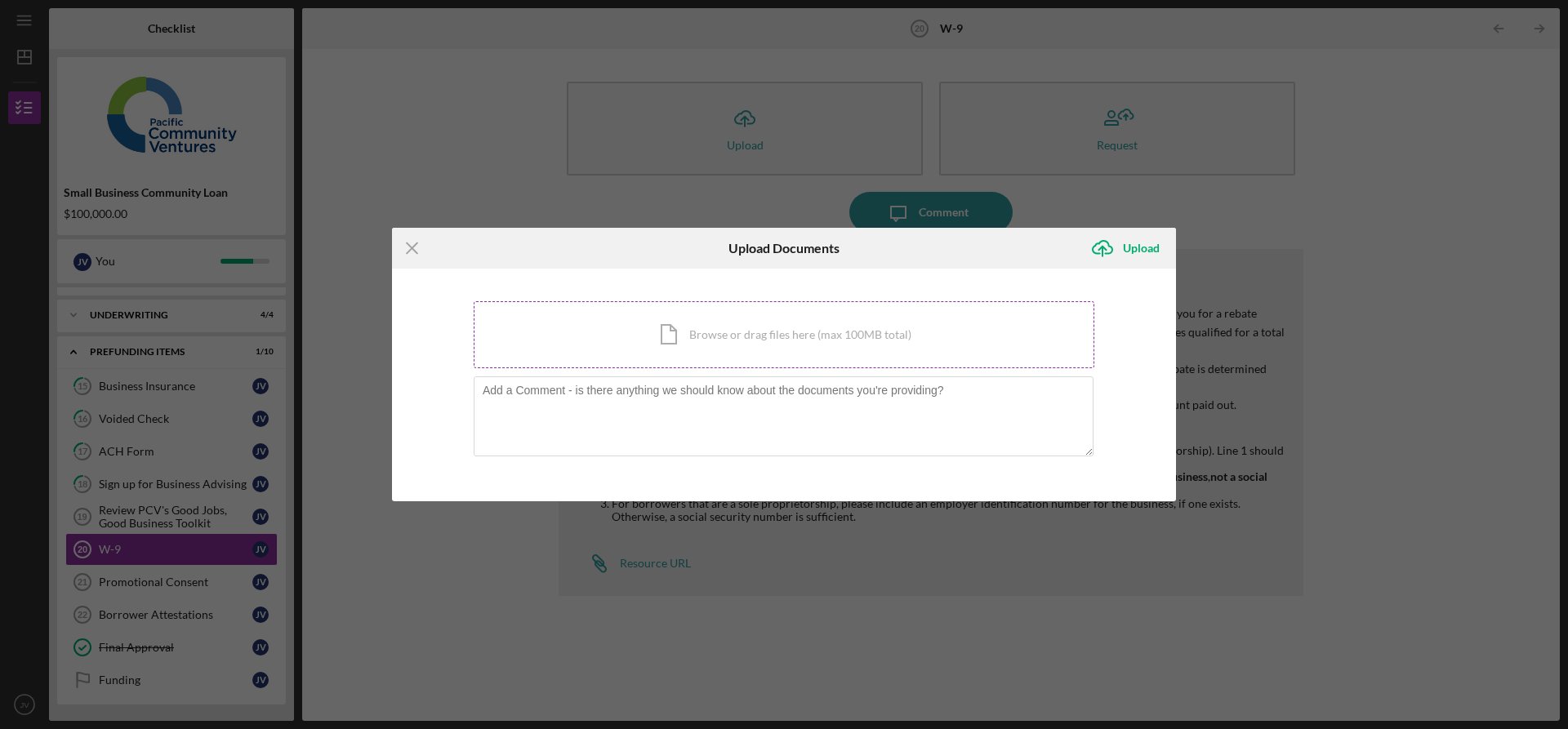
click at [671, 337] on div "Icon/Document Browse or drag files here (max 100MB total) Tap to choose files o…" at bounding box center [784, 334] width 621 height 67
click at [670, 337] on div "Icon/Document Browse or drag files here (max 100MB total) Tap to choose files o…" at bounding box center [784, 334] width 621 height 67
click at [725, 203] on div "Icon/Menu Close Upload Documents Icon/Upload Upload You're uploading documents …" at bounding box center [784, 364] width 1568 height 729
click at [402, 253] on icon "Icon/Menu Close" at bounding box center [412, 248] width 41 height 41
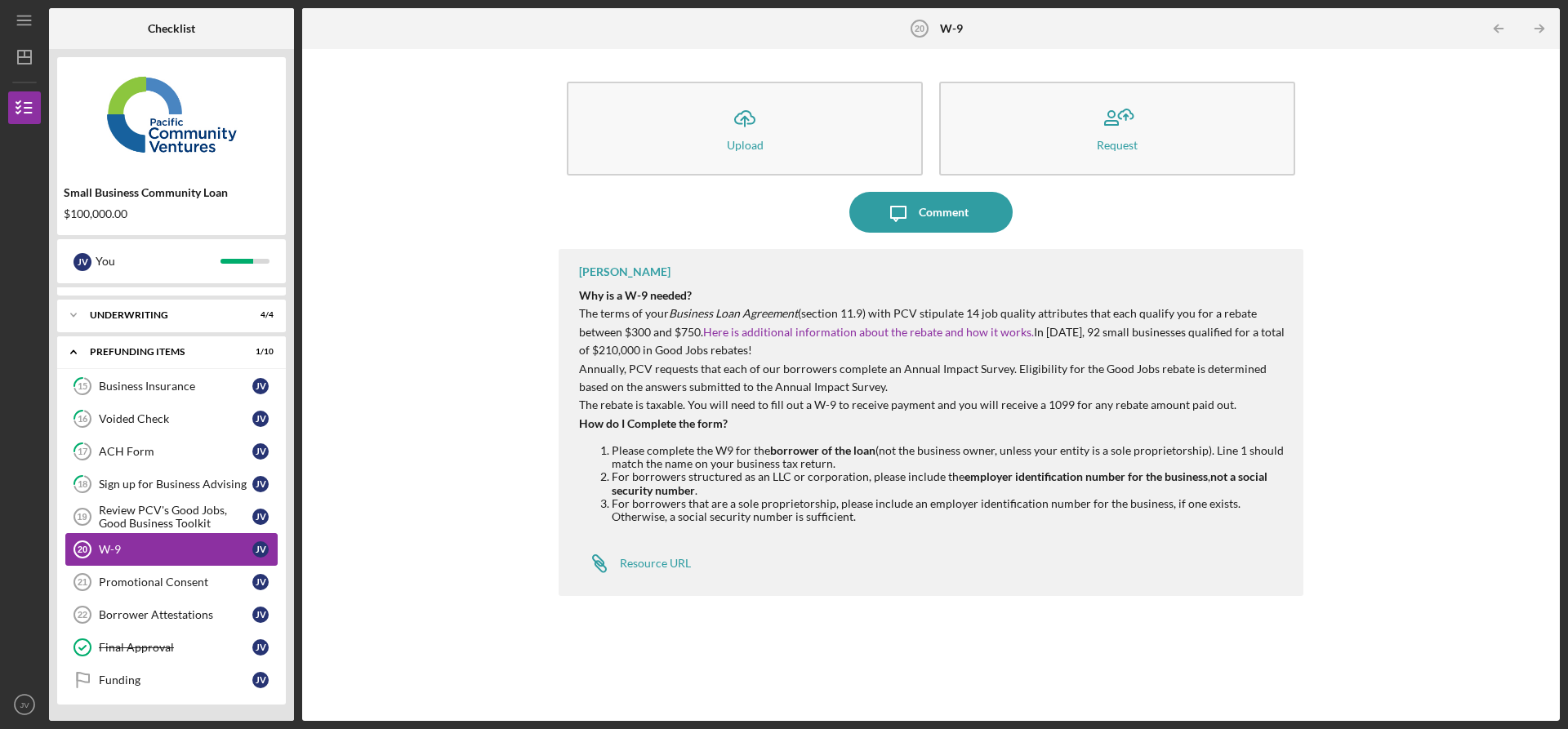
click at [183, 545] on div "W-9" at bounding box center [175, 550] width 153 height 13
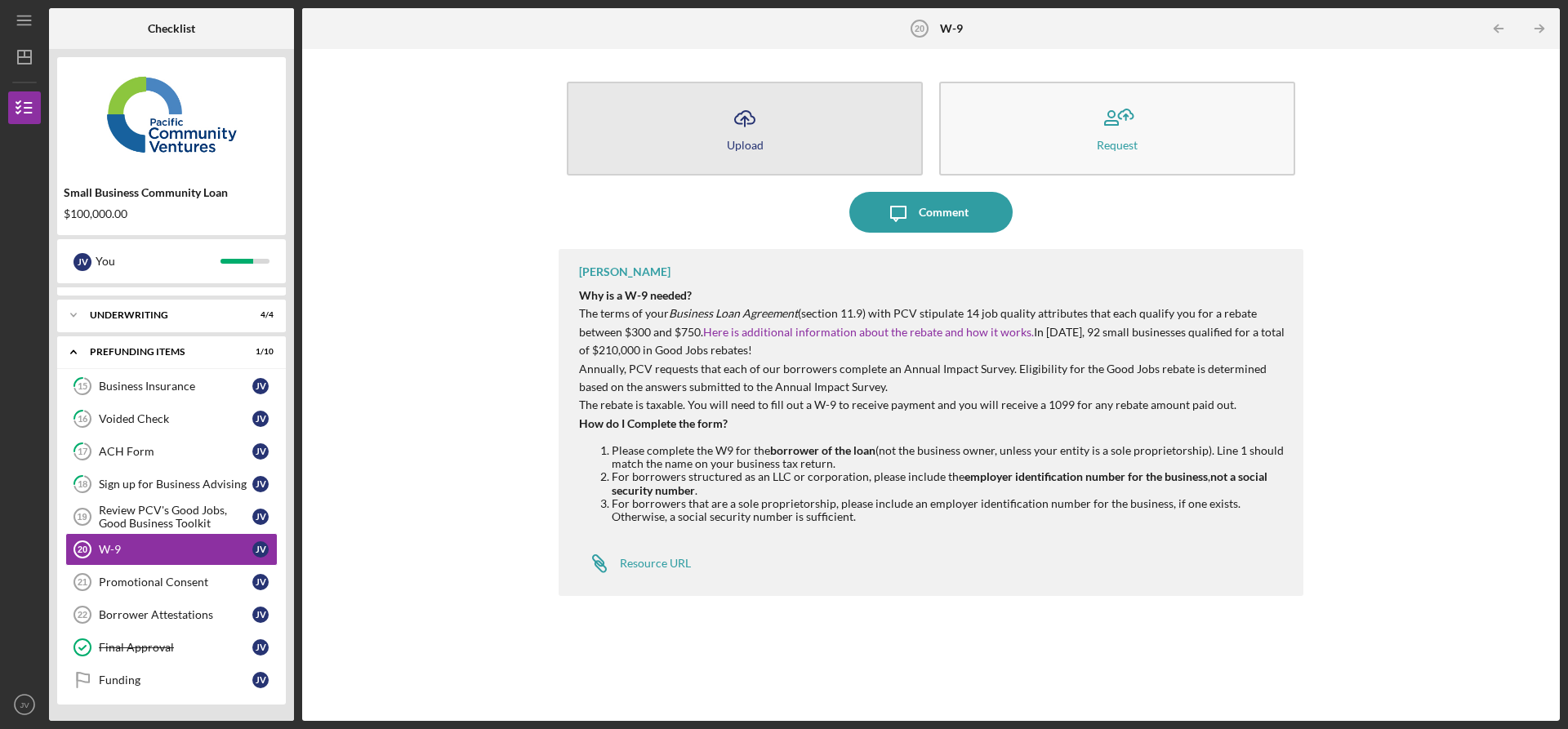
click at [765, 135] on button "Icon/Upload Upload" at bounding box center [745, 129] width 356 height 94
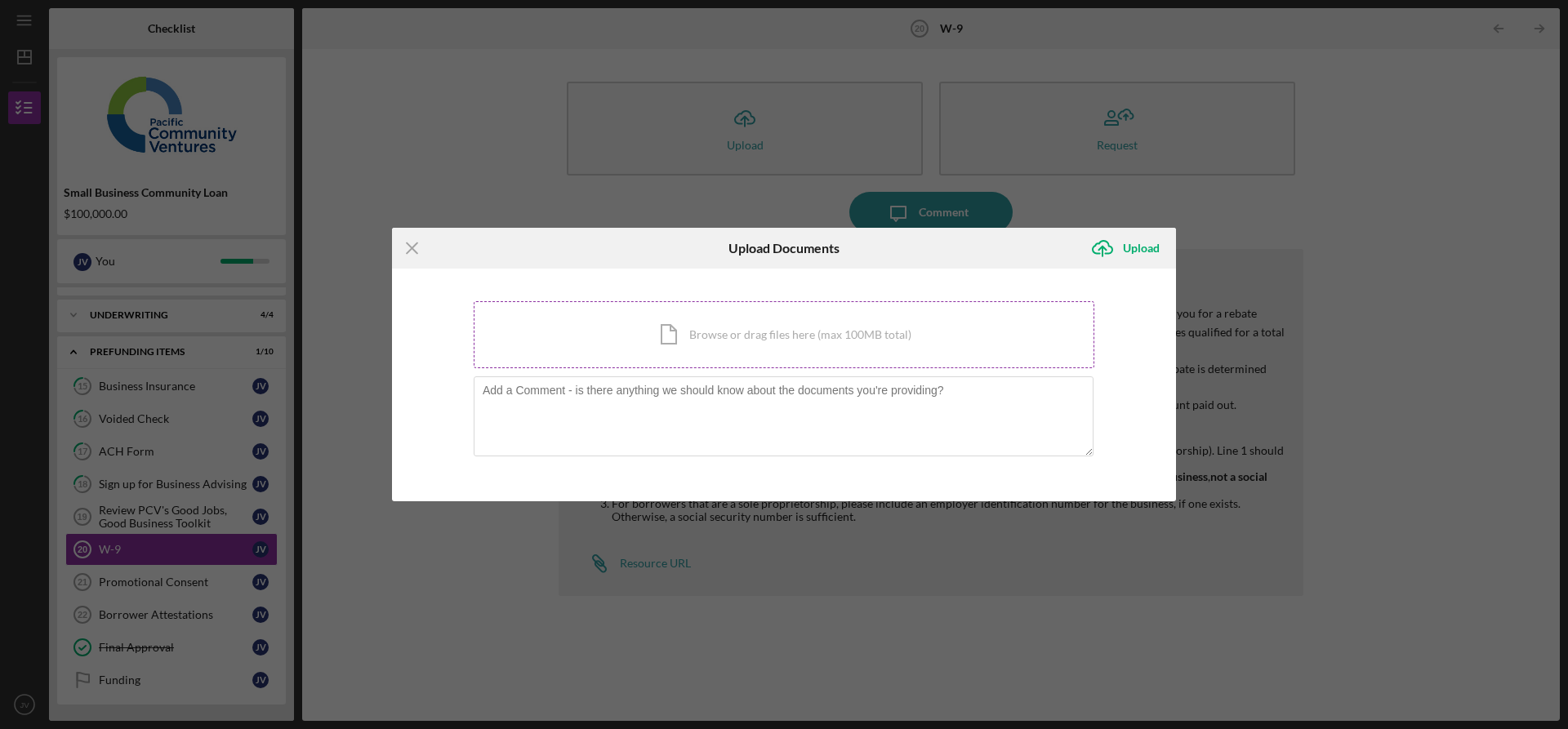
click at [779, 353] on div "Icon/Document Browse or drag files here (max 100MB total) Tap to choose files o…" at bounding box center [784, 334] width 621 height 67
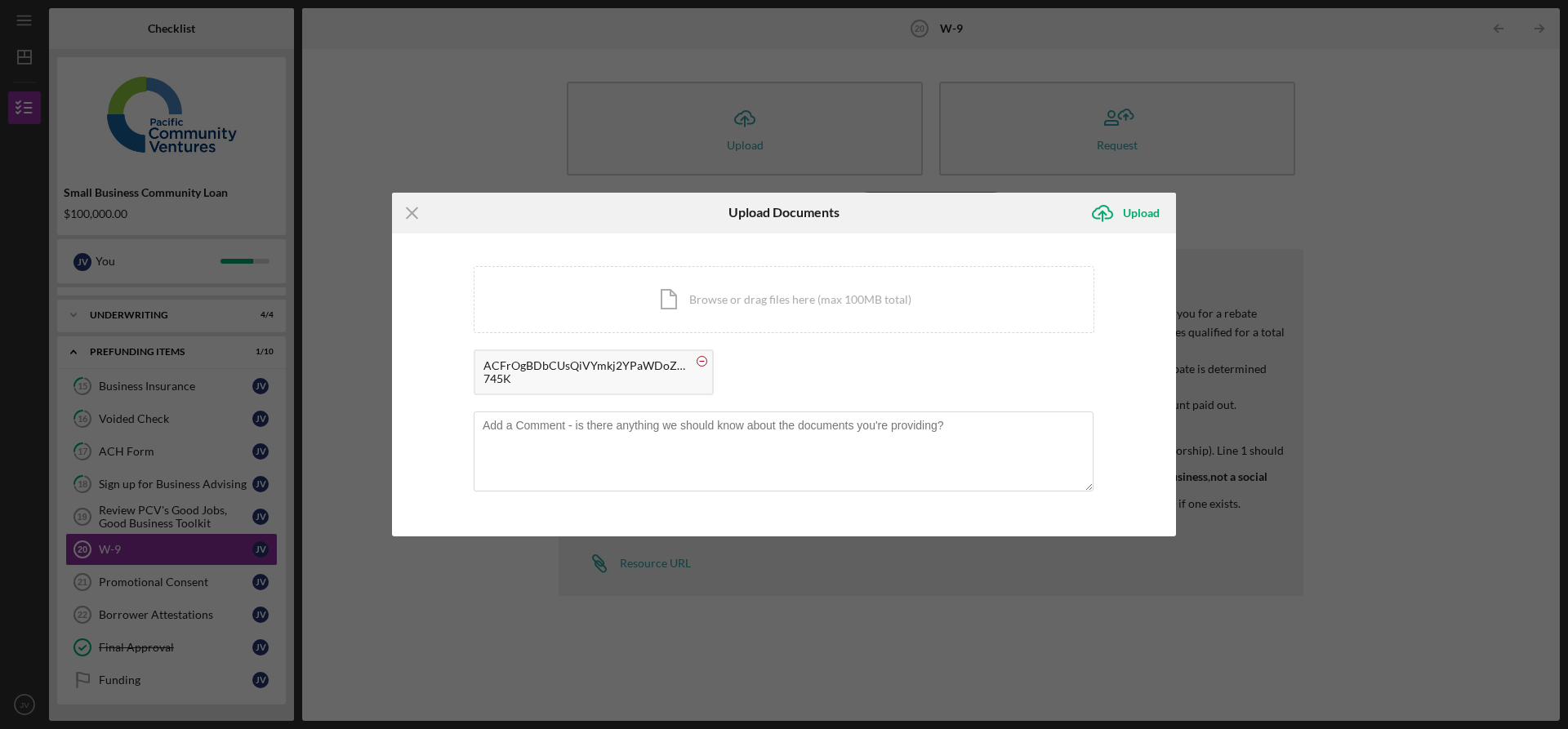
click at [703, 362] on circle at bounding box center [703, 361] width 10 height 10
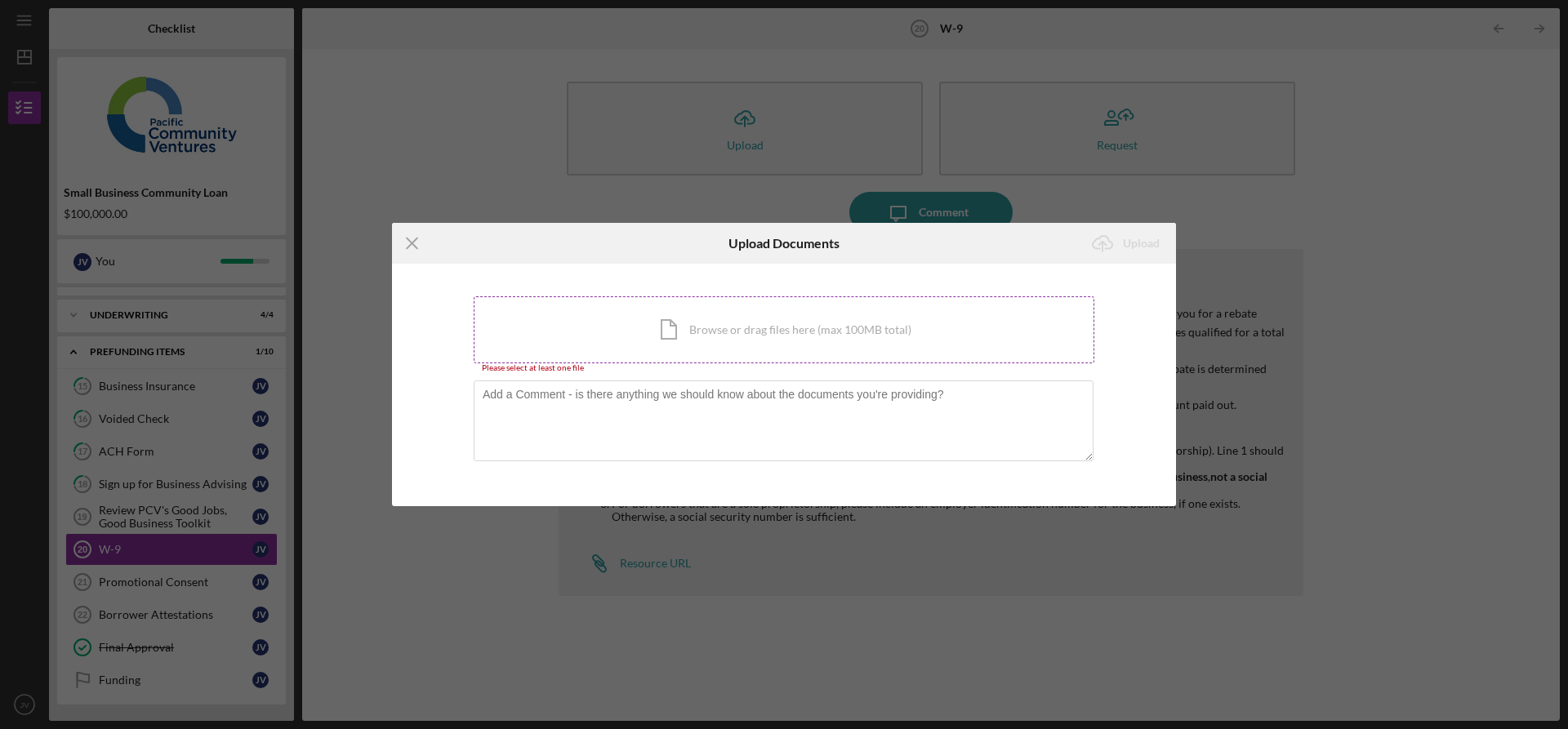
click at [758, 320] on div "Icon/Document Browse or drag files here (max 100MB total) Tap to choose files o…" at bounding box center [784, 330] width 621 height 67
click at [648, 330] on div "Icon/Document Browse or drag files here (max 100MB total) Tap to choose files o…" at bounding box center [784, 330] width 621 height 67
click at [757, 330] on div "Icon/Document Browse or drag files here (max 100MB total) Tap to choose files o…" at bounding box center [784, 330] width 621 height 67
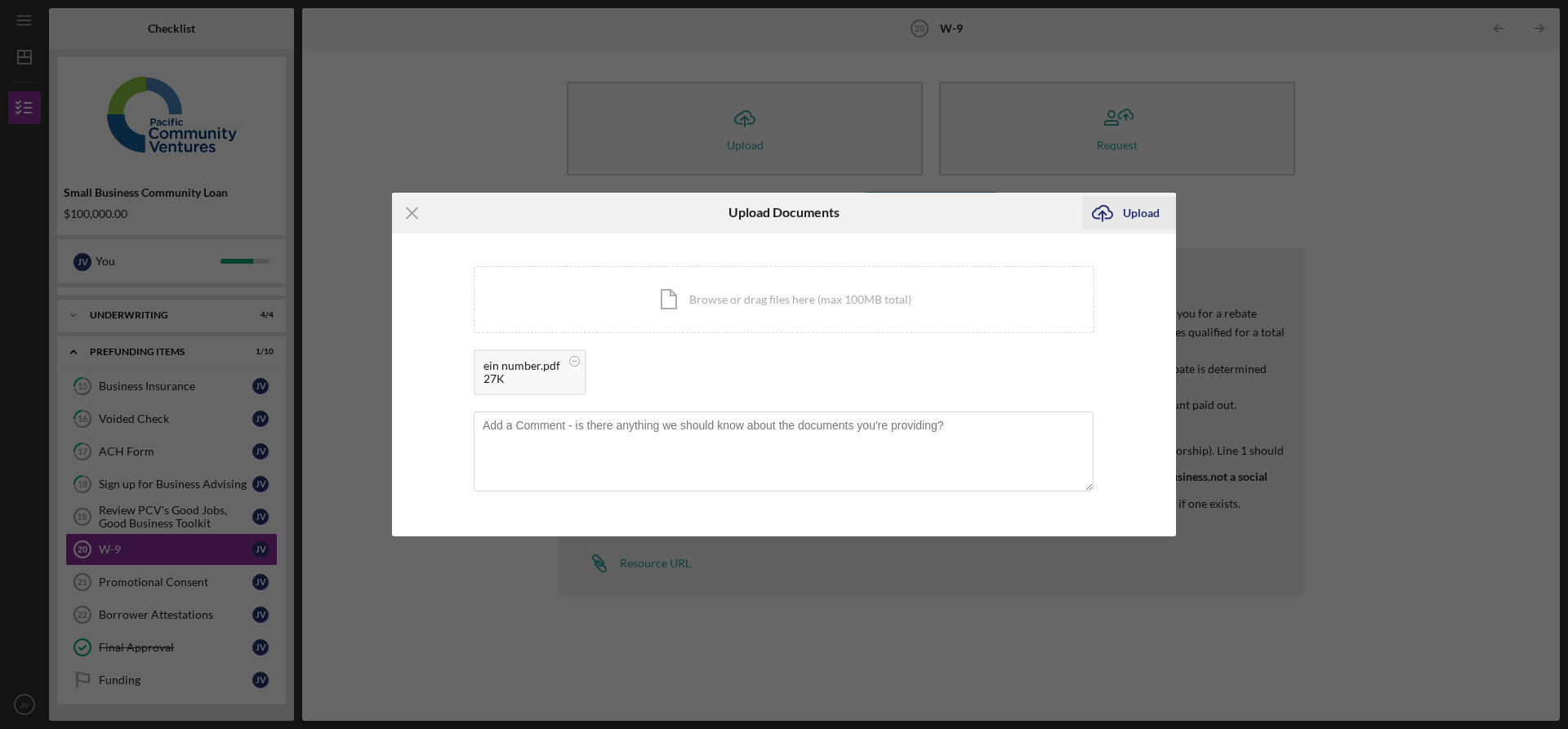
click at [1117, 214] on icon "Icon/Upload" at bounding box center [1102, 213] width 41 height 41
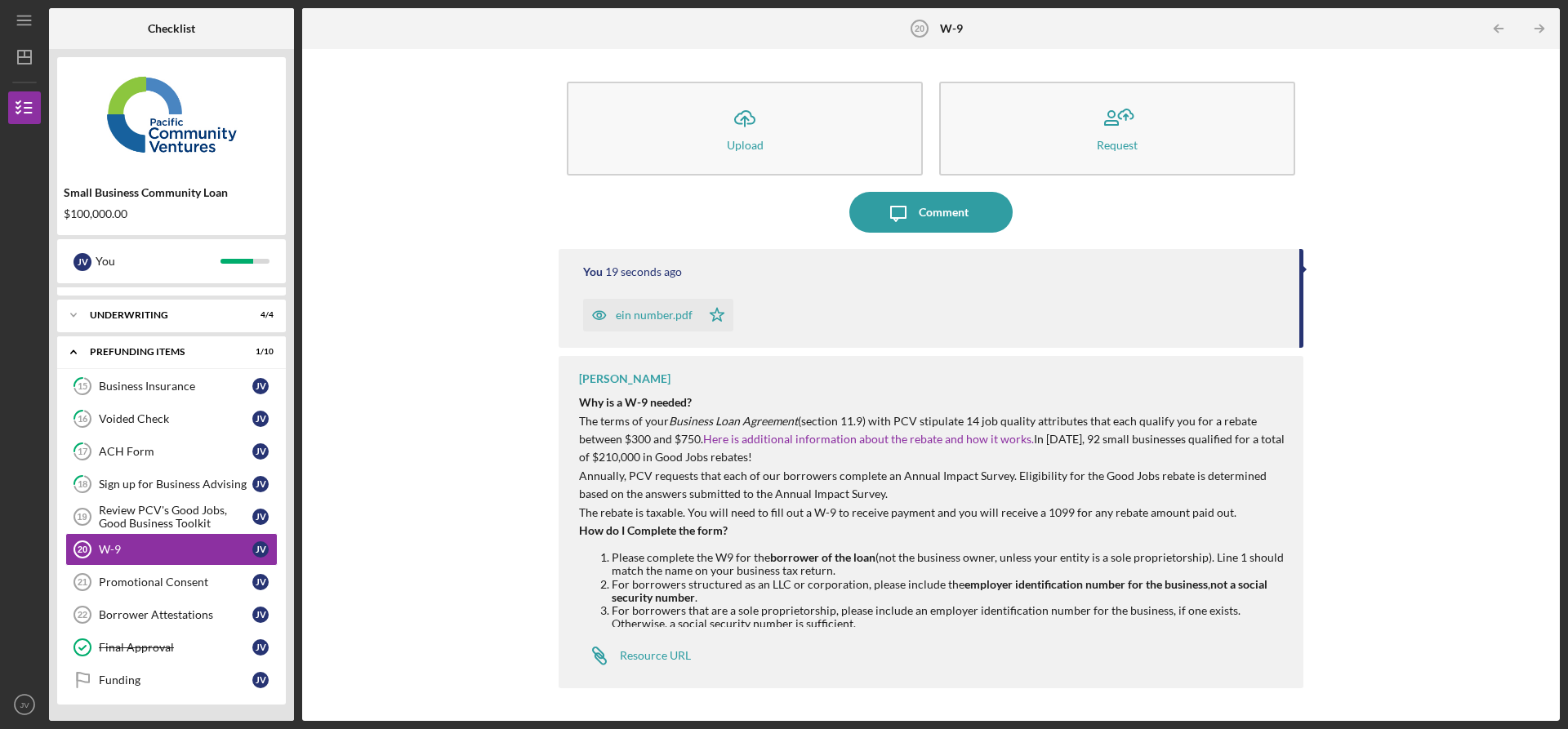
click at [626, 477] on p "Annually, PCV requests that each of our borrowers complete an Annual Impact Sur…" at bounding box center [933, 485] width 708 height 37
click at [656, 660] on div "Resource URL" at bounding box center [655, 656] width 71 height 13
click at [669, 313] on div "ein number.pdf" at bounding box center [654, 315] width 77 height 13
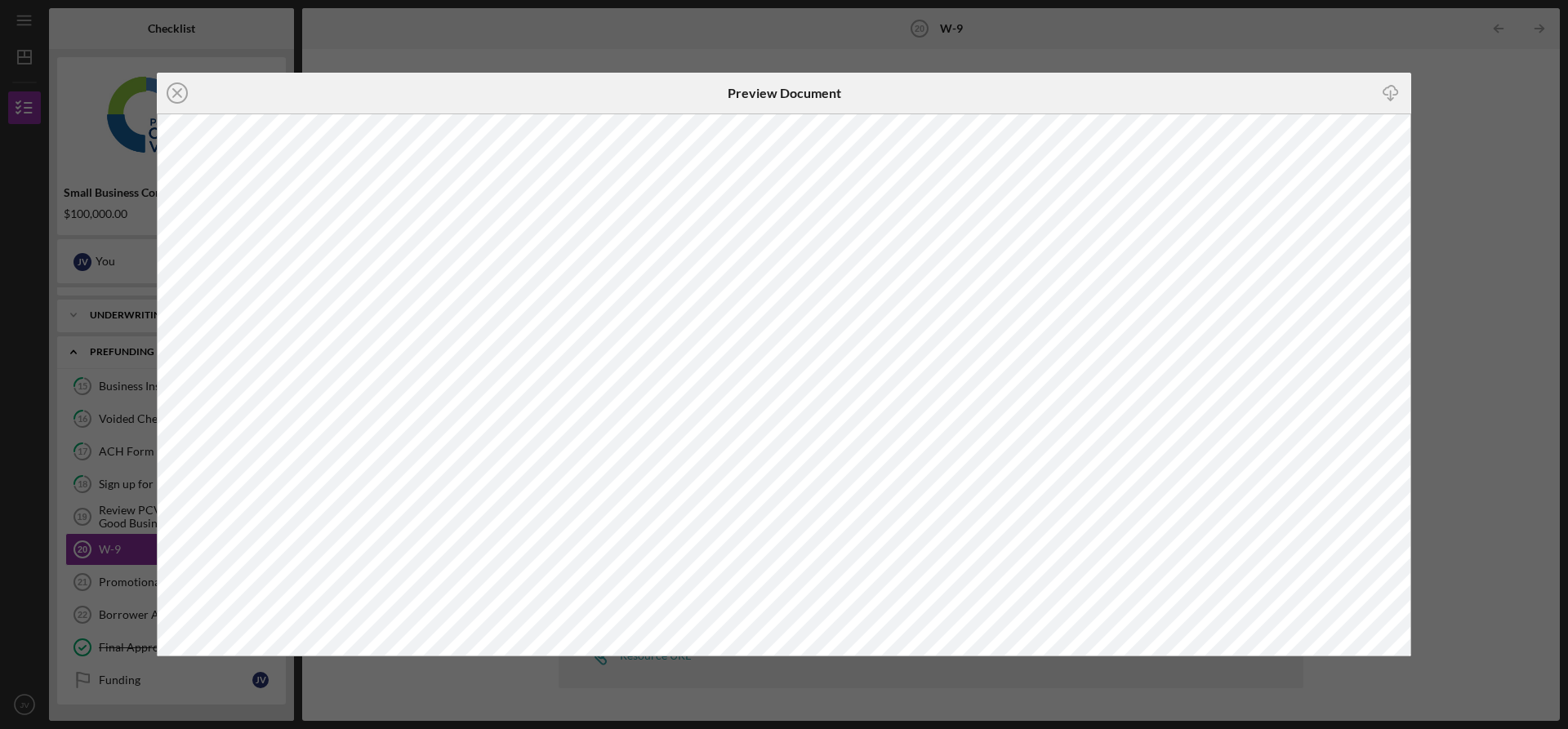
click at [180, 94] on icon "Icon/Close" at bounding box center [177, 92] width 41 height 41
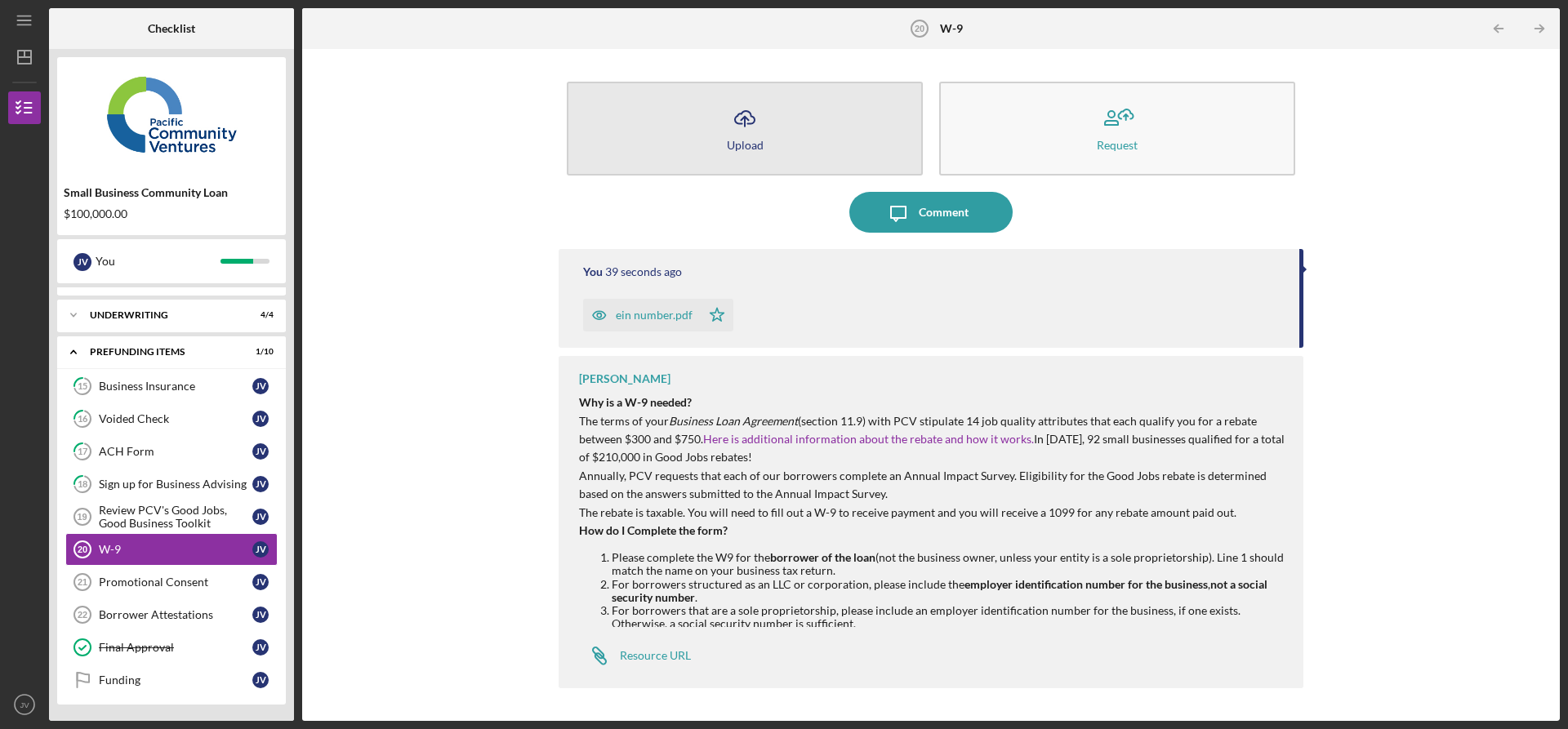
click at [755, 130] on icon "Icon/Upload" at bounding box center [744, 118] width 41 height 41
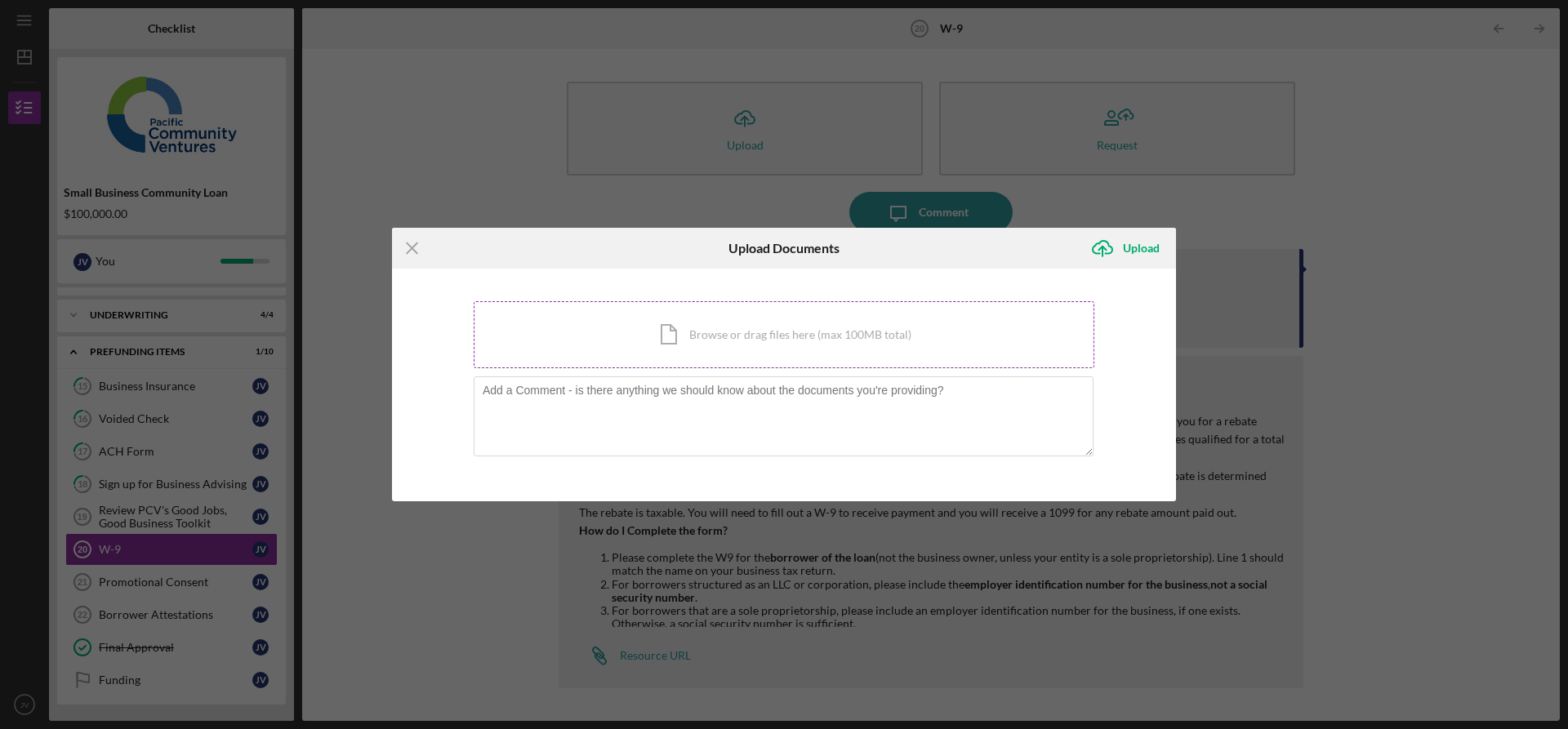
click at [756, 347] on div "Icon/Document Browse or drag files here (max 100MB total) Tap to choose files o…" at bounding box center [784, 334] width 621 height 67
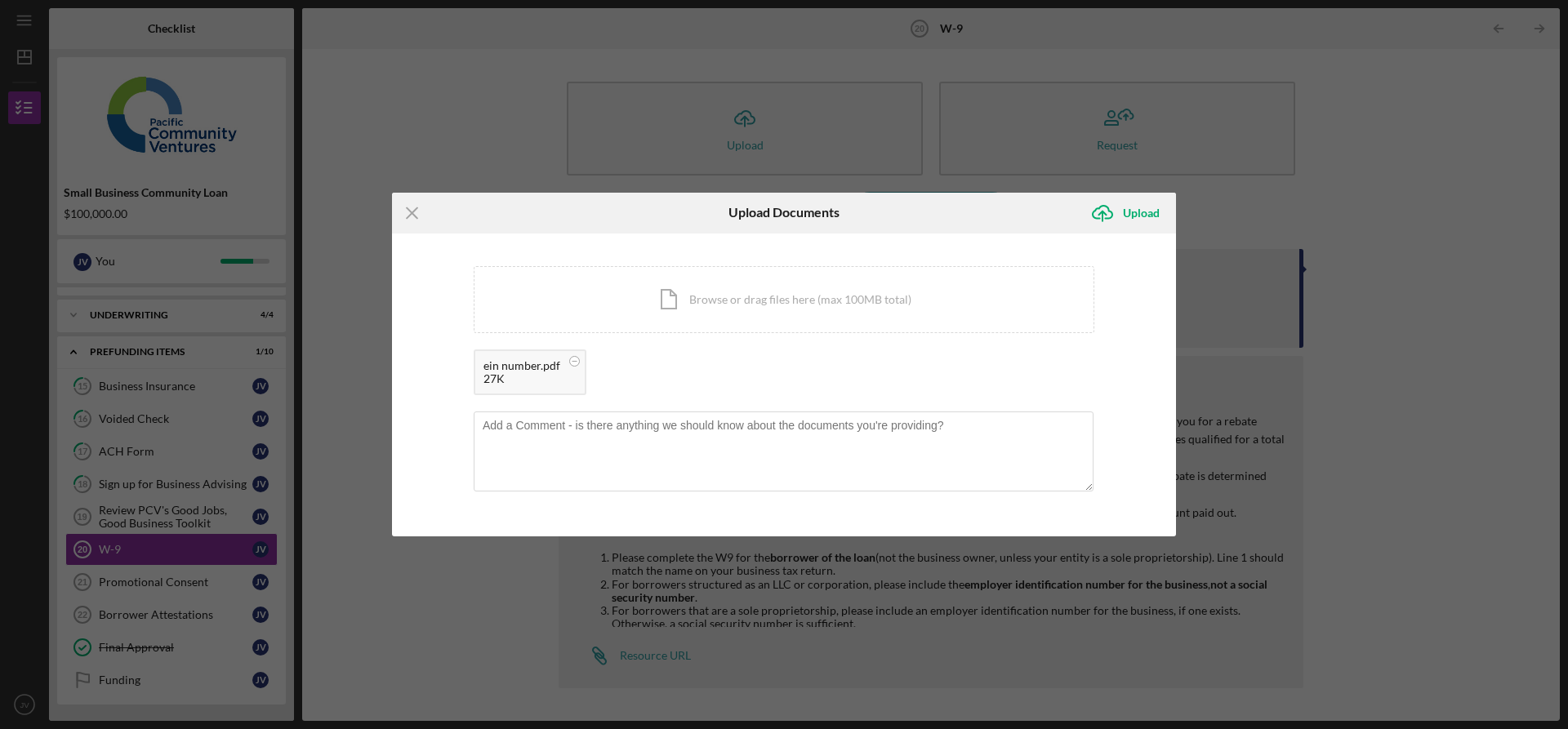
click at [542, 368] on div "ein number.pdf" at bounding box center [521, 366] width 77 height 13
click at [518, 368] on div "ein number.pdf" at bounding box center [521, 366] width 77 height 13
click at [1096, 208] on icon "Icon/Upload" at bounding box center [1102, 213] width 41 height 41
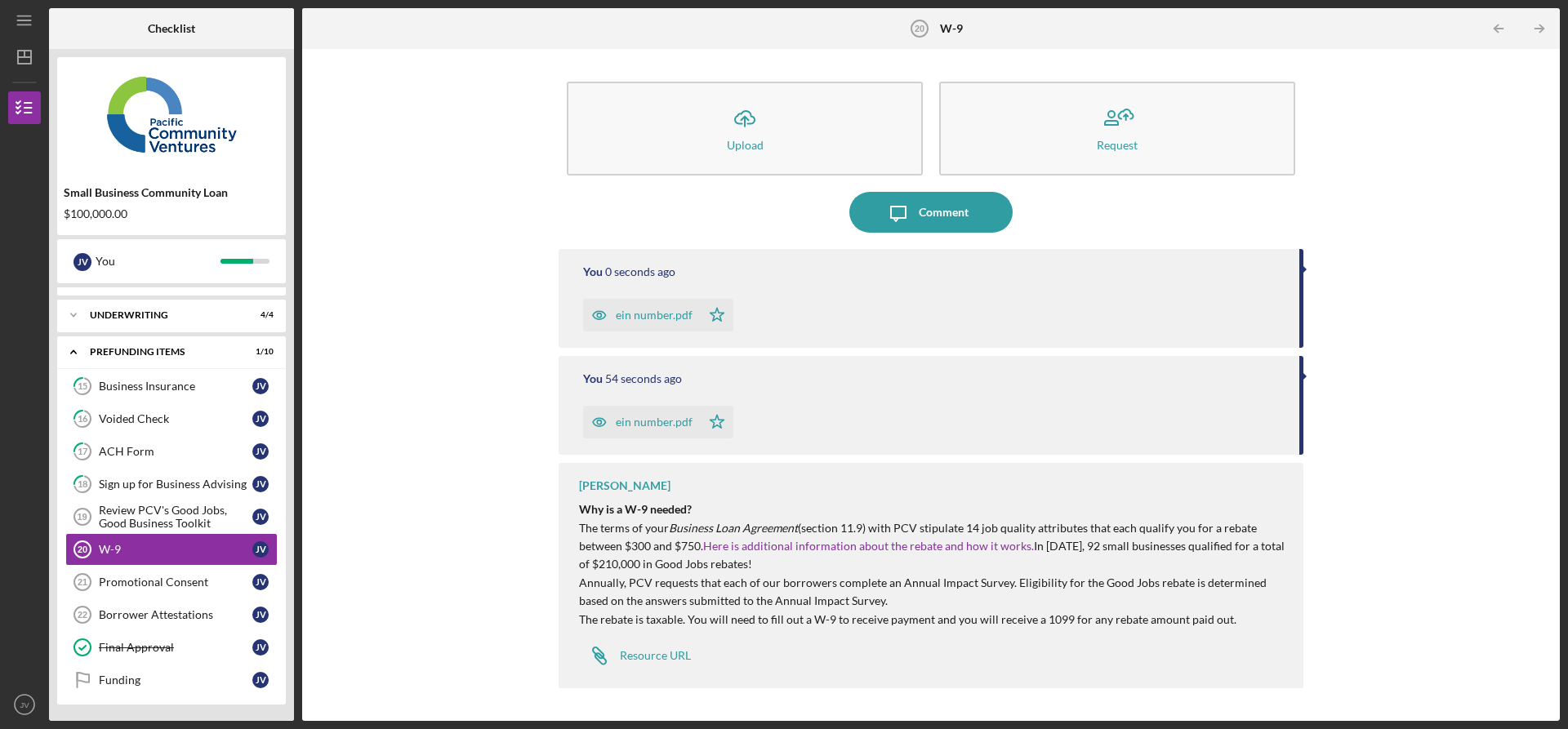
click at [626, 425] on div "ein number.pdf" at bounding box center [654, 422] width 77 height 13
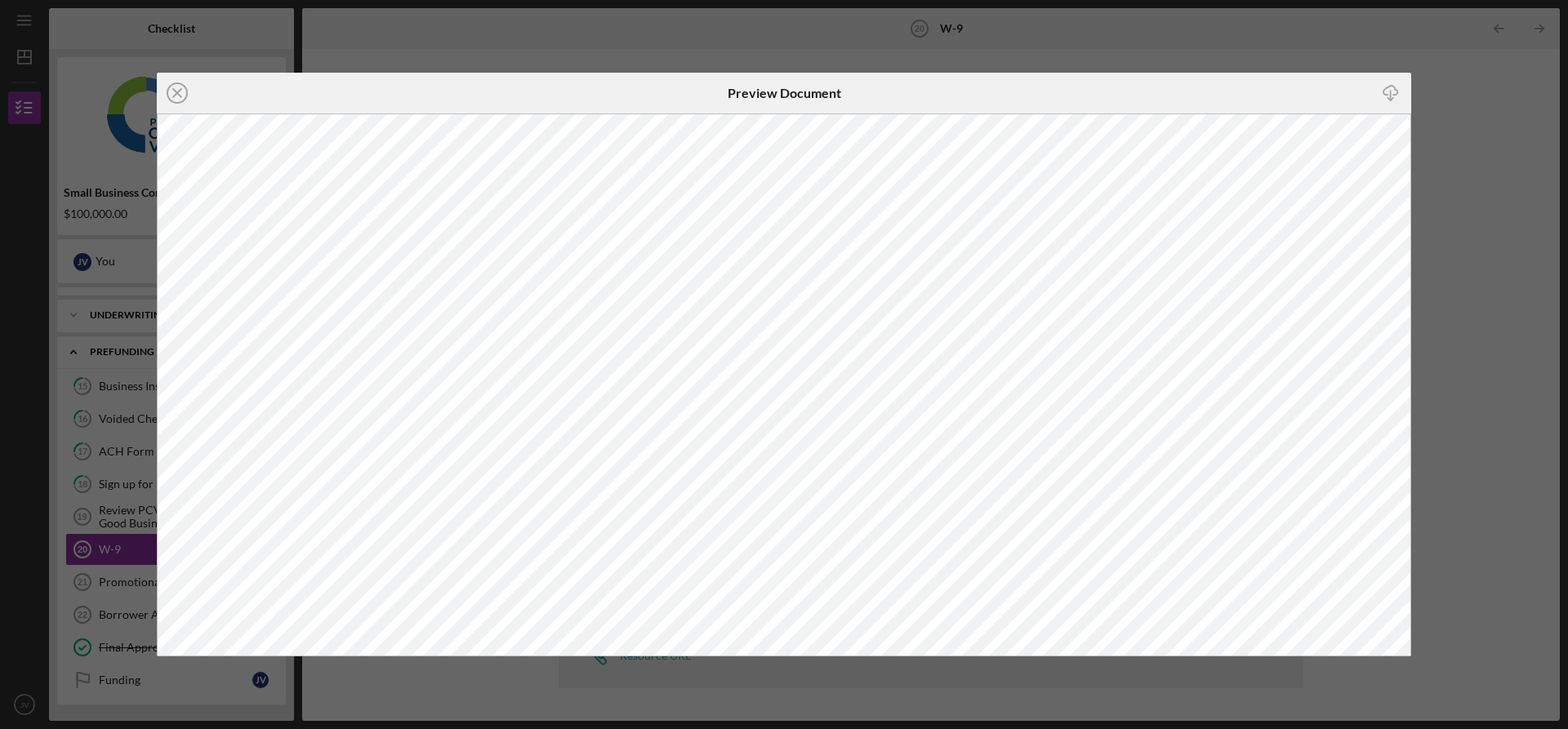
click at [625, 425] on div at bounding box center [784, 384] width 1254 height 542
click at [184, 89] on icon "Icon/Close" at bounding box center [177, 92] width 41 height 41
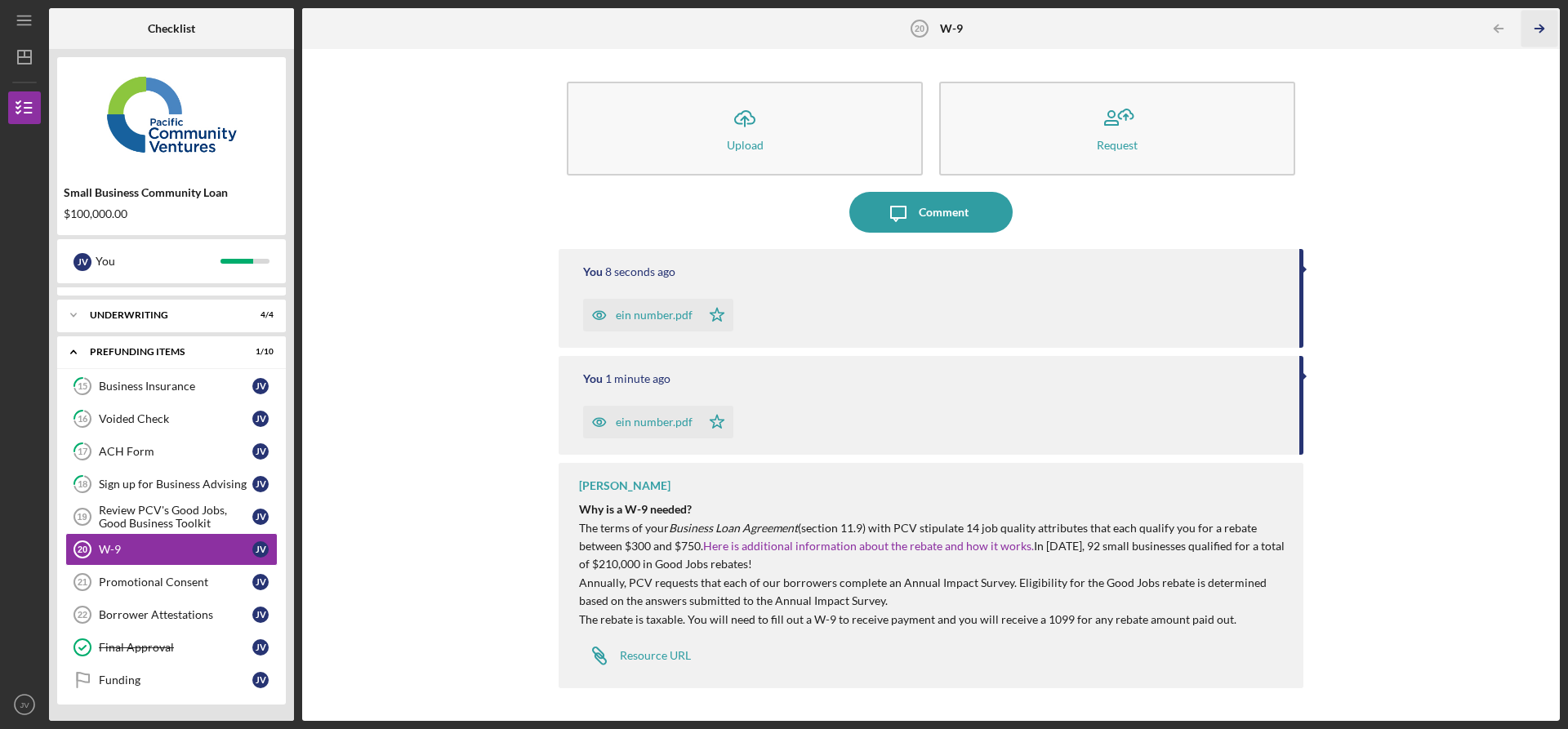
click at [1548, 28] on icon "Icon/Table Pagination Arrow" at bounding box center [1539, 29] width 37 height 37
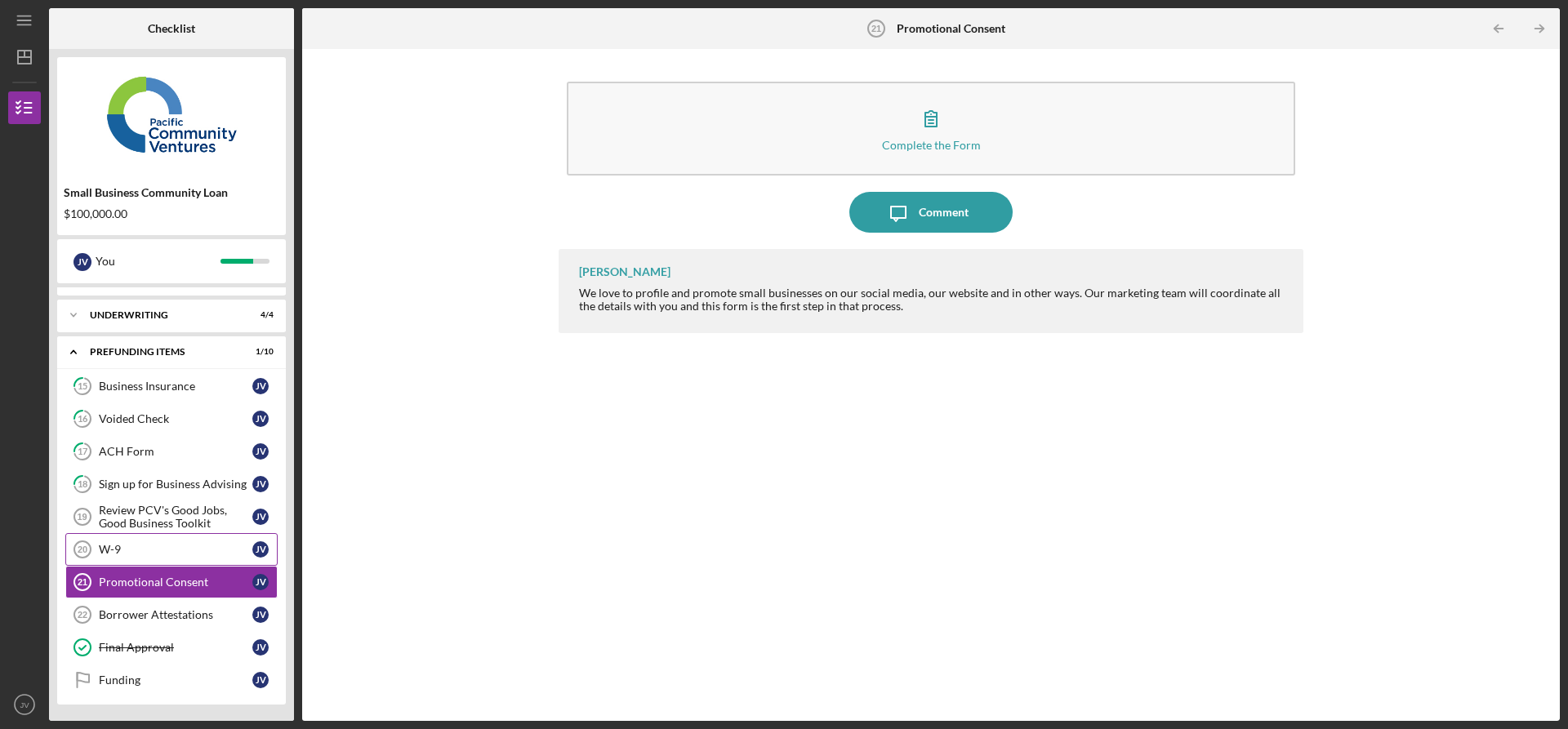
click at [120, 548] on div "W-9" at bounding box center [175, 550] width 153 height 13
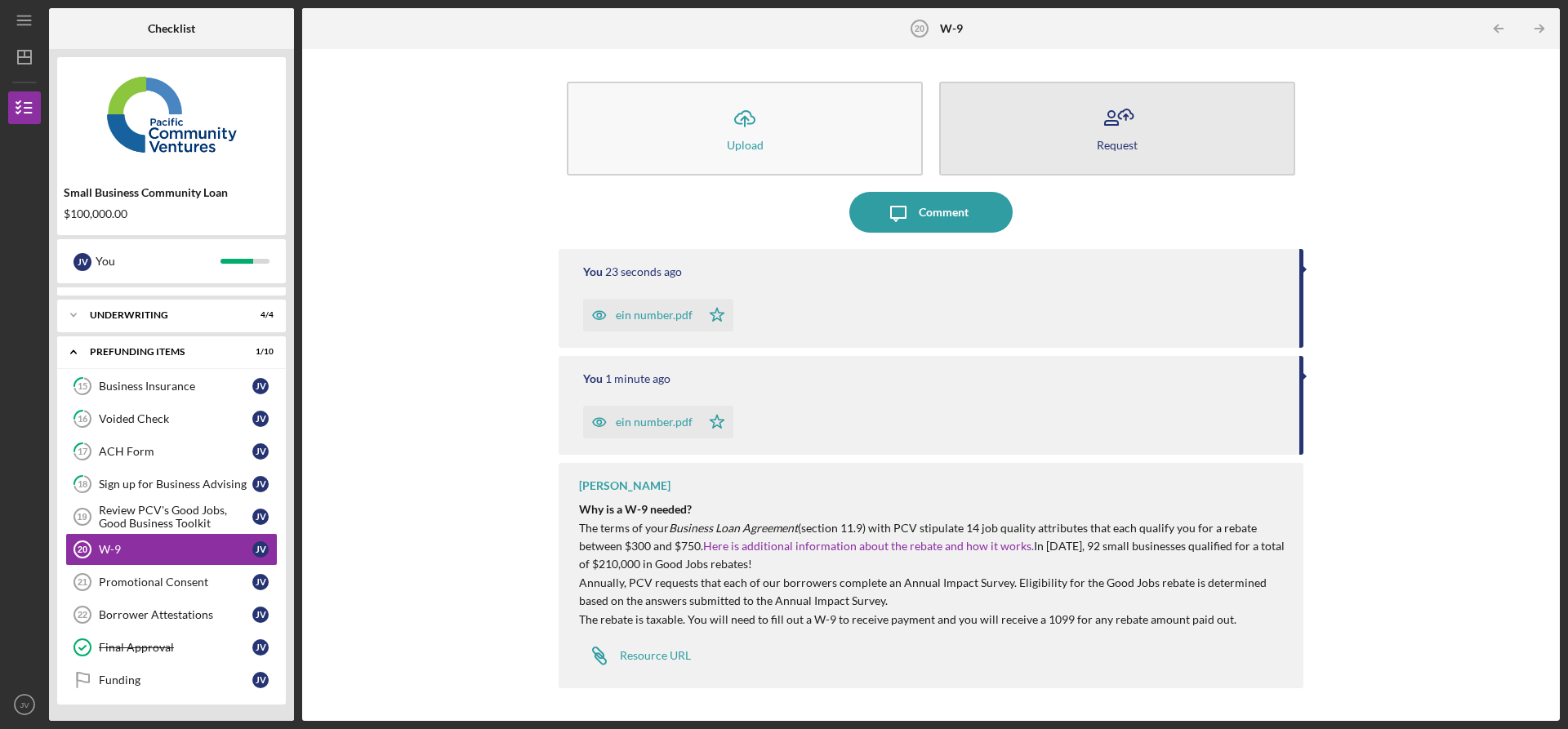
click at [1099, 124] on icon "button" at bounding box center [1117, 118] width 41 height 41
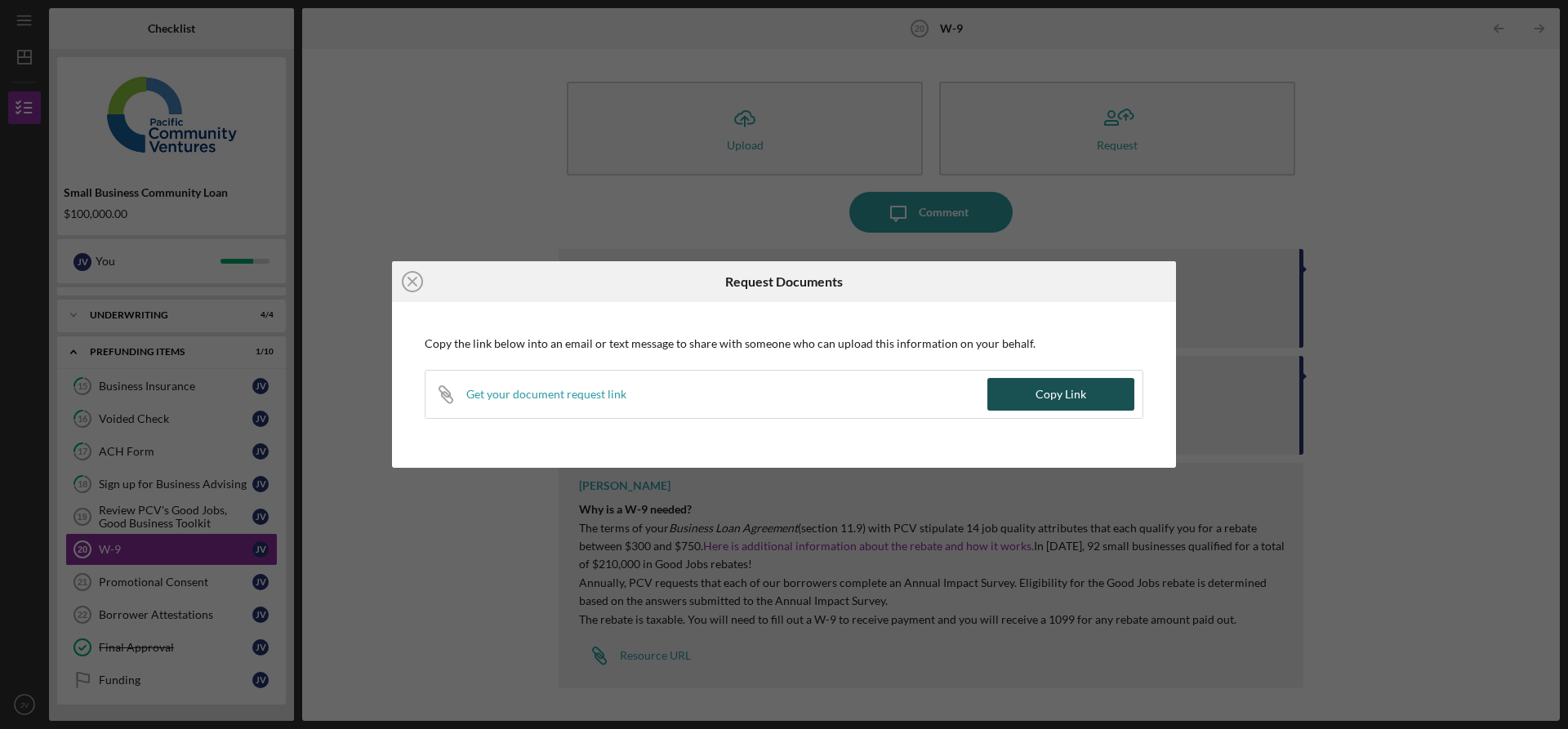
click at [1049, 392] on div "Copy Link" at bounding box center [1061, 395] width 51 height 32
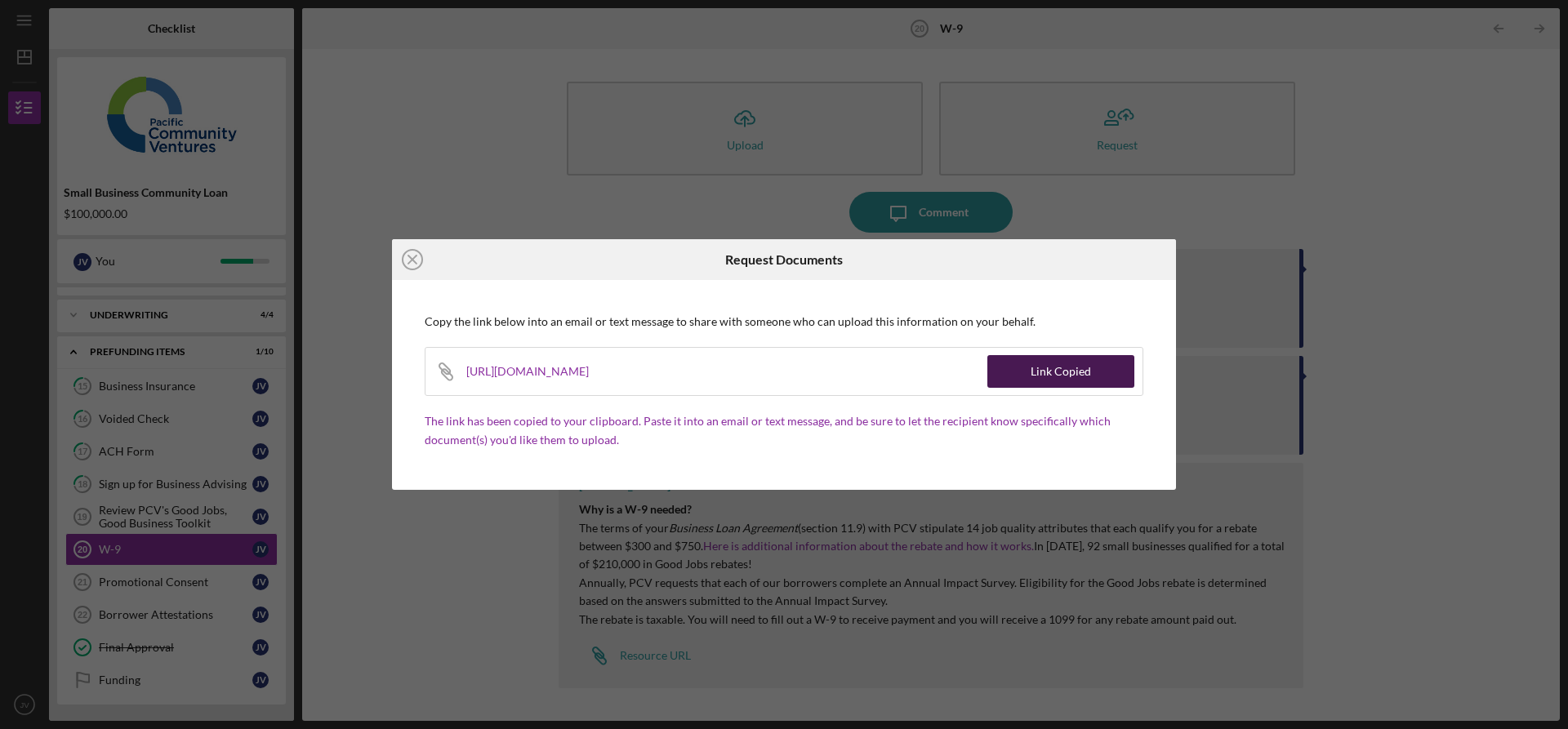
click at [1086, 368] on div "Link Copied" at bounding box center [1060, 372] width 60 height 32
click at [416, 253] on icon "Icon/Close" at bounding box center [412, 259] width 41 height 41
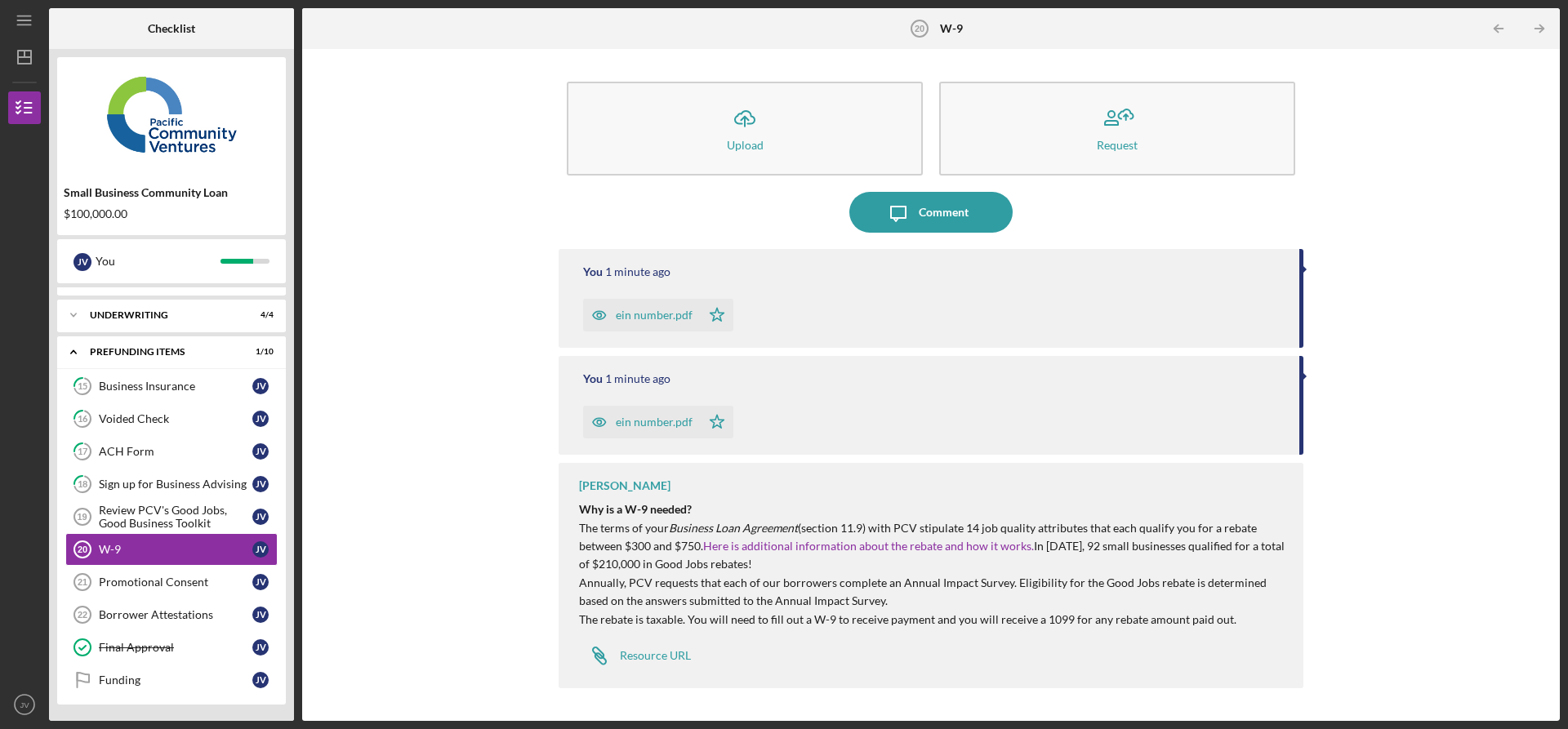
click at [711, 316] on icon "Icon/Star" at bounding box center [717, 315] width 32 height 32
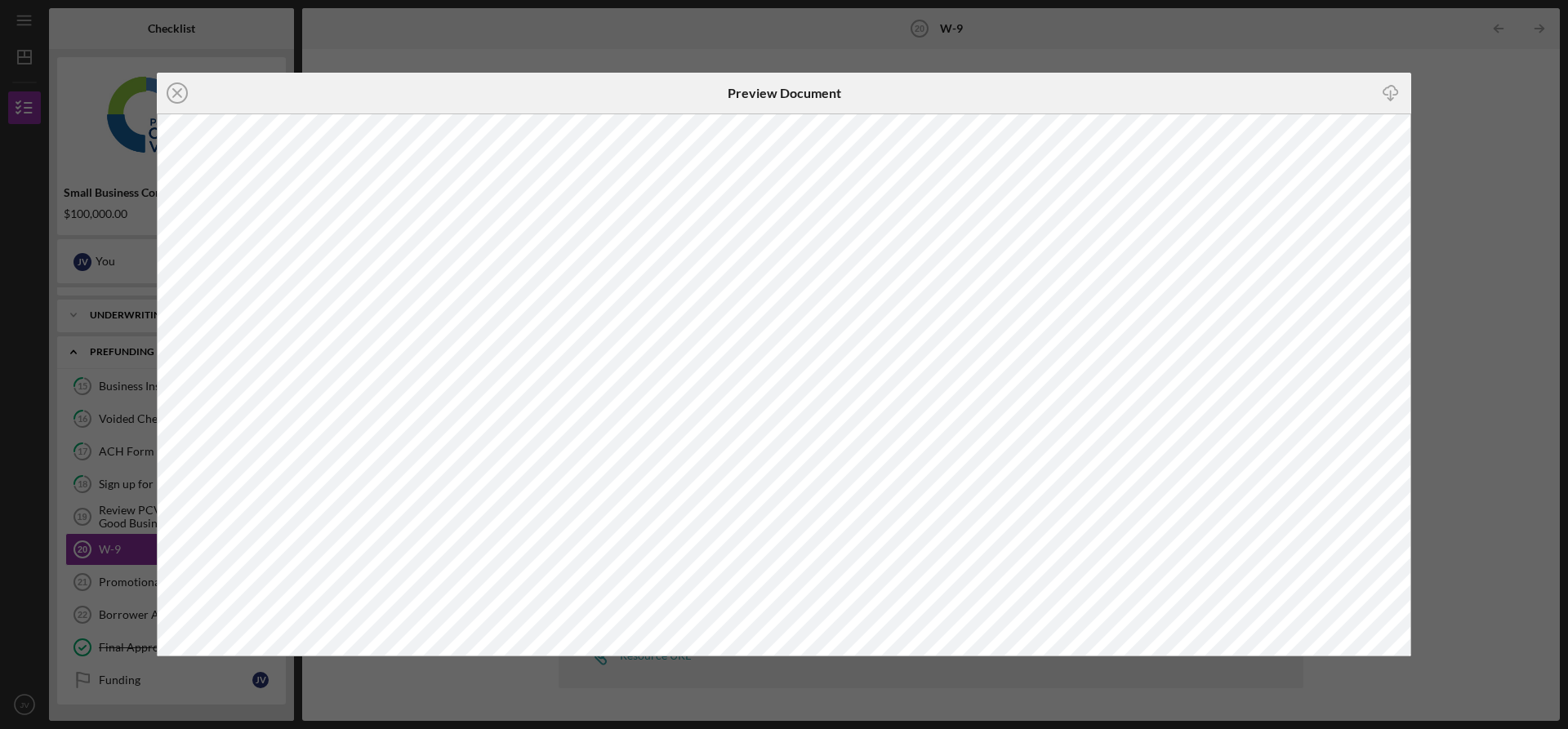
click at [1390, 92] on icon "Icon/Download" at bounding box center [1392, 93] width 37 height 37
click at [177, 94] on line at bounding box center [177, 92] width 9 height 9
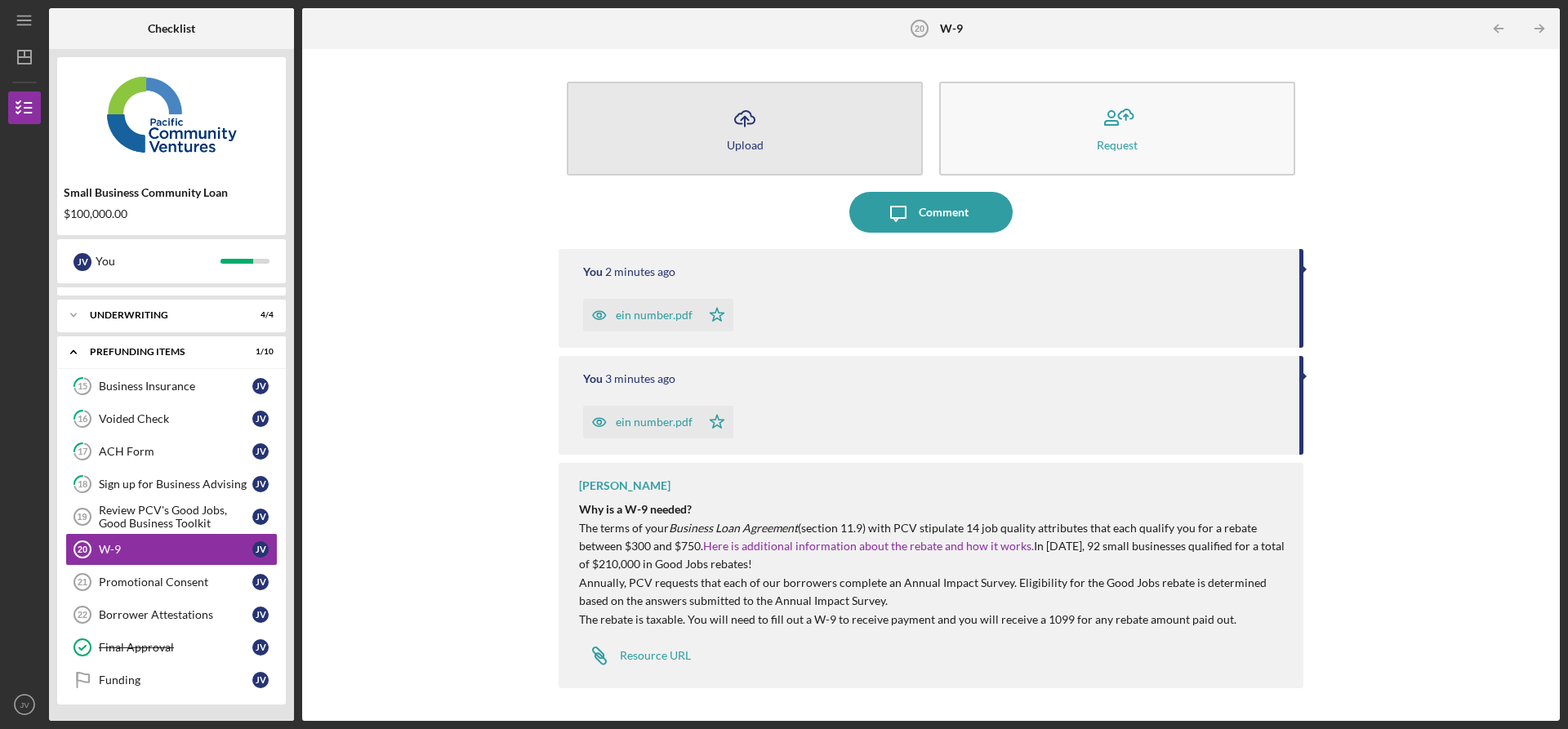
click at [865, 136] on button "Icon/Upload Upload" at bounding box center [745, 129] width 356 height 94
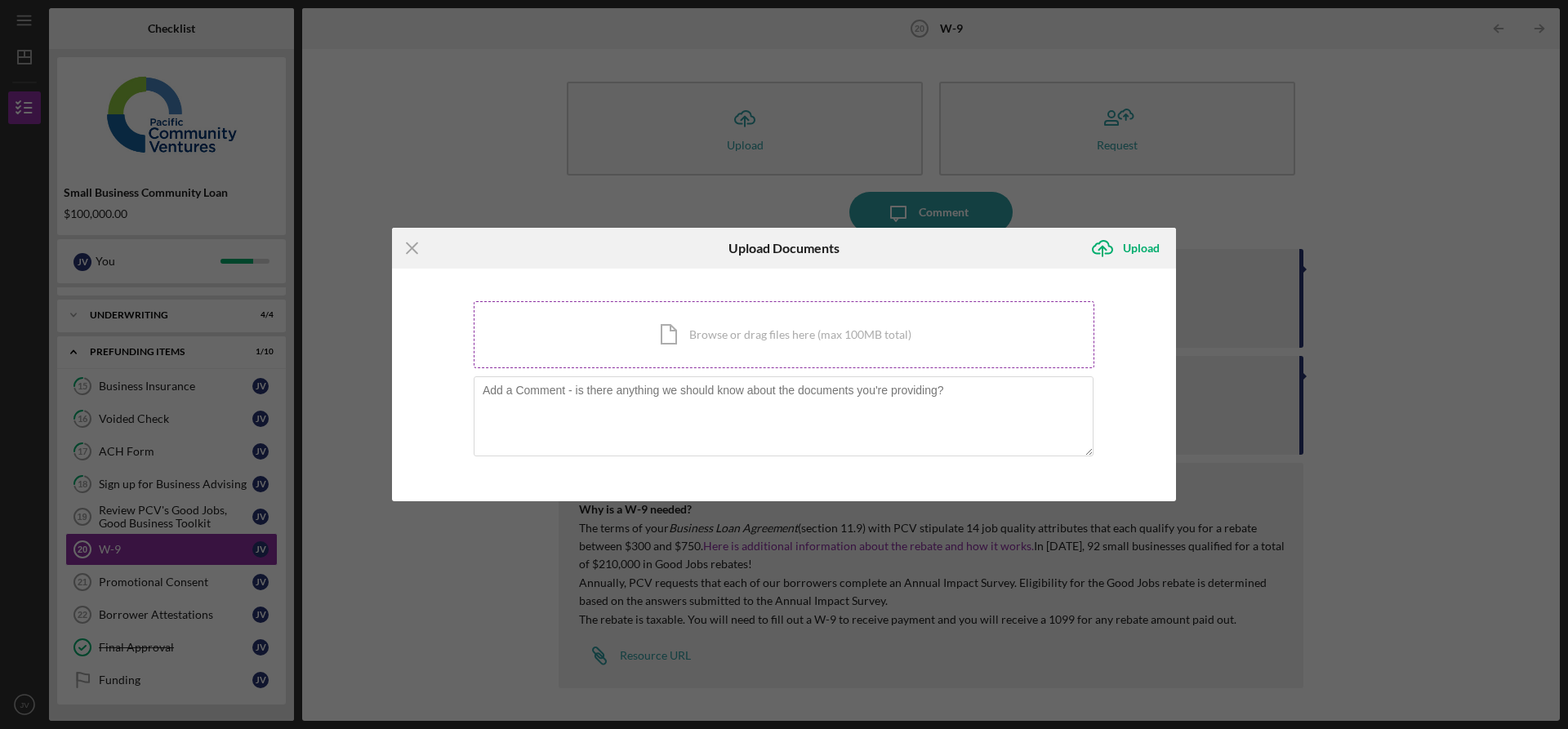
click at [788, 354] on div "Icon/Document Browse or drag files here (max 100MB total) Tap to choose files o…" at bounding box center [784, 334] width 621 height 67
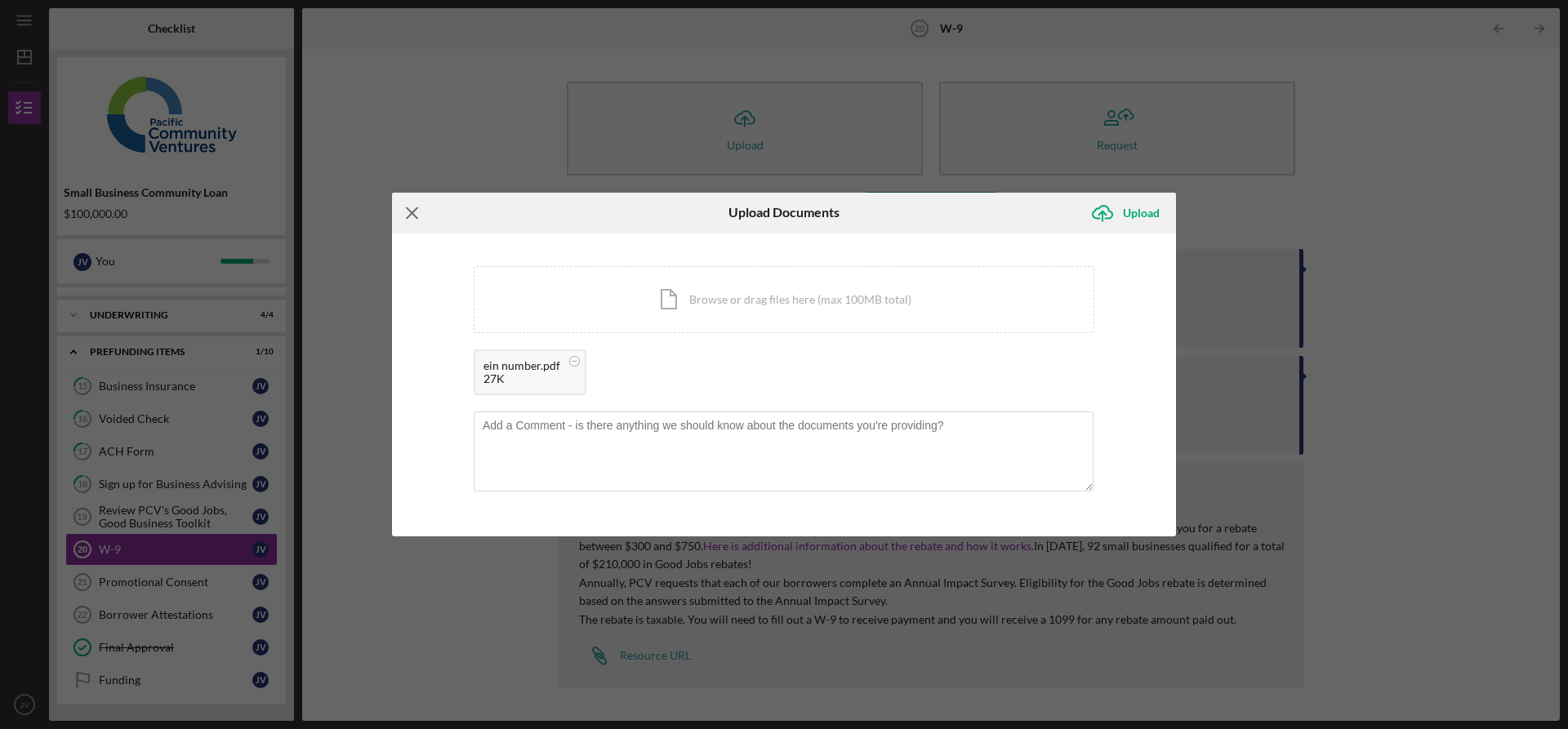
click at [415, 212] on line at bounding box center [412, 213] width 10 height 10
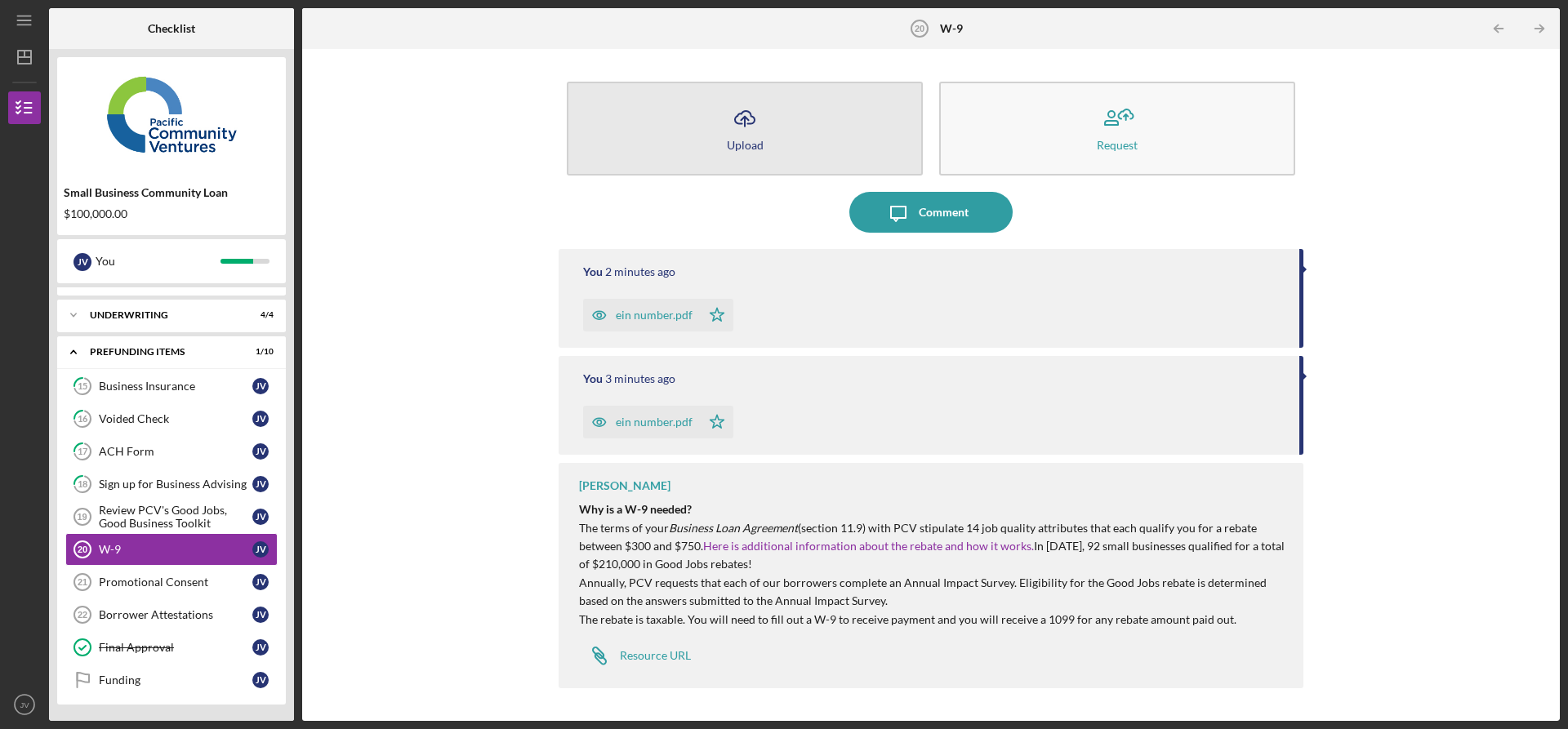
click at [805, 148] on button "Icon/Upload Upload" at bounding box center [745, 129] width 356 height 94
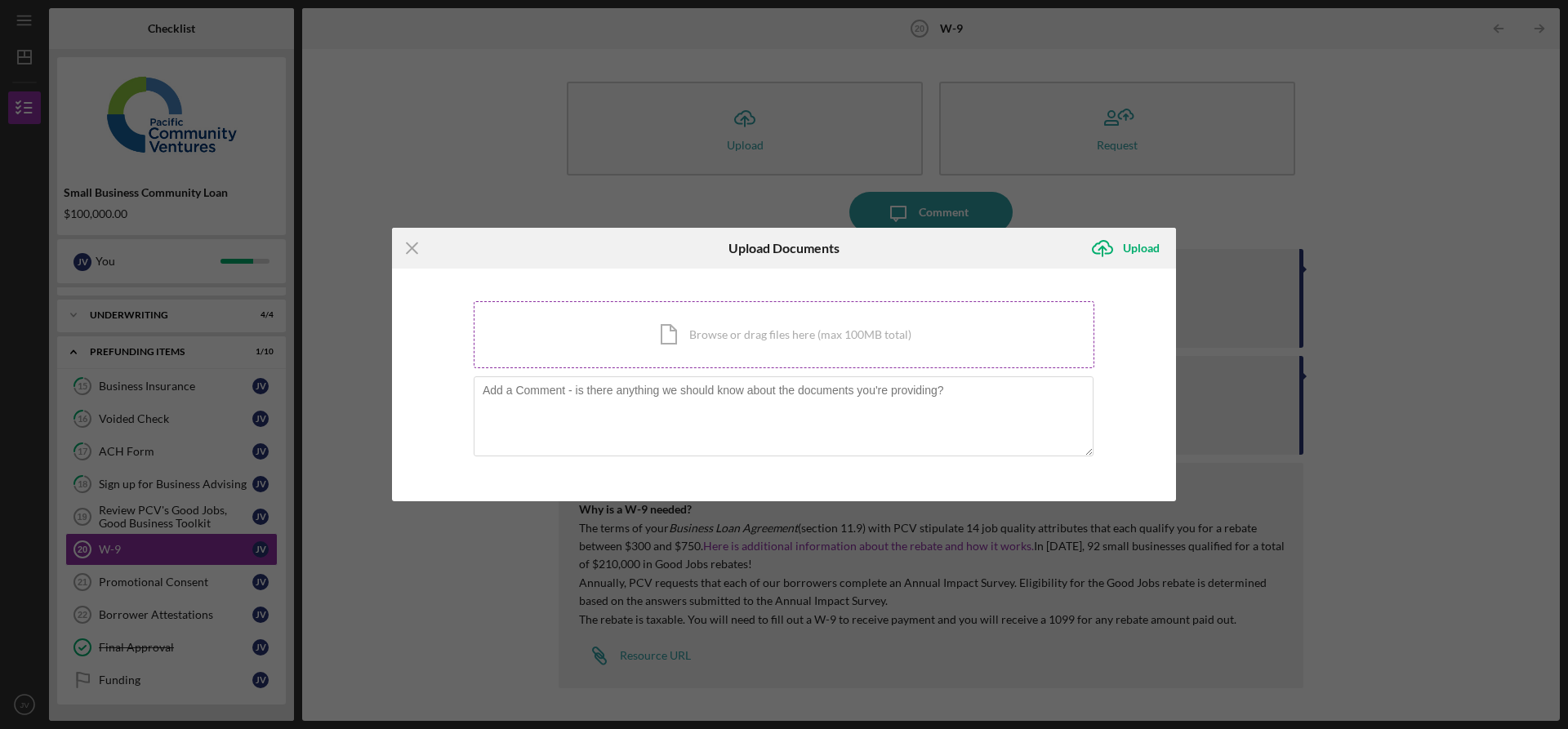
click at [703, 326] on div "Icon/Document Browse or drag files here (max 100MB total) Tap to choose files o…" at bounding box center [784, 334] width 621 height 67
click at [404, 247] on icon "Icon/Menu Close" at bounding box center [412, 248] width 41 height 41
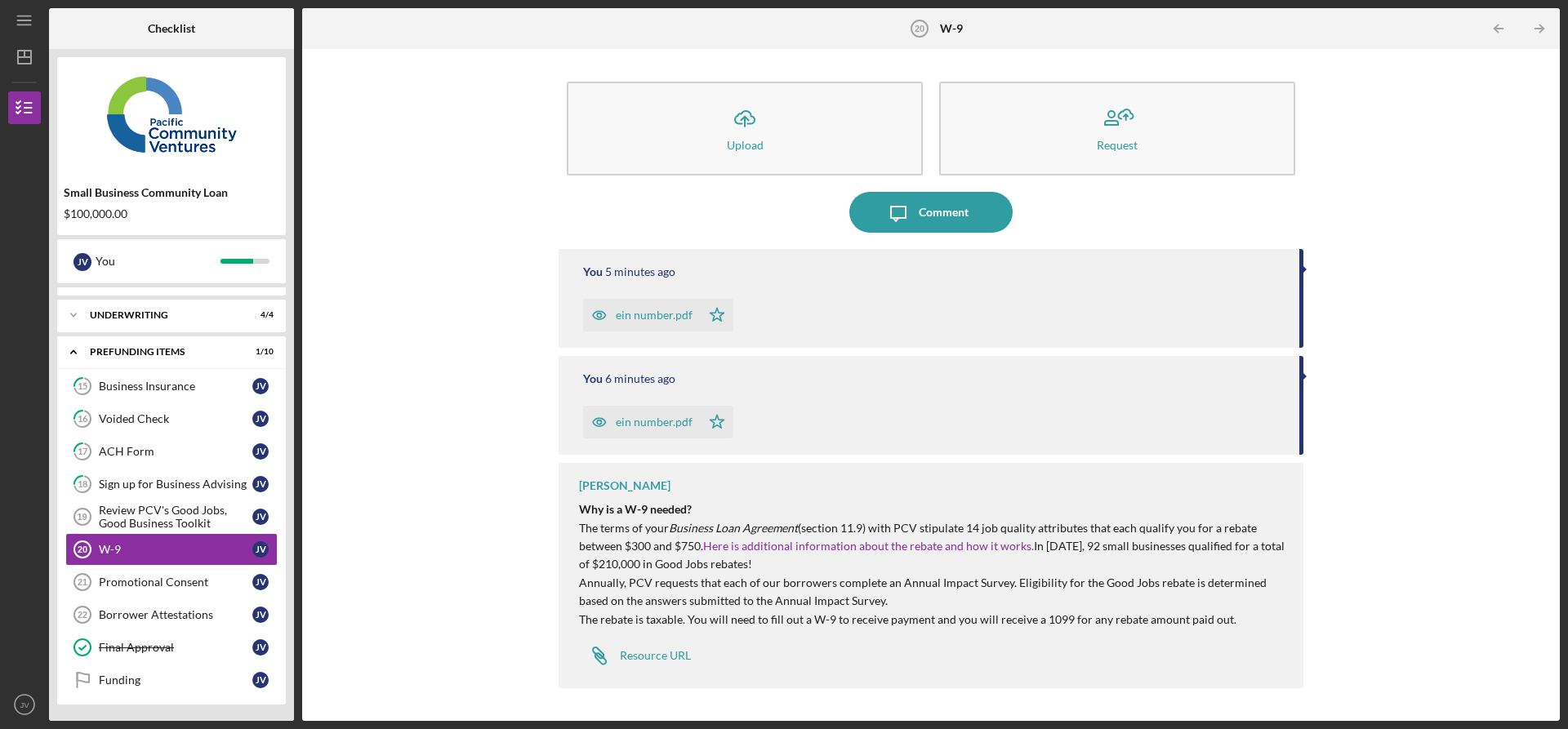
click at [678, 316] on div "ein number.pdf" at bounding box center [654, 315] width 77 height 13
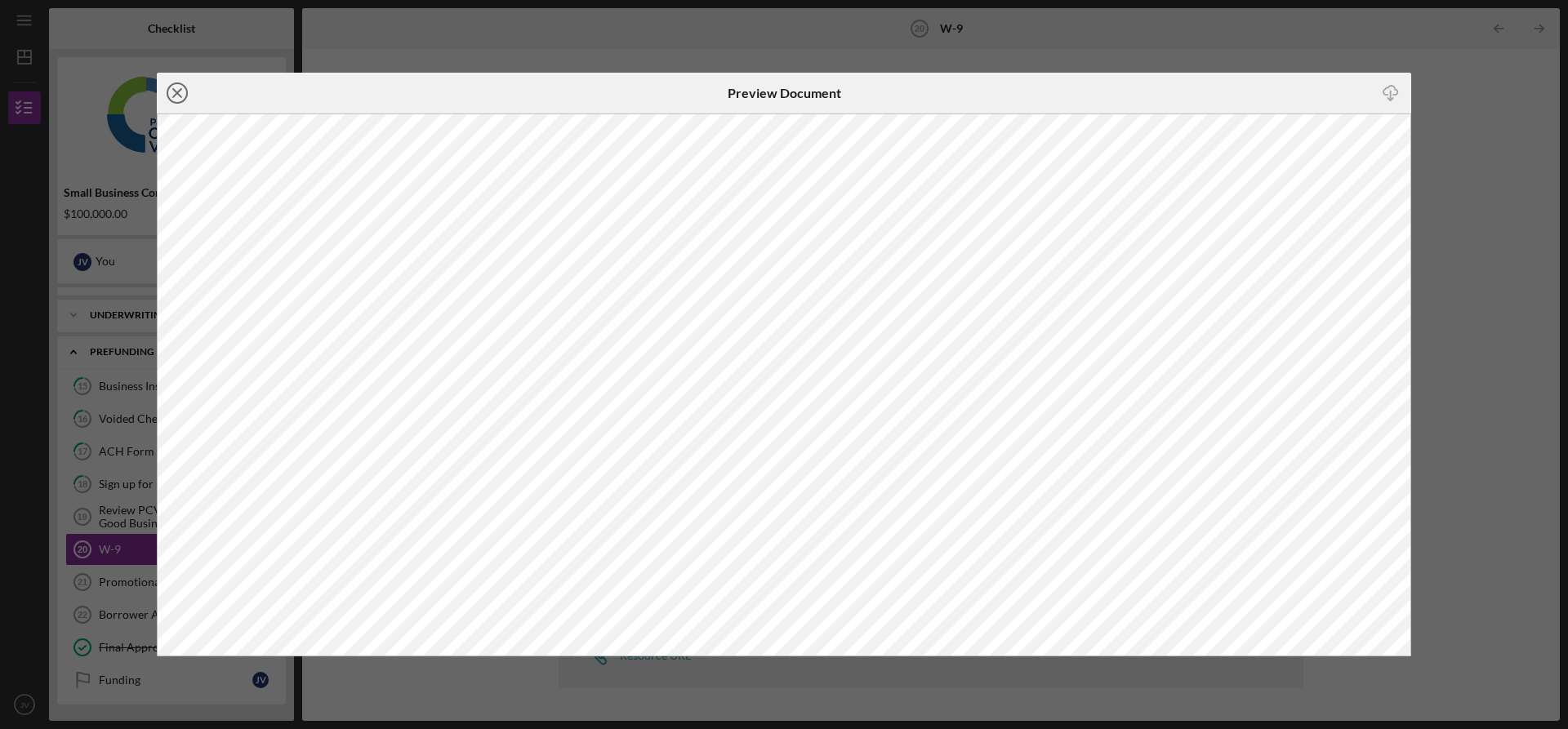
click at [182, 93] on icon "Icon/Close" at bounding box center [177, 92] width 41 height 41
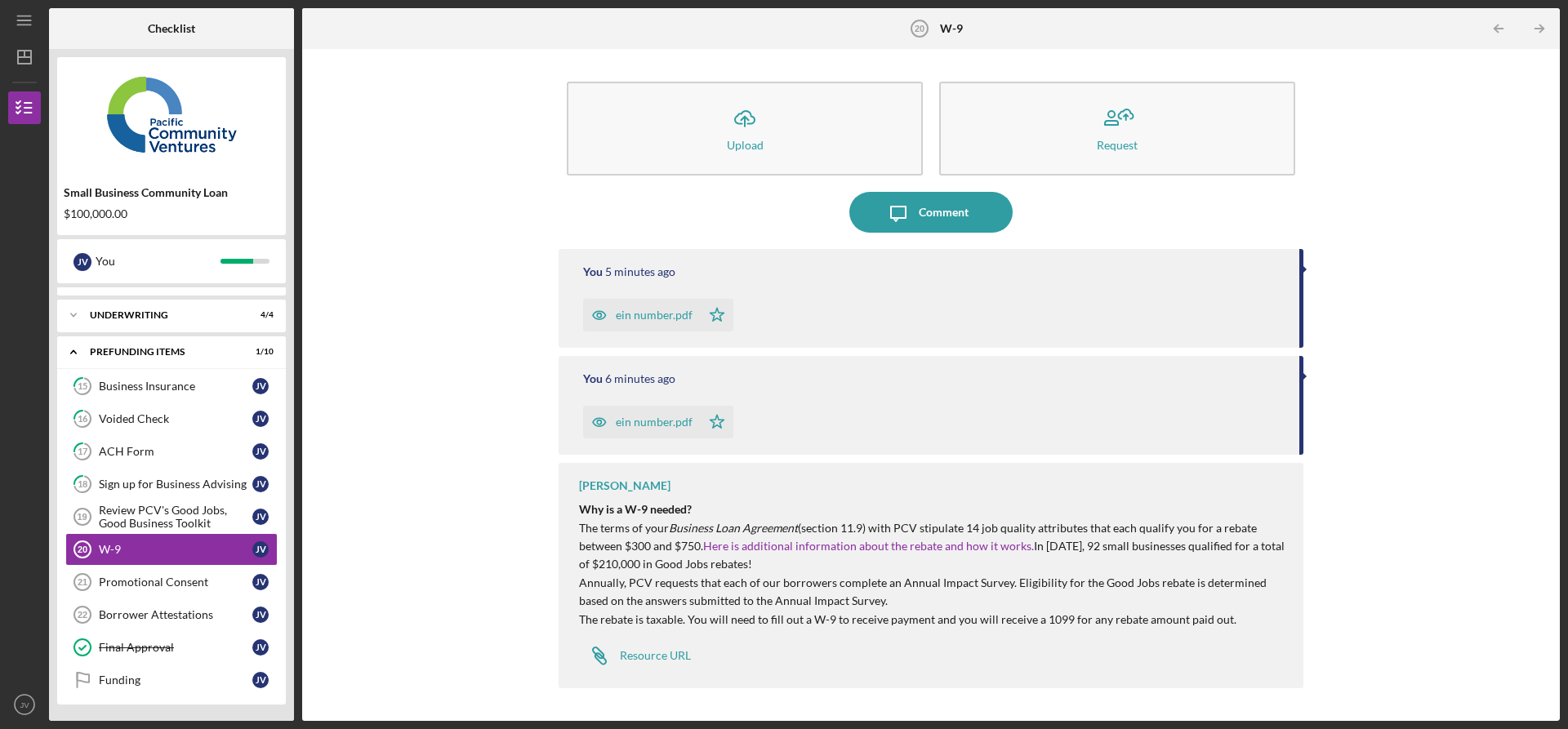
drag, startPoint x: 700, startPoint y: 316, endPoint x: 680, endPoint y: 328, distance: 23.3
click at [841, 283] on div "You 5 minutes ago ein number.pdf Icon/Star" at bounding box center [931, 298] width 745 height 99
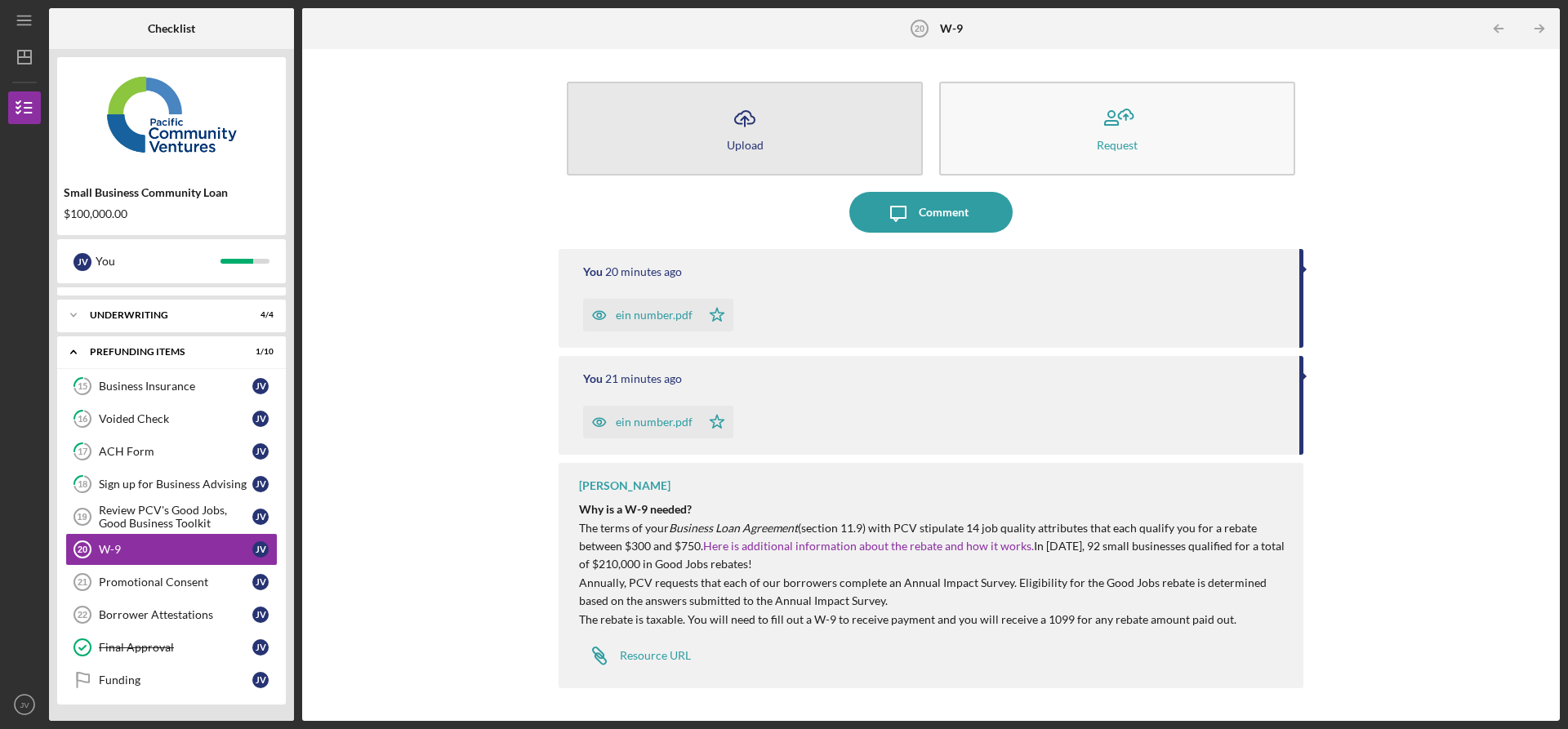
click at [829, 129] on button "Icon/Upload Upload" at bounding box center [745, 129] width 356 height 94
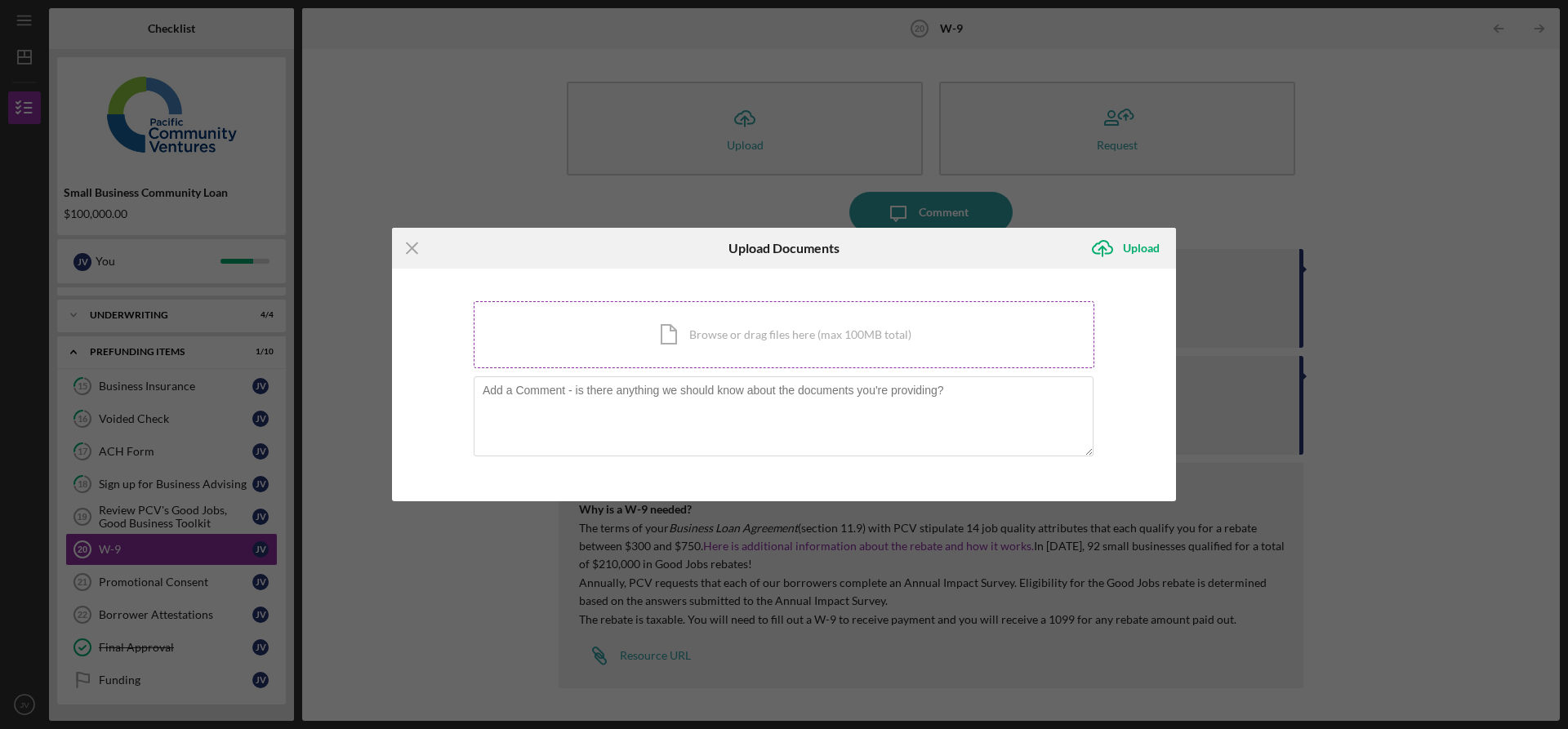
click at [668, 339] on div "Icon/Document Browse or drag files here (max 100MB total) Tap to choose files o…" at bounding box center [784, 334] width 621 height 67
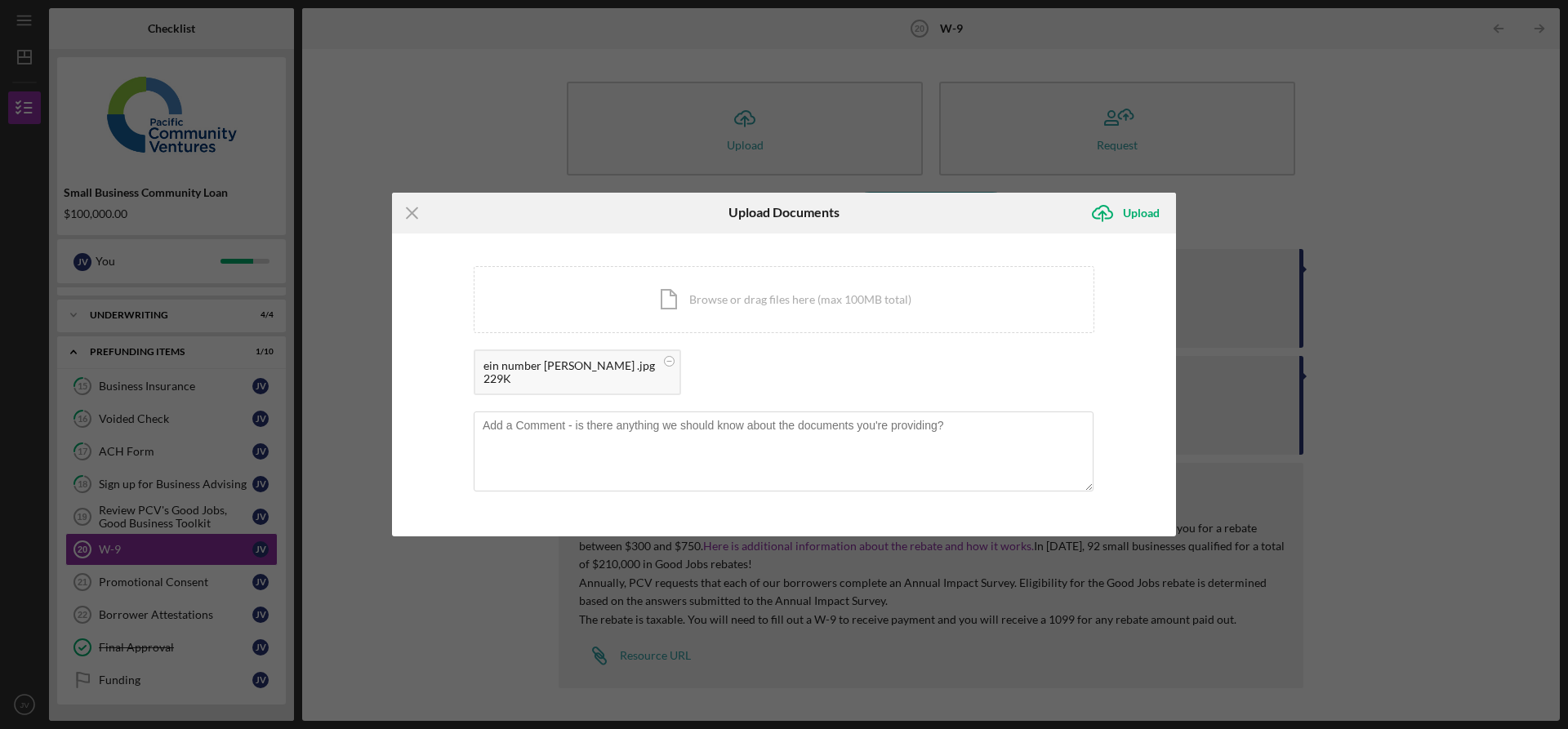
click at [559, 380] on div "229K" at bounding box center [569, 379] width 172 height 13
click at [574, 373] on div "ein number [PERSON_NAME] .jpg" at bounding box center [569, 366] width 172 height 13
click at [608, 368] on div "ein number [PERSON_NAME] .jpg 229K" at bounding box center [578, 373] width 208 height 46
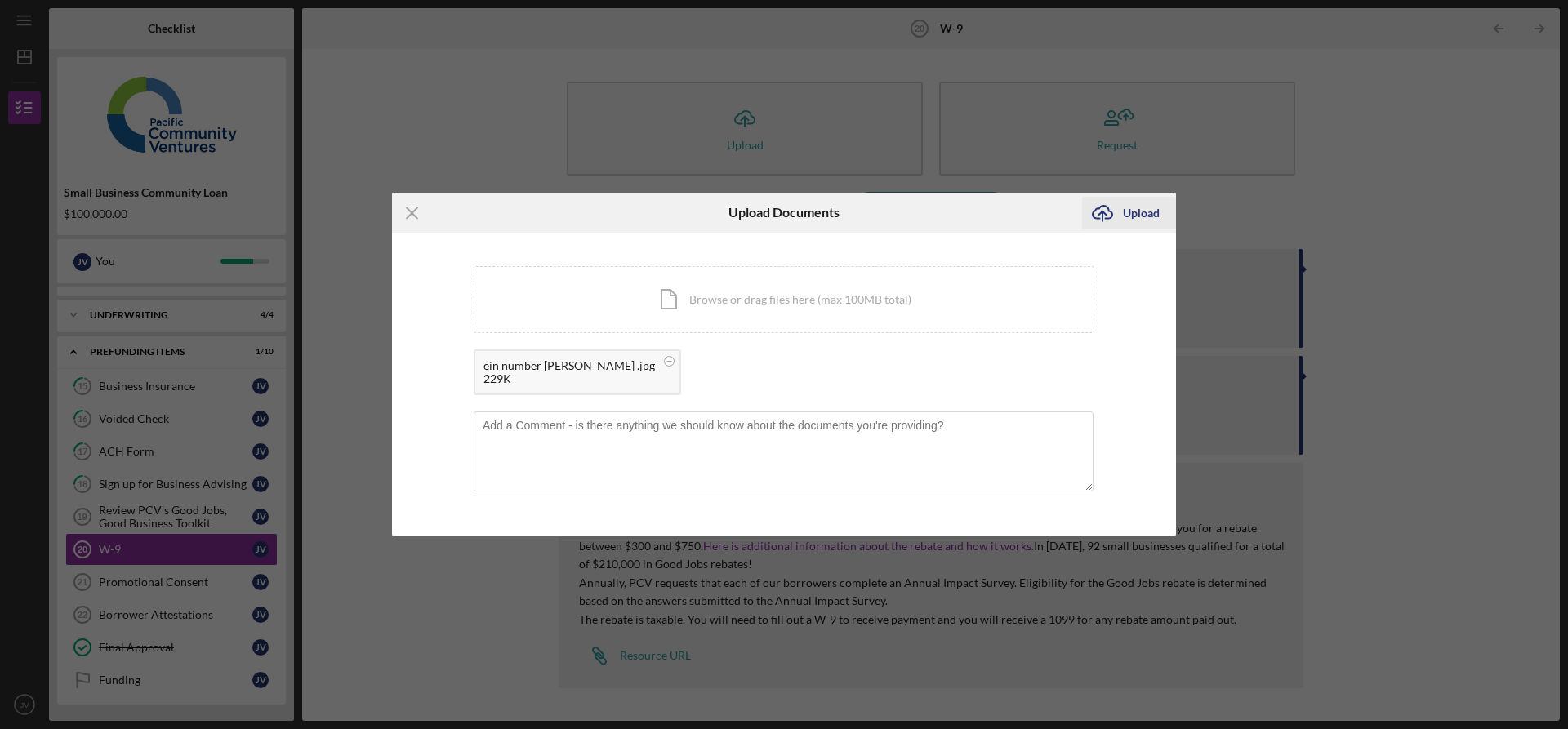
click at [1150, 218] on div "Upload" at bounding box center [1141, 213] width 37 height 32
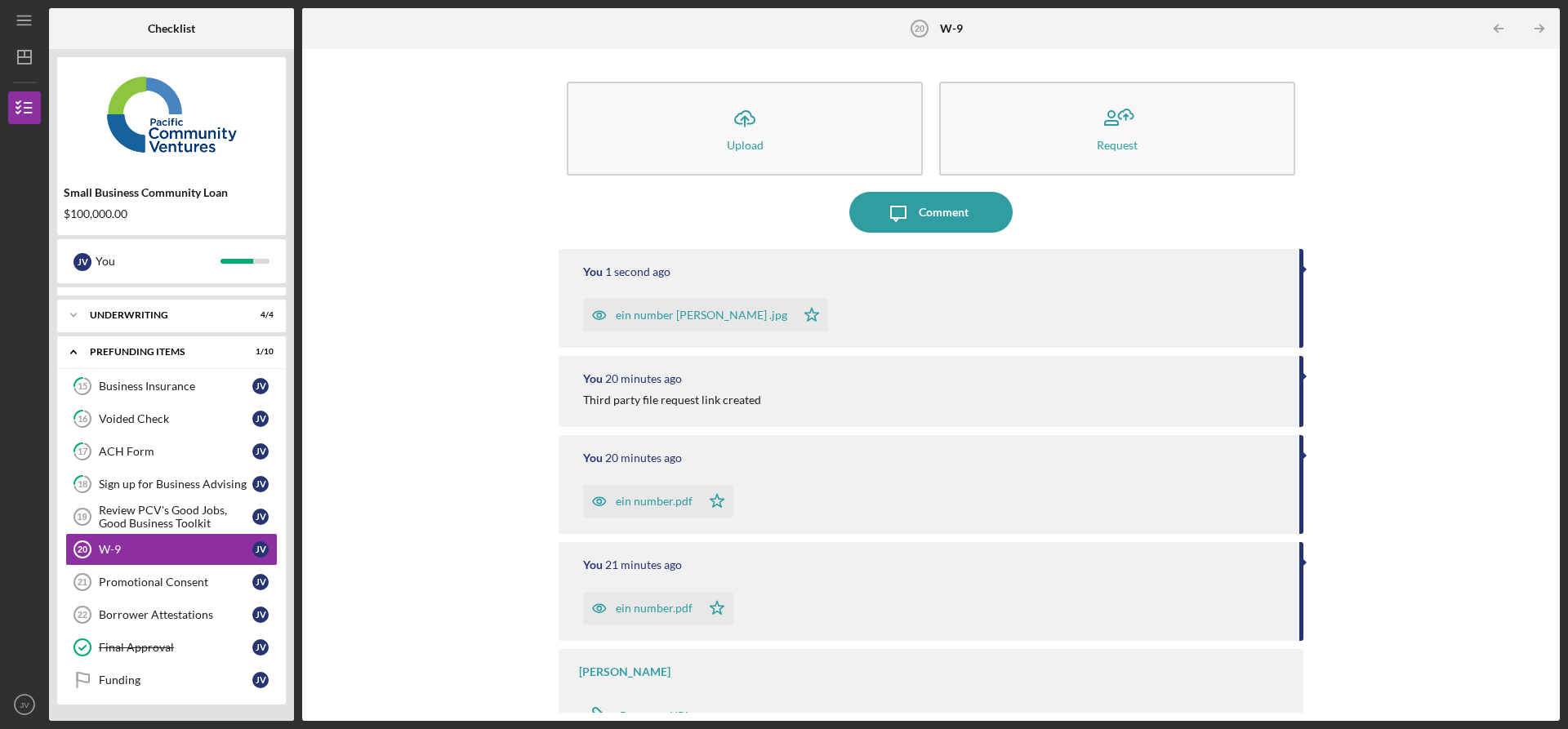
click at [661, 313] on div "ein number [PERSON_NAME] .jpg" at bounding box center [702, 315] width 172 height 13
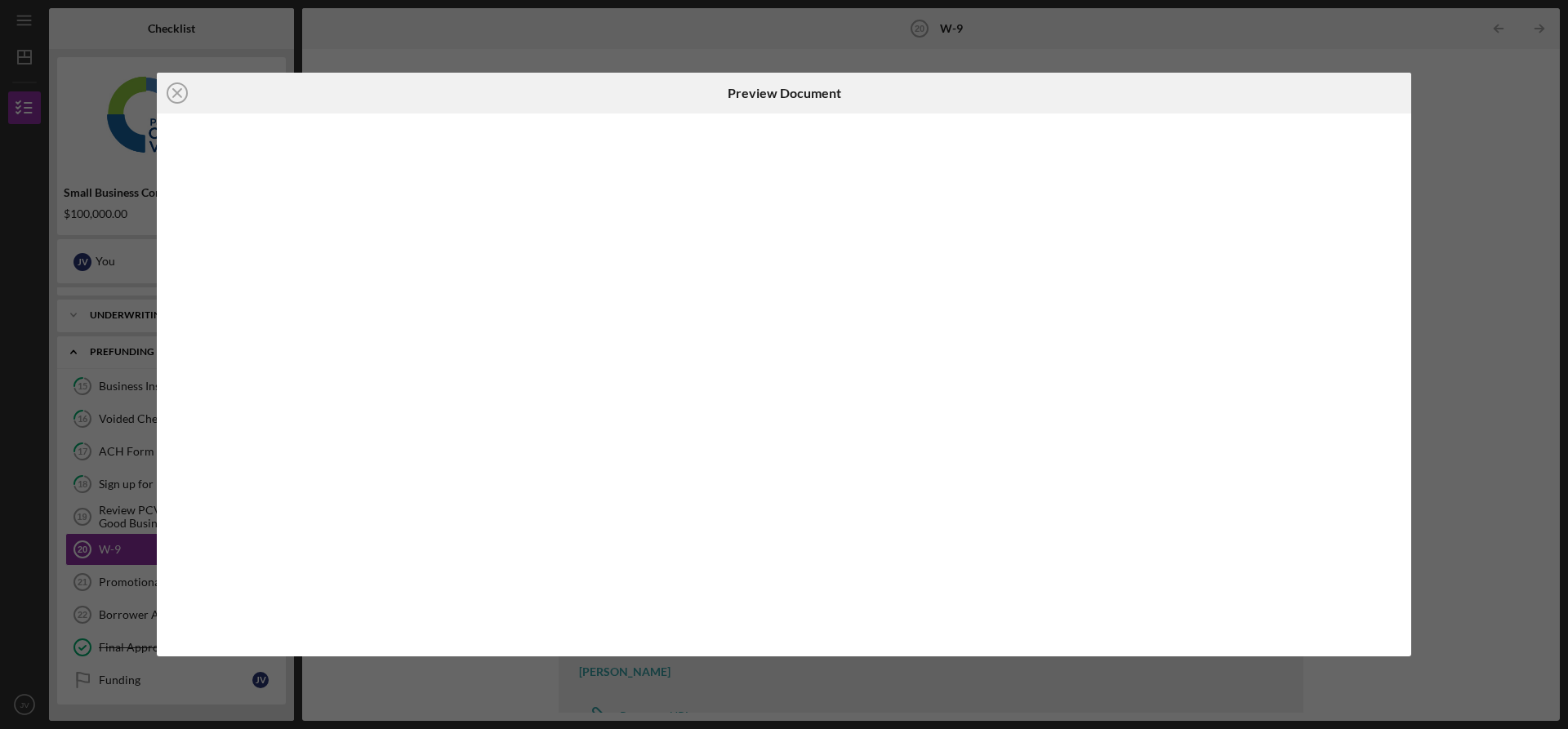
click at [661, 313] on div at bounding box center [784, 384] width 1254 height 542
click at [180, 94] on icon "Icon/Close" at bounding box center [177, 92] width 41 height 41
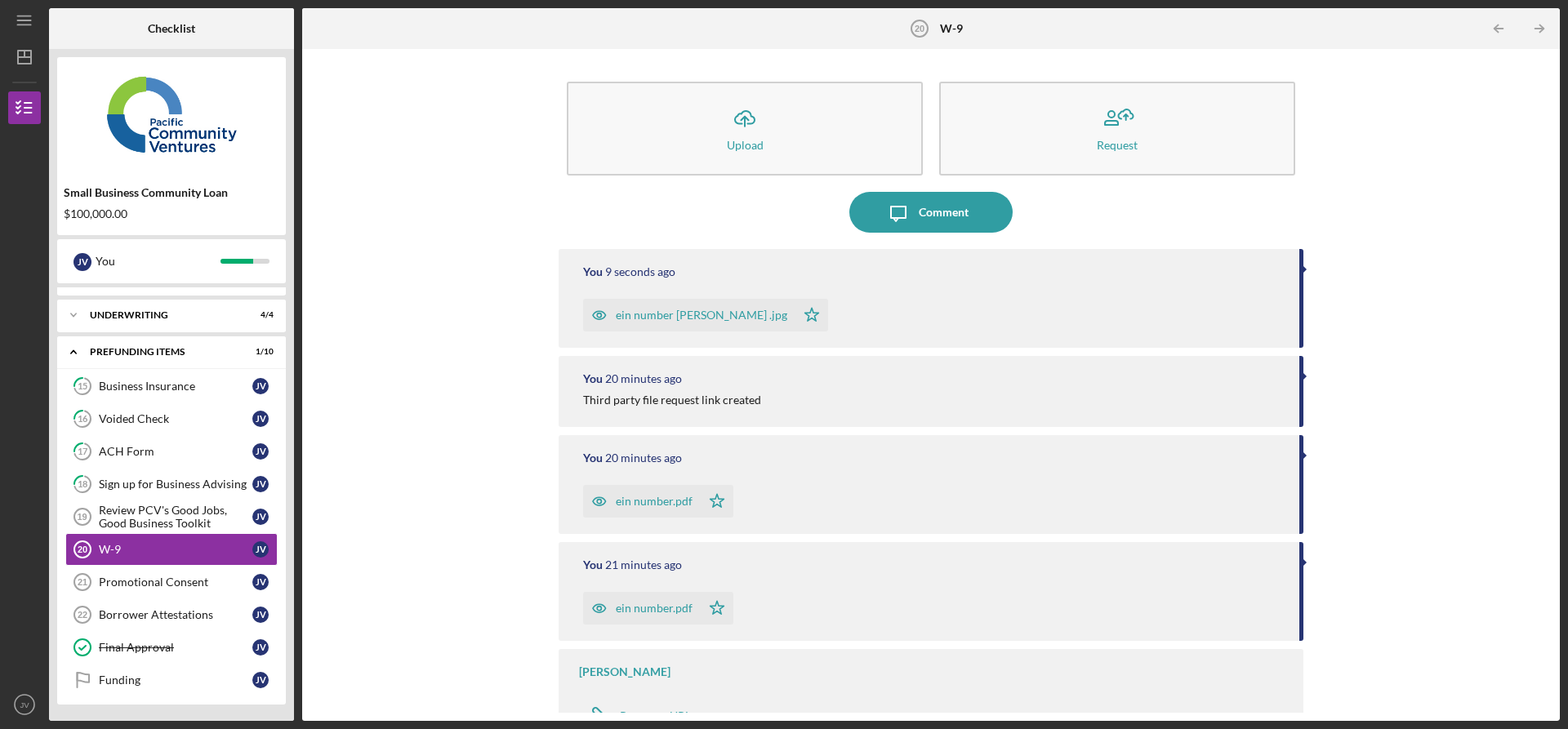
click at [923, 32] on tspan "20" at bounding box center [920, 29] width 10 height 10
click at [926, 30] on icon "W-9 20" at bounding box center [919, 29] width 41 height 41
click at [939, 203] on div "Comment" at bounding box center [944, 212] width 50 height 41
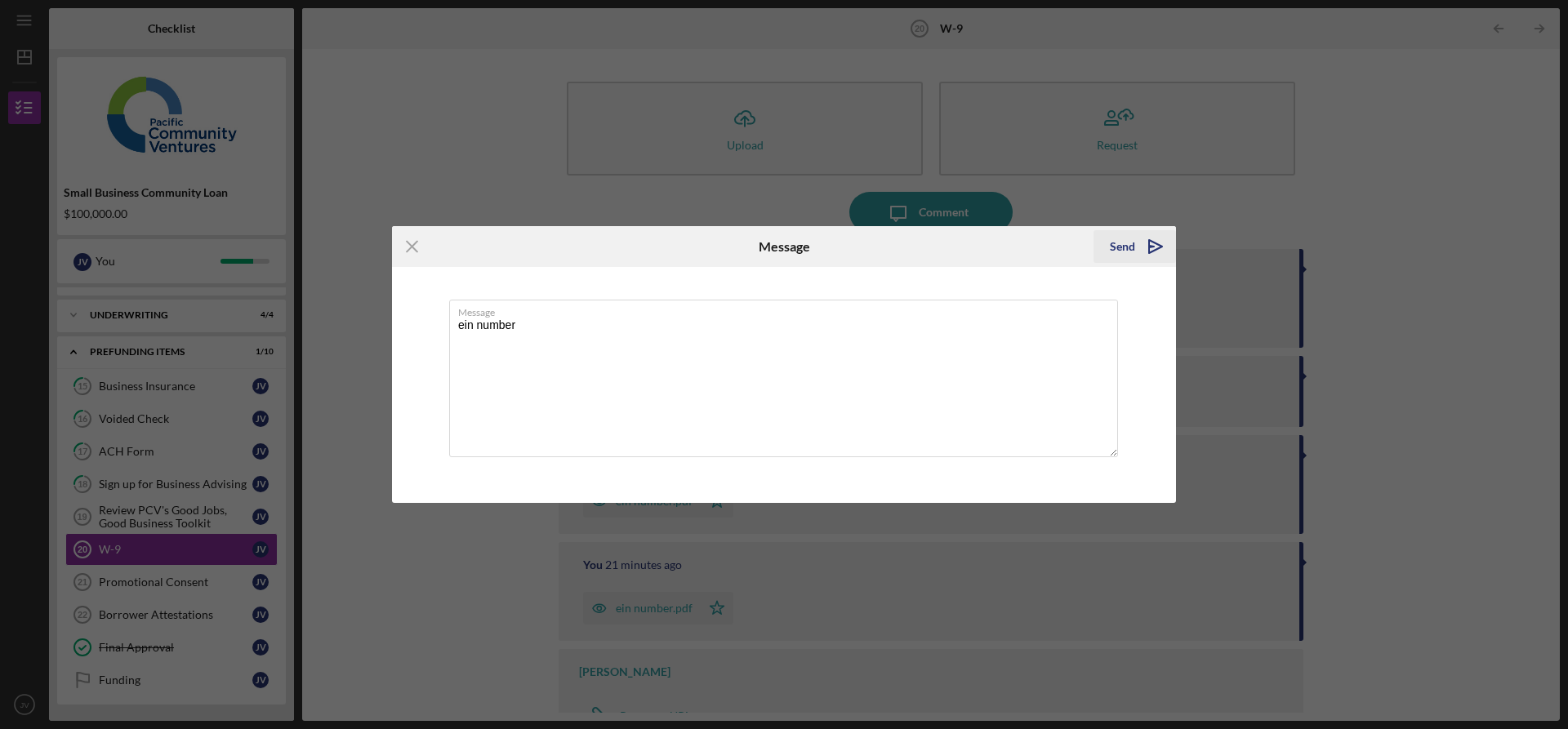
type textarea "ein number"
click at [1156, 251] on polygon "submit" at bounding box center [1156, 247] width 13 height 13
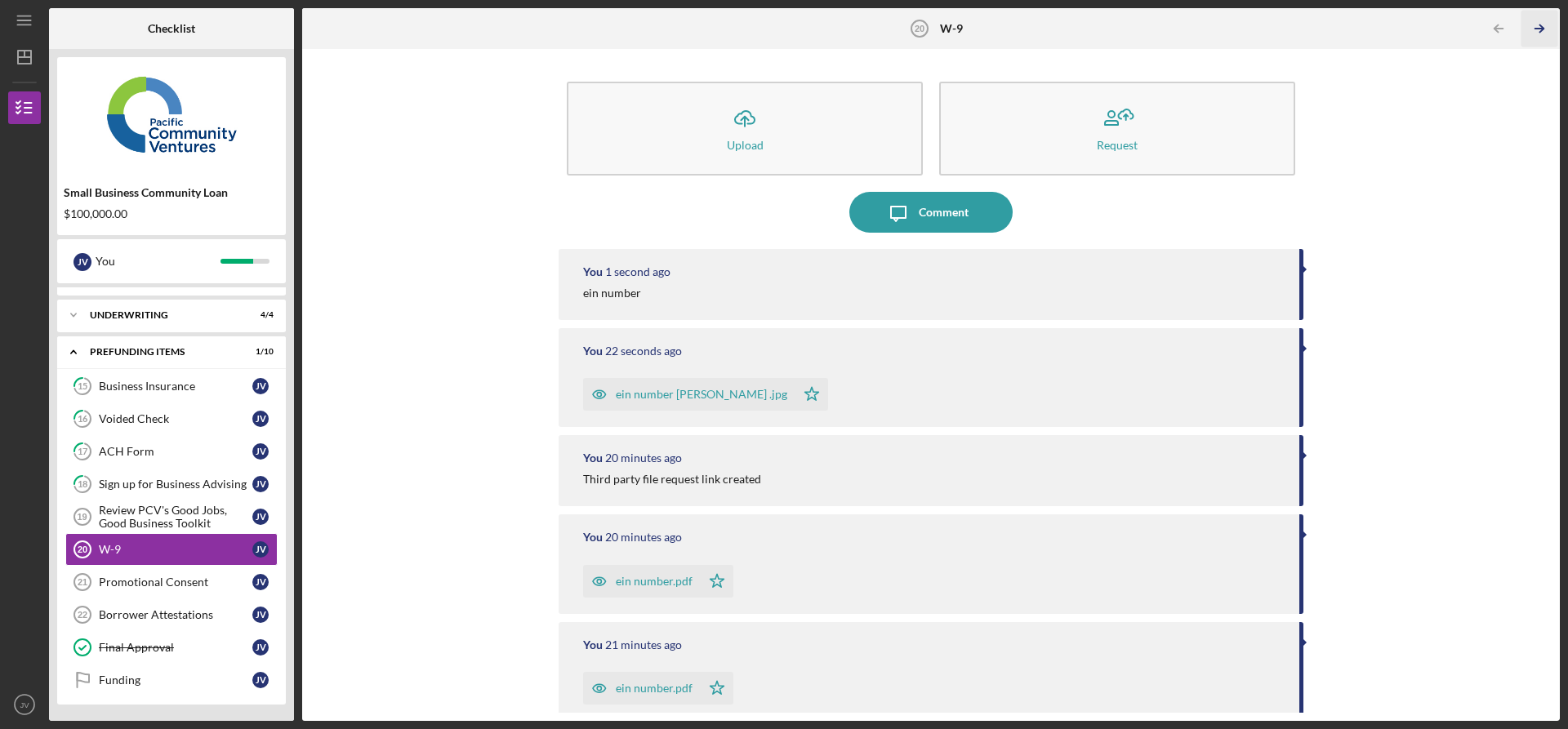
click at [1535, 30] on icon "Icon/Table Pagination Arrow" at bounding box center [1539, 29] width 37 height 37
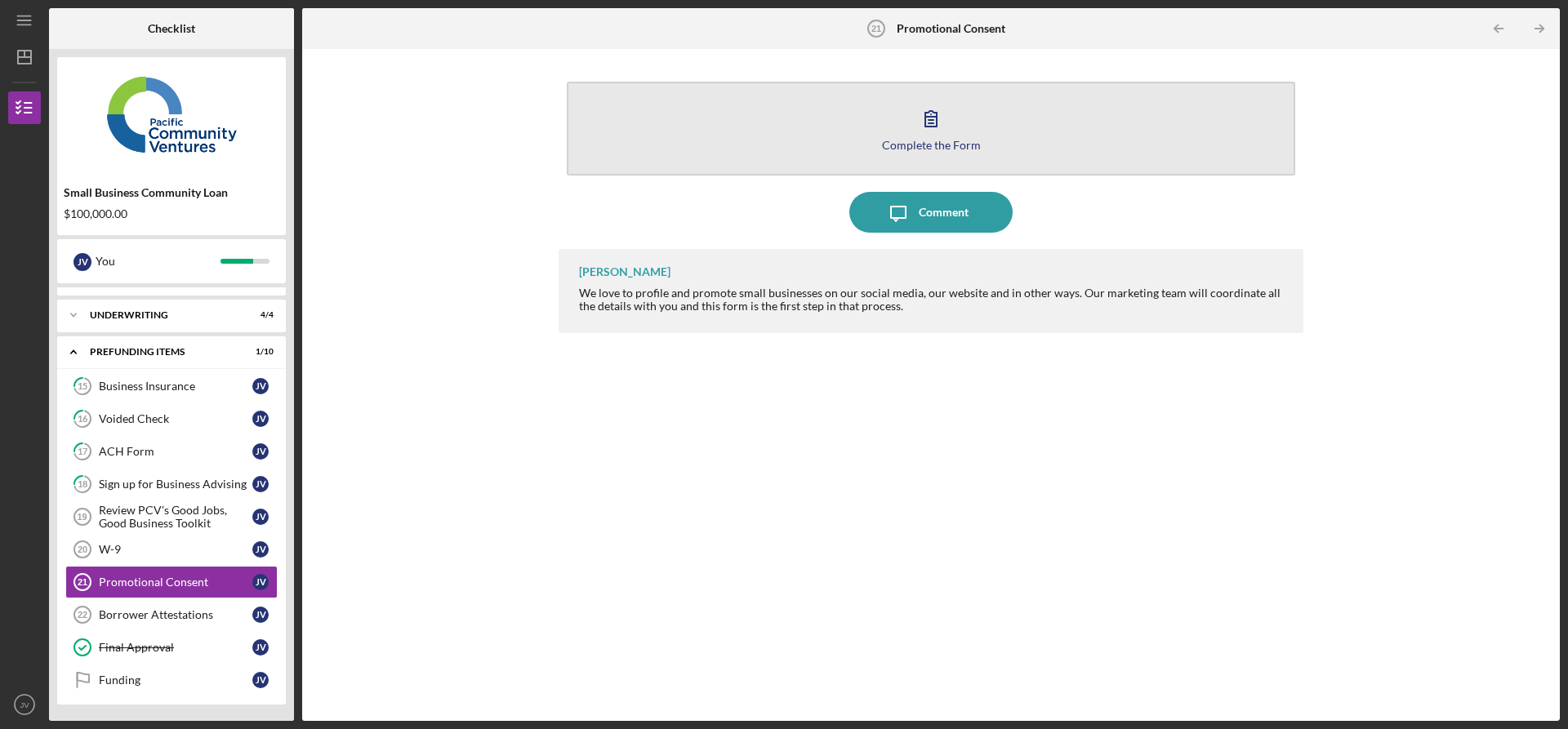
click at [945, 150] on div "Complete the Form" at bounding box center [931, 145] width 99 height 12
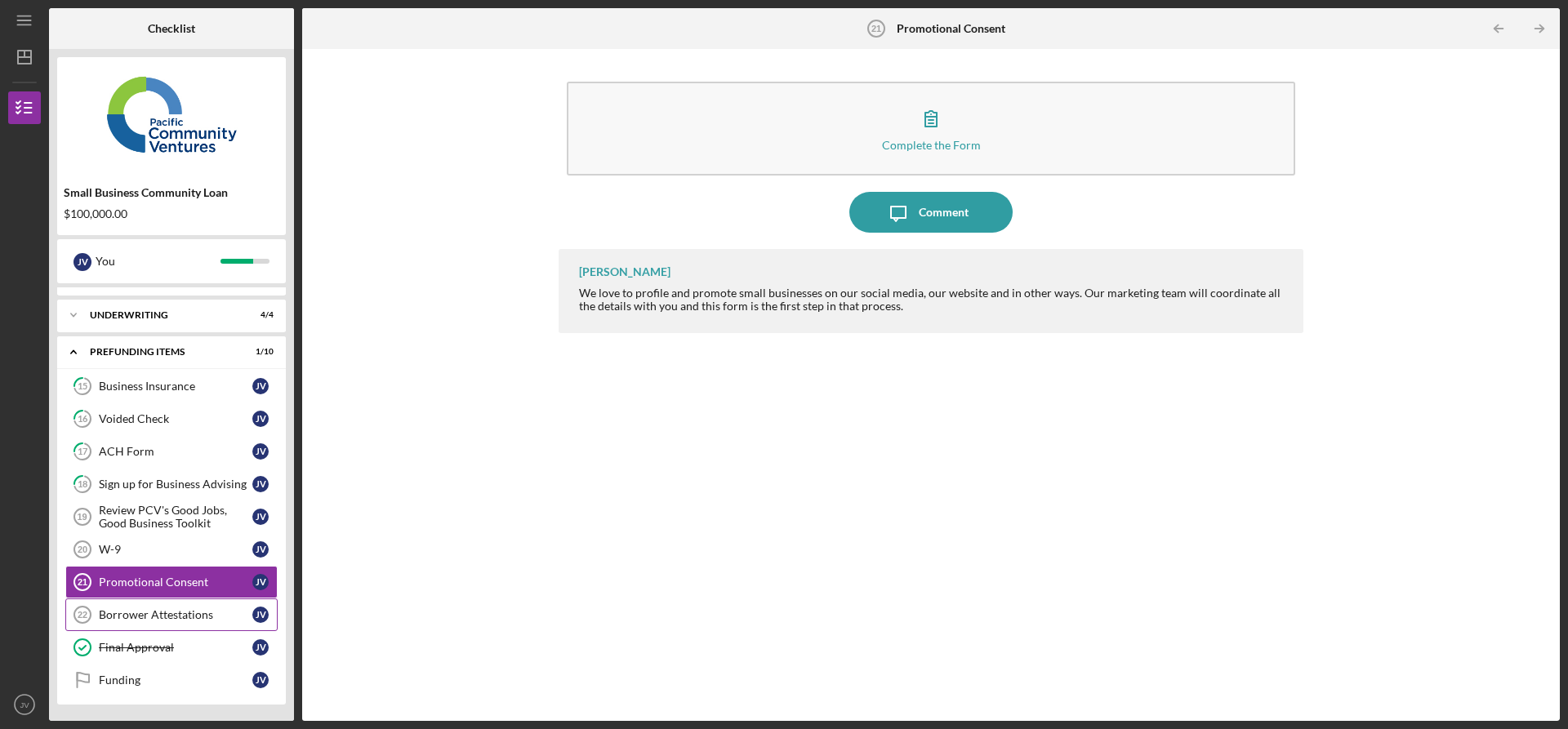
click at [165, 616] on div "Borrower Attestations" at bounding box center [175, 615] width 153 height 13
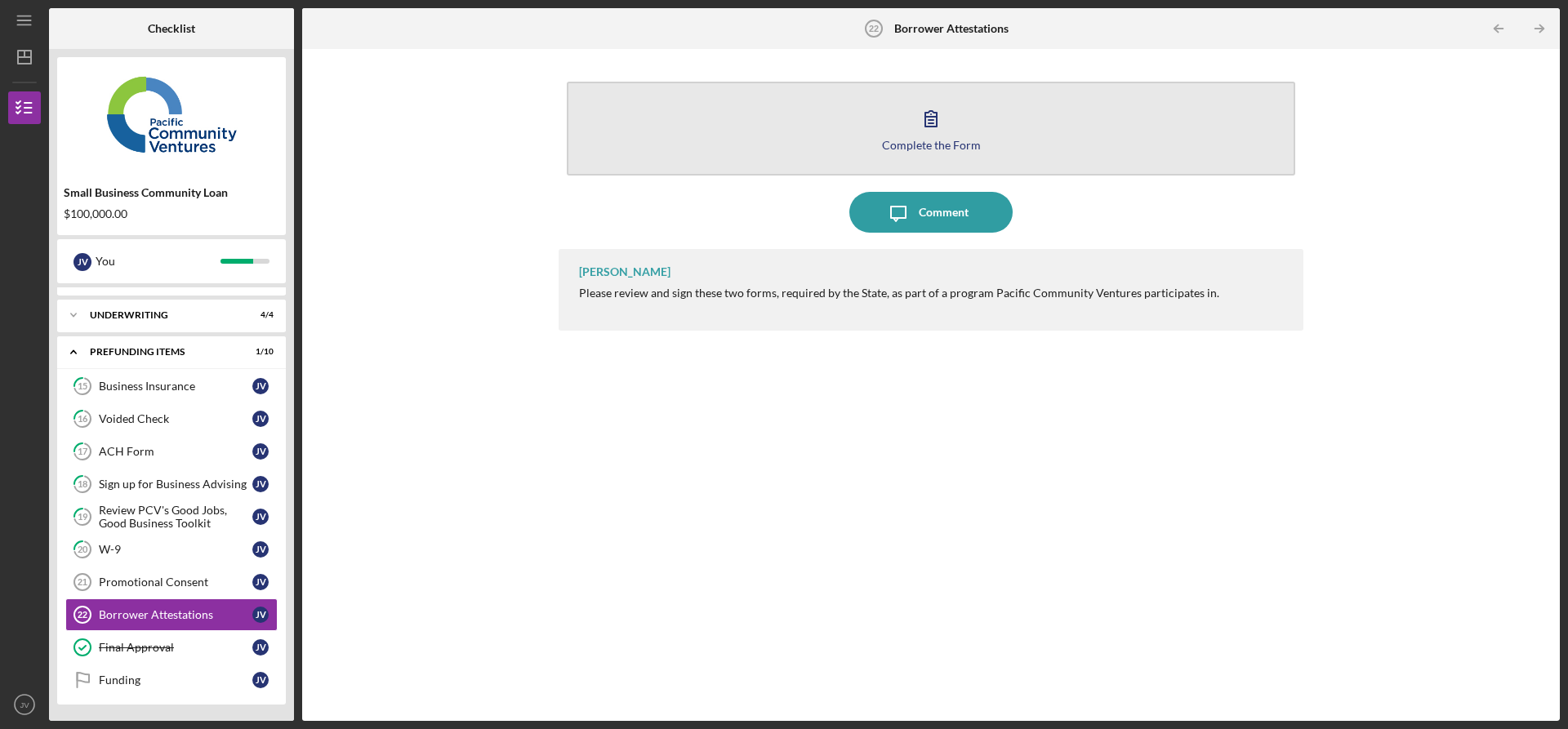
click at [922, 130] on icon "button" at bounding box center [930, 118] width 41 height 41
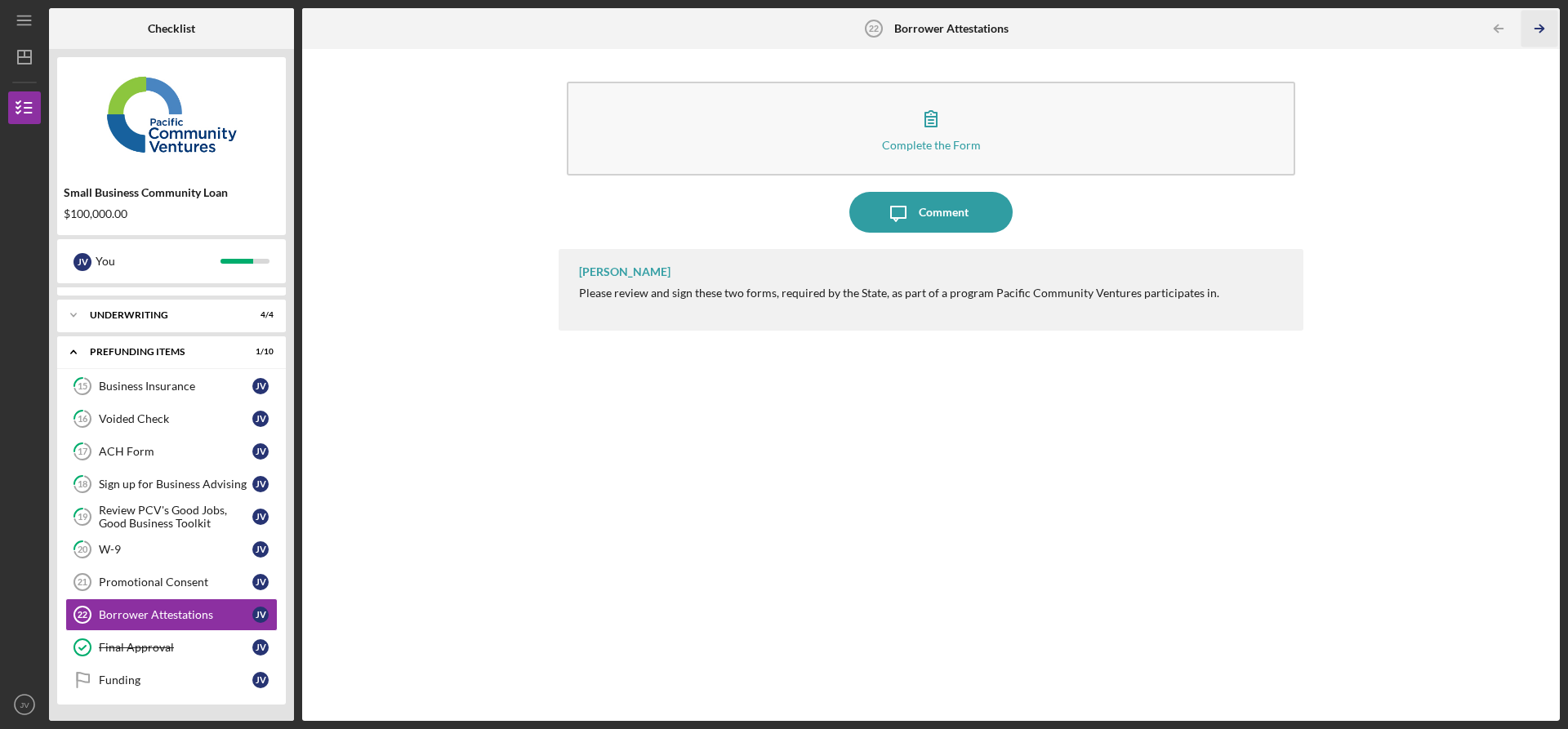
click at [1539, 29] on line "button" at bounding box center [1539, 29] width 9 height 0
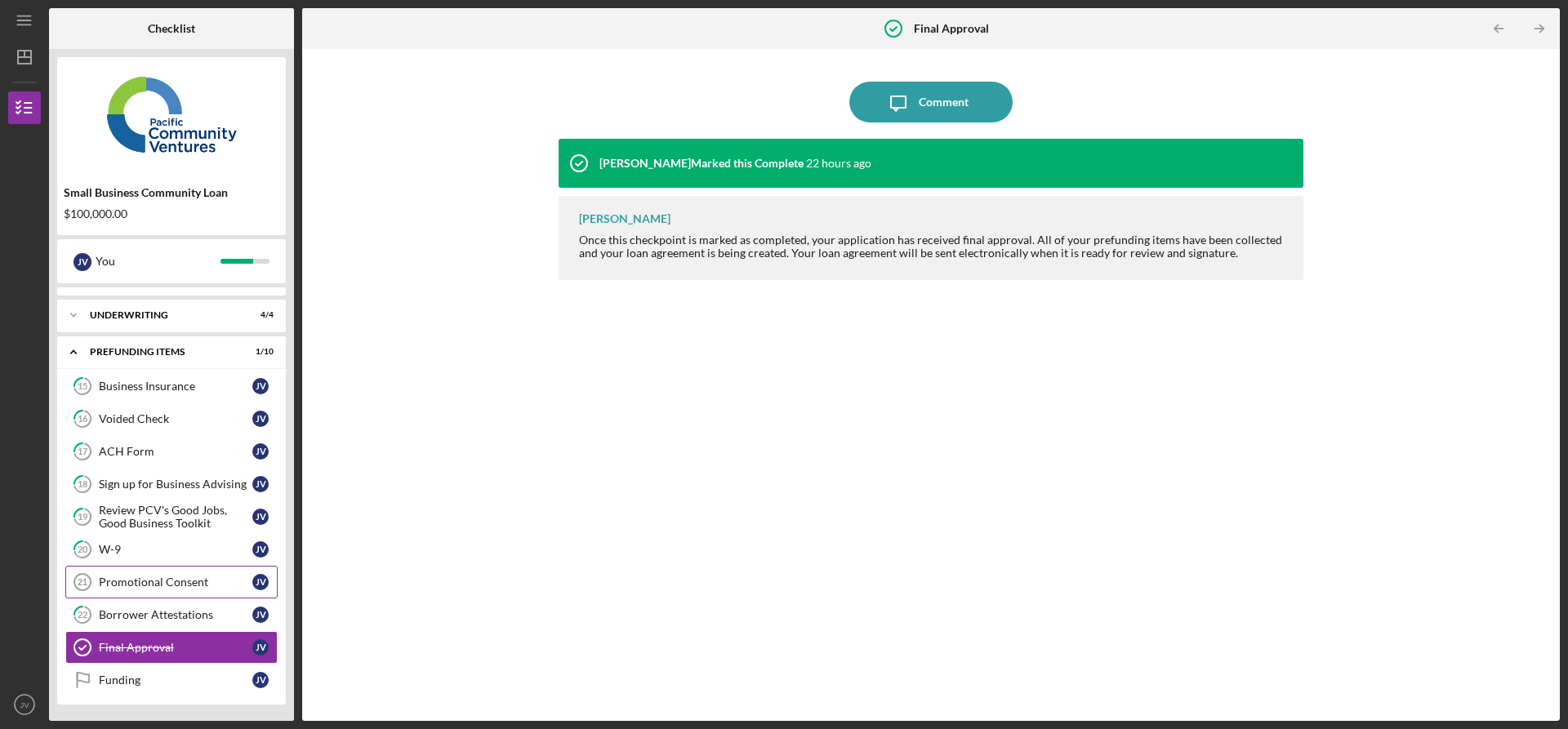
click at [169, 580] on div "Promotional Consent" at bounding box center [175, 582] width 153 height 13
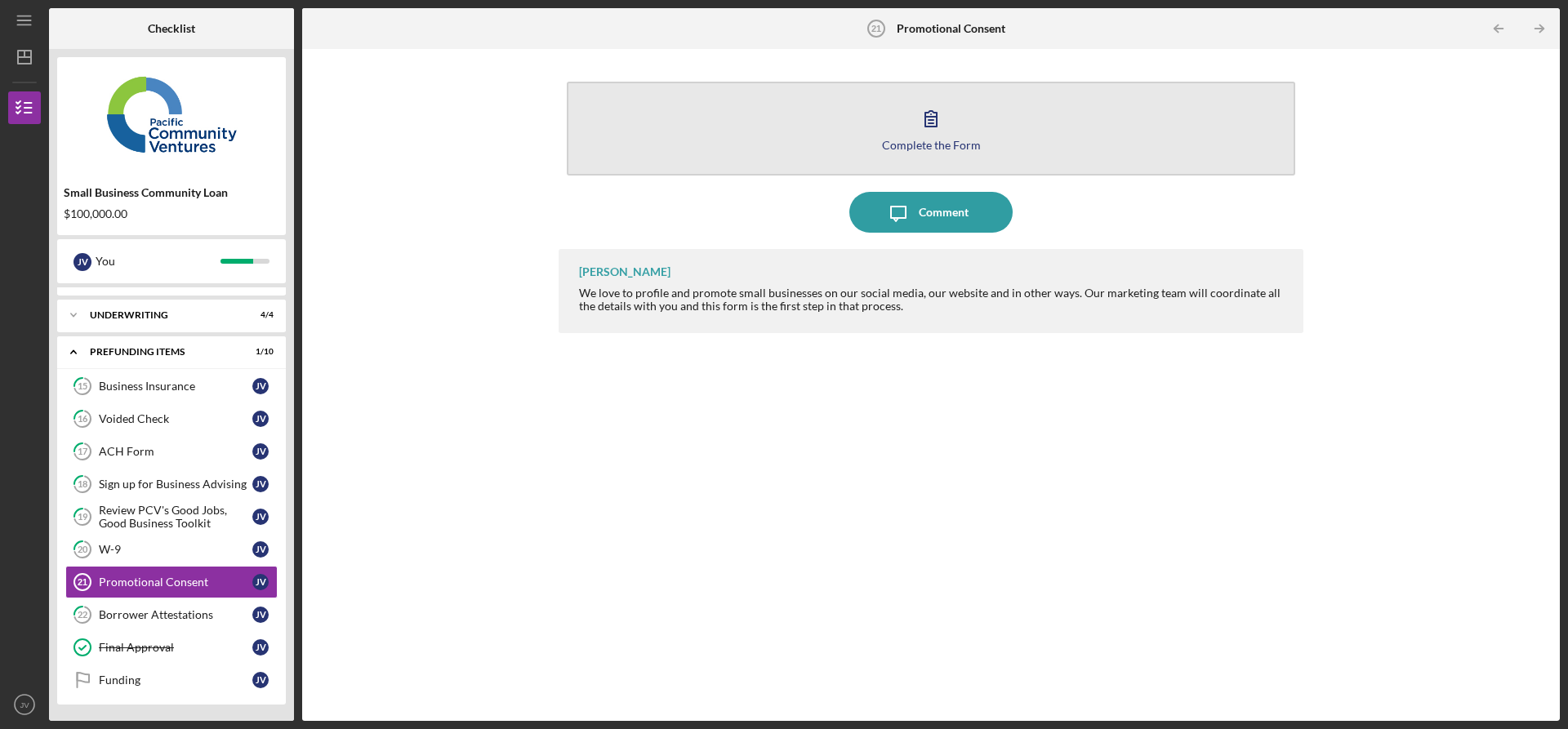
click at [934, 142] on div "Complete the Form" at bounding box center [931, 145] width 99 height 12
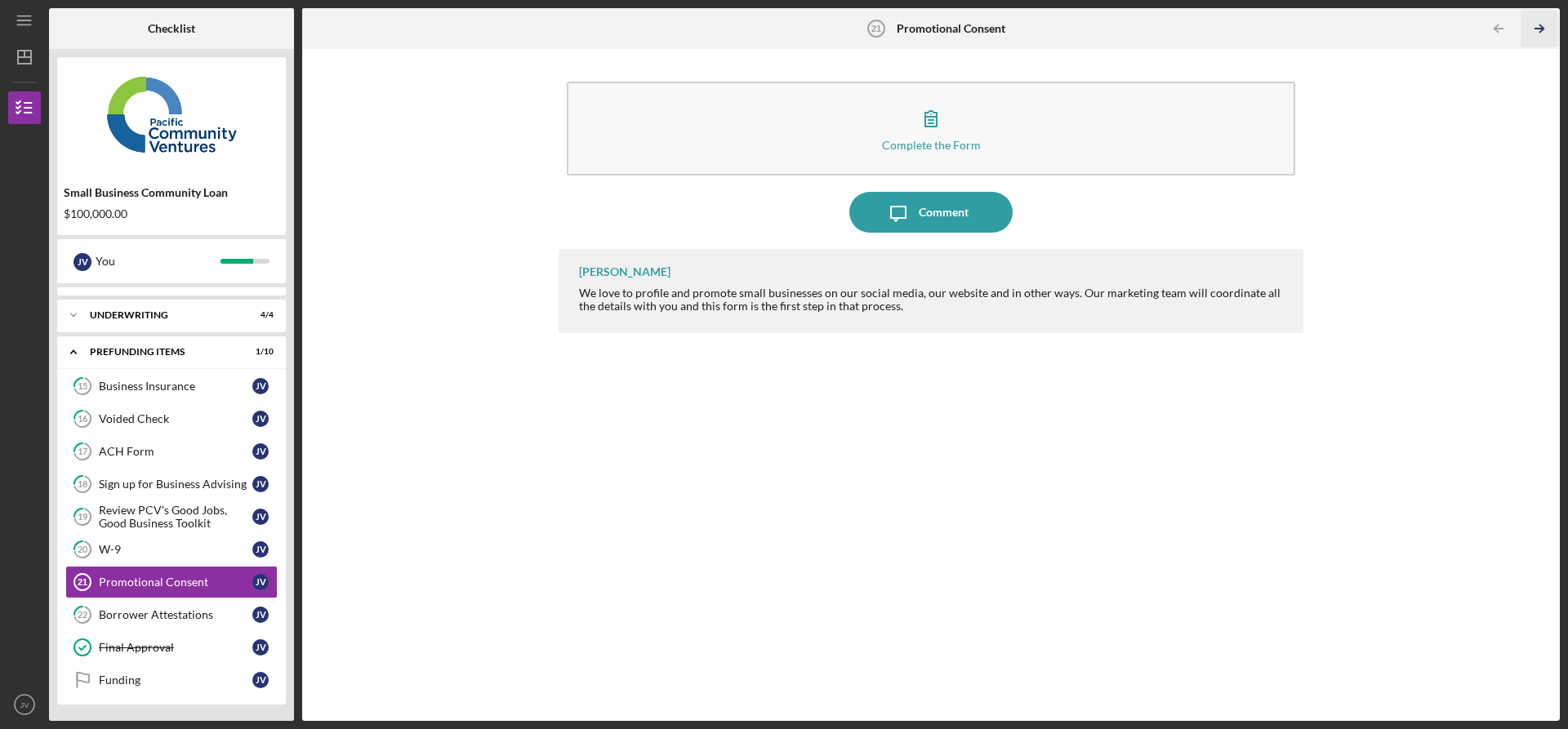
click at [1544, 30] on icon "Icon/Table Pagination Arrow" at bounding box center [1539, 29] width 37 height 37
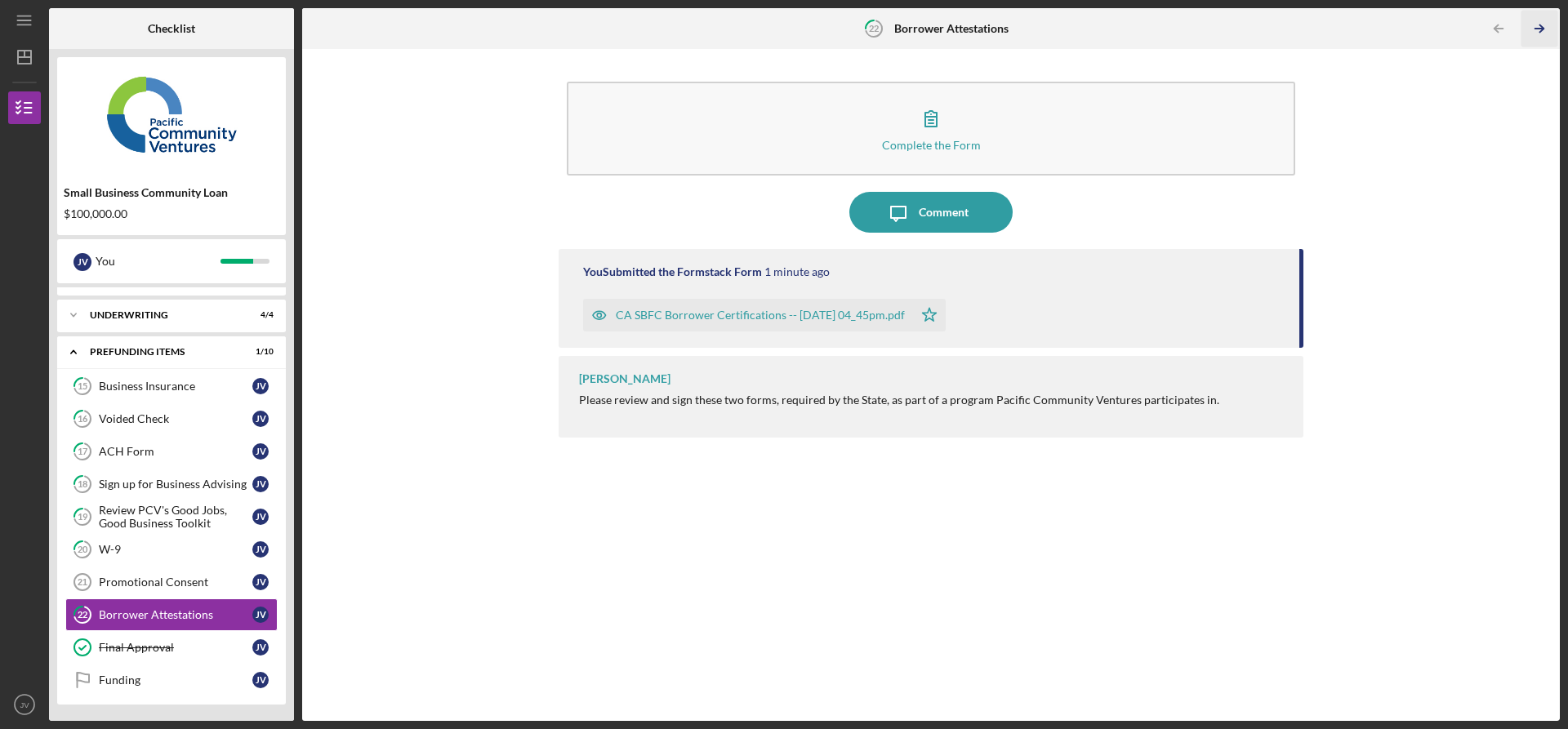
click at [1543, 31] on icon "Icon/Table Pagination Arrow" at bounding box center [1539, 29] width 37 height 37
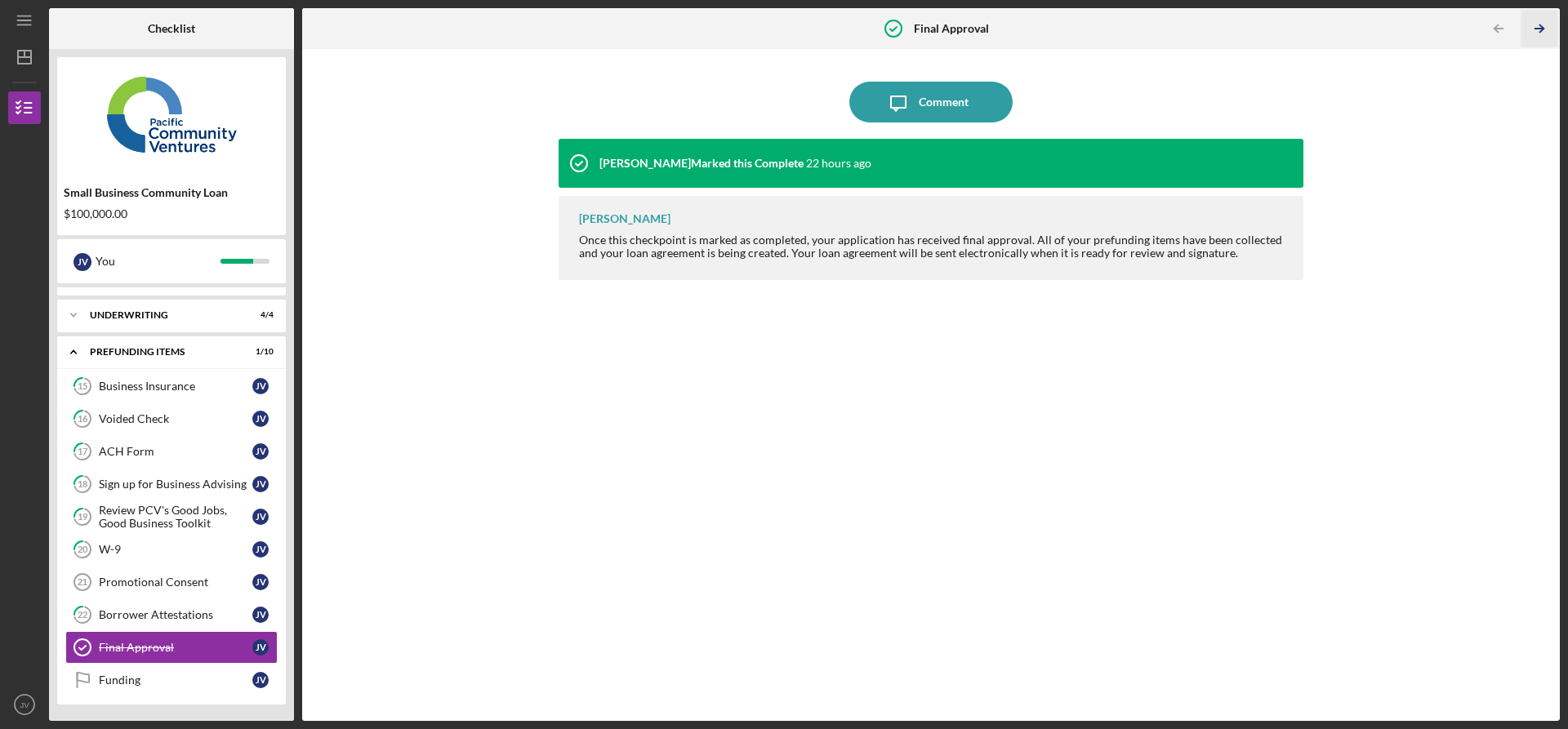
click at [1543, 31] on icon "Icon/Table Pagination Arrow" at bounding box center [1539, 29] width 37 height 37
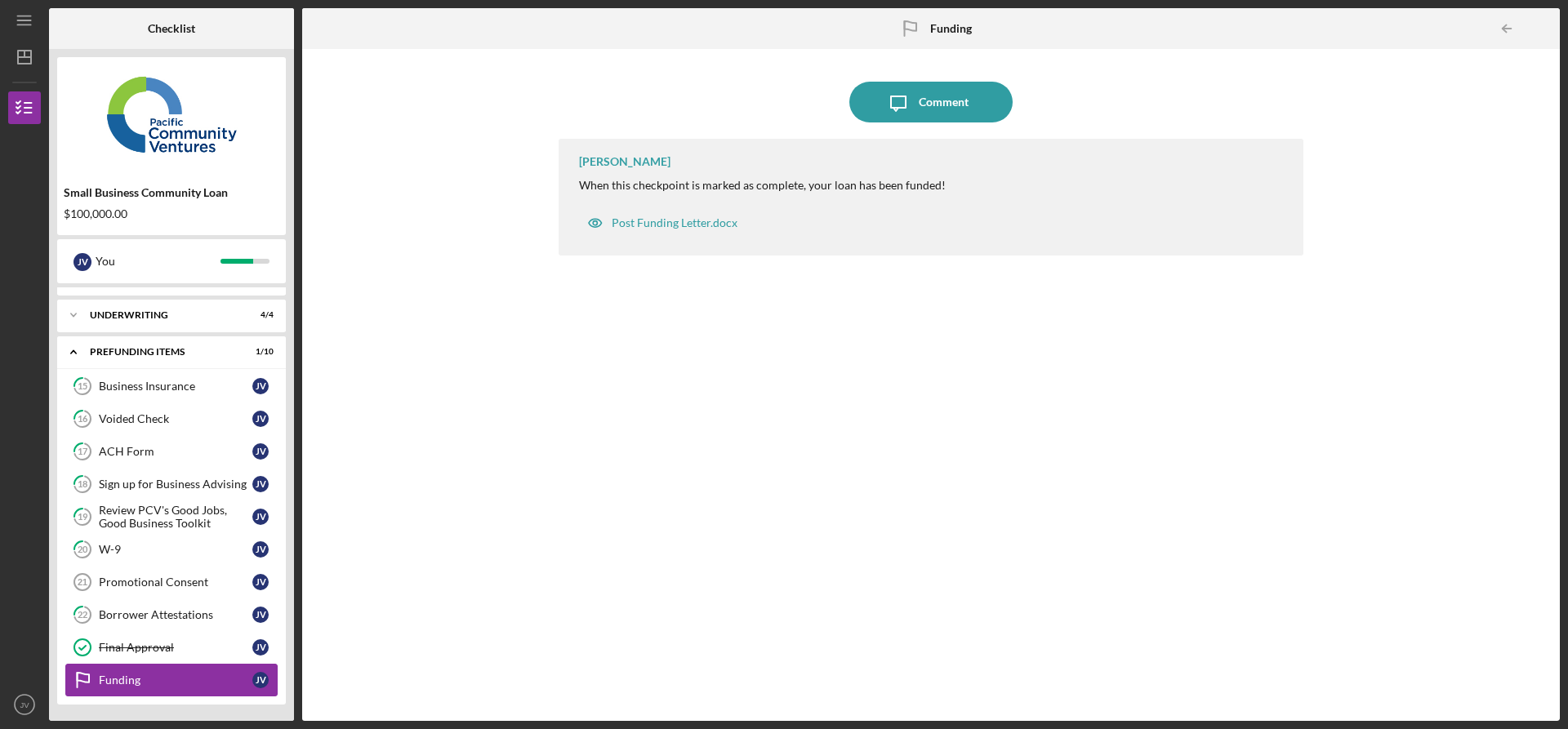
click at [149, 682] on div "Funding" at bounding box center [175, 680] width 153 height 13
click at [165, 649] on div "Final Approval" at bounding box center [175, 648] width 153 height 13
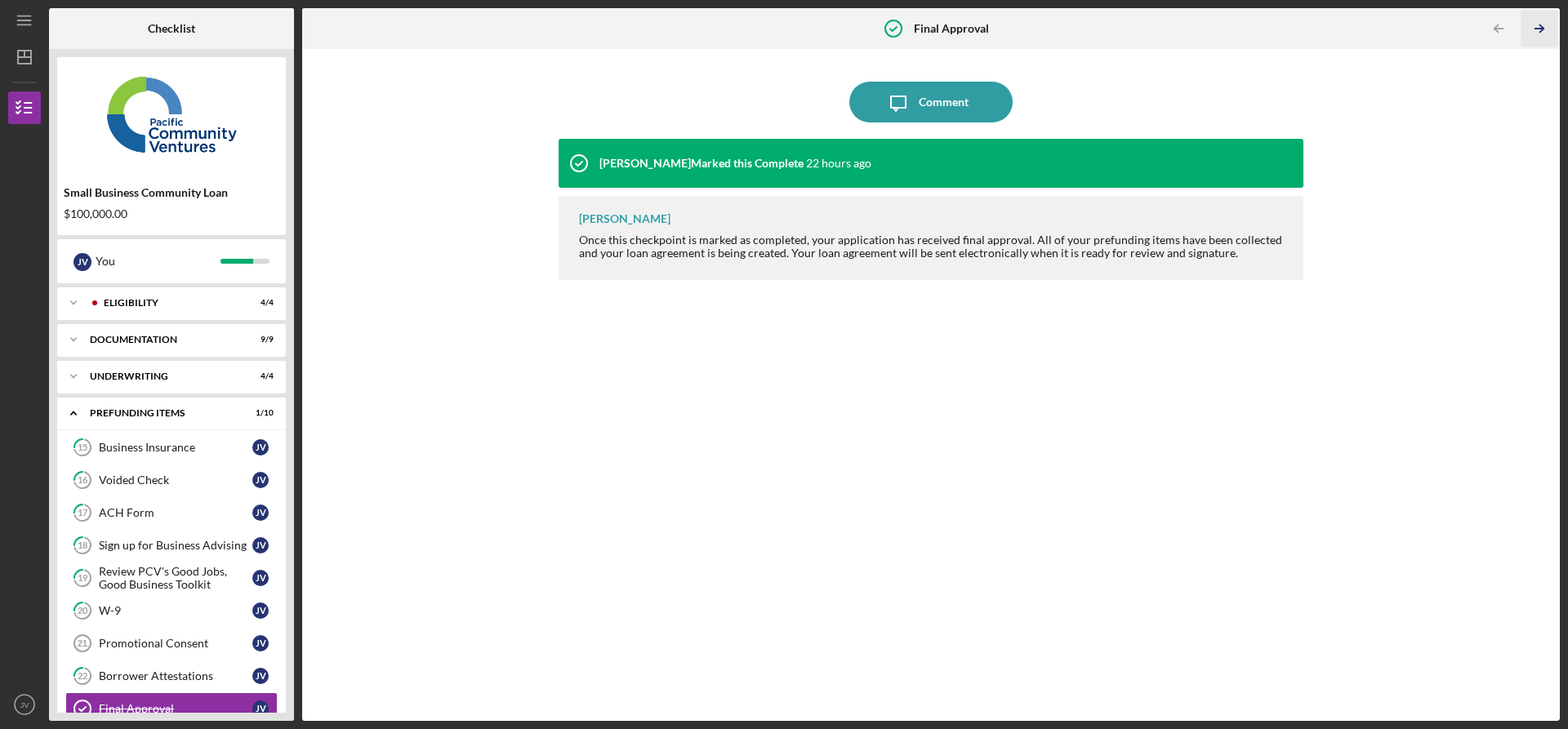
click at [1544, 23] on icon "Icon/Table Pagination Arrow" at bounding box center [1539, 29] width 37 height 37
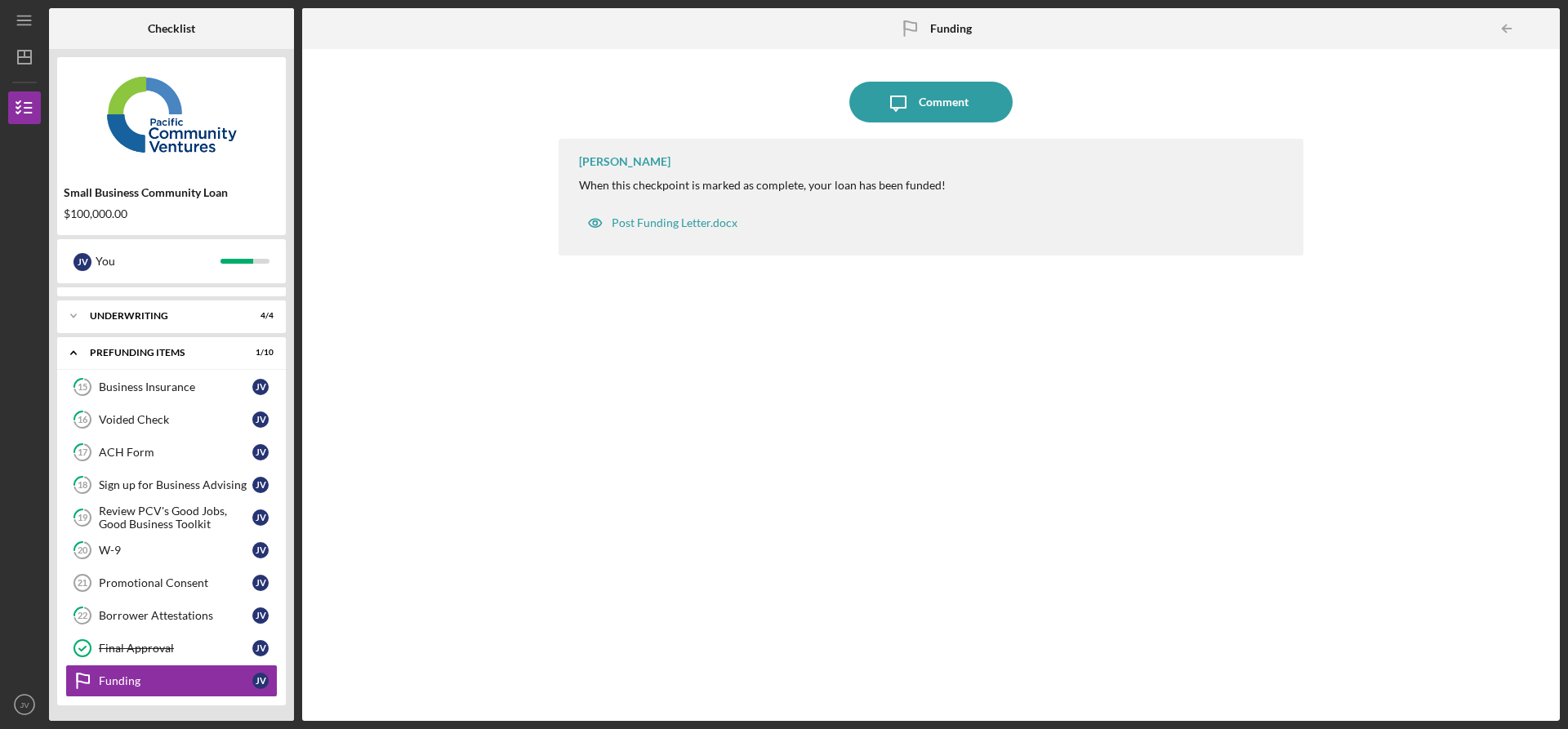
scroll to position [61, 0]
click at [667, 221] on div "Post Funding Letter.docx" at bounding box center [675, 223] width 126 height 13
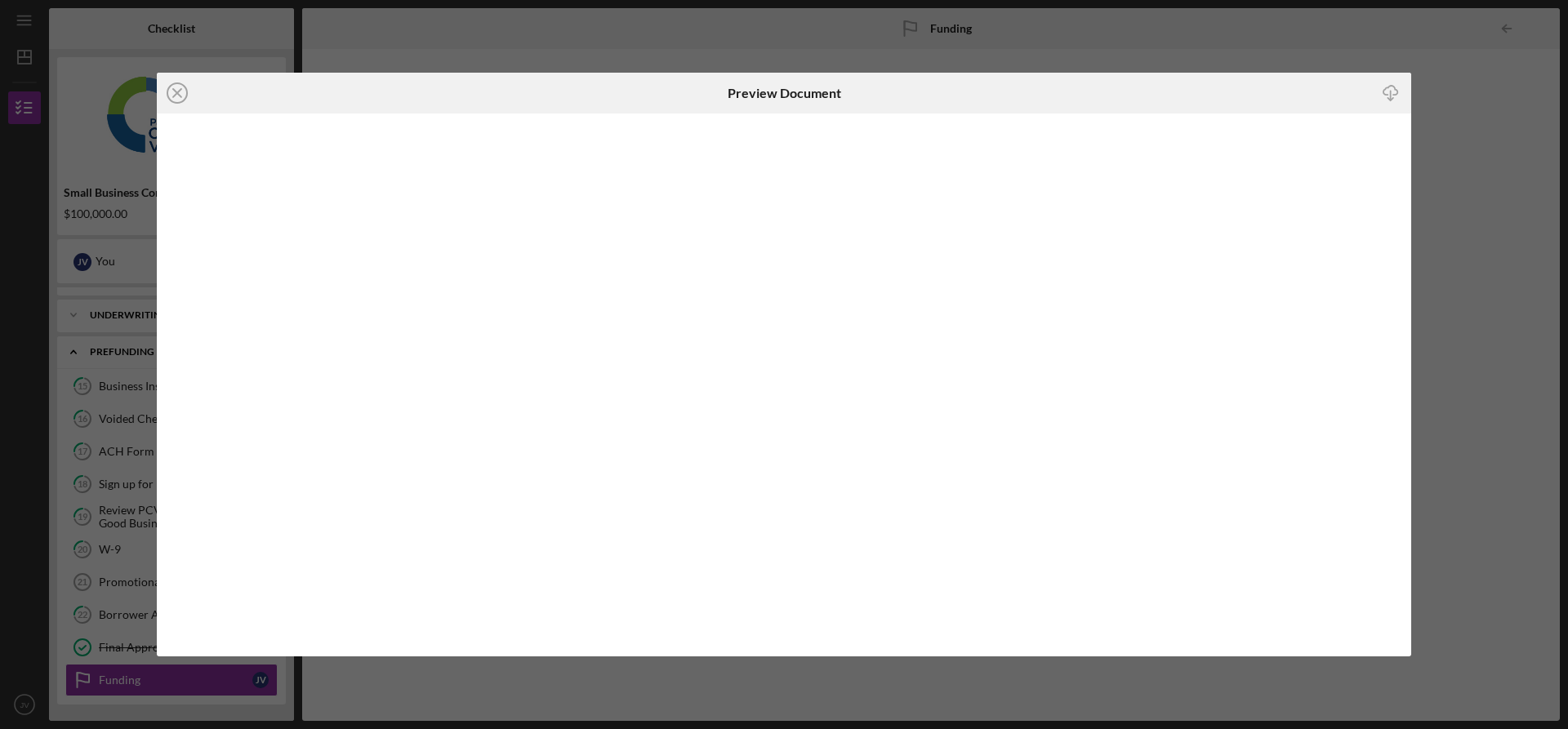
click at [883, 44] on div "Icon/Close Preview Document Icon/Download" at bounding box center [784, 364] width 1568 height 729
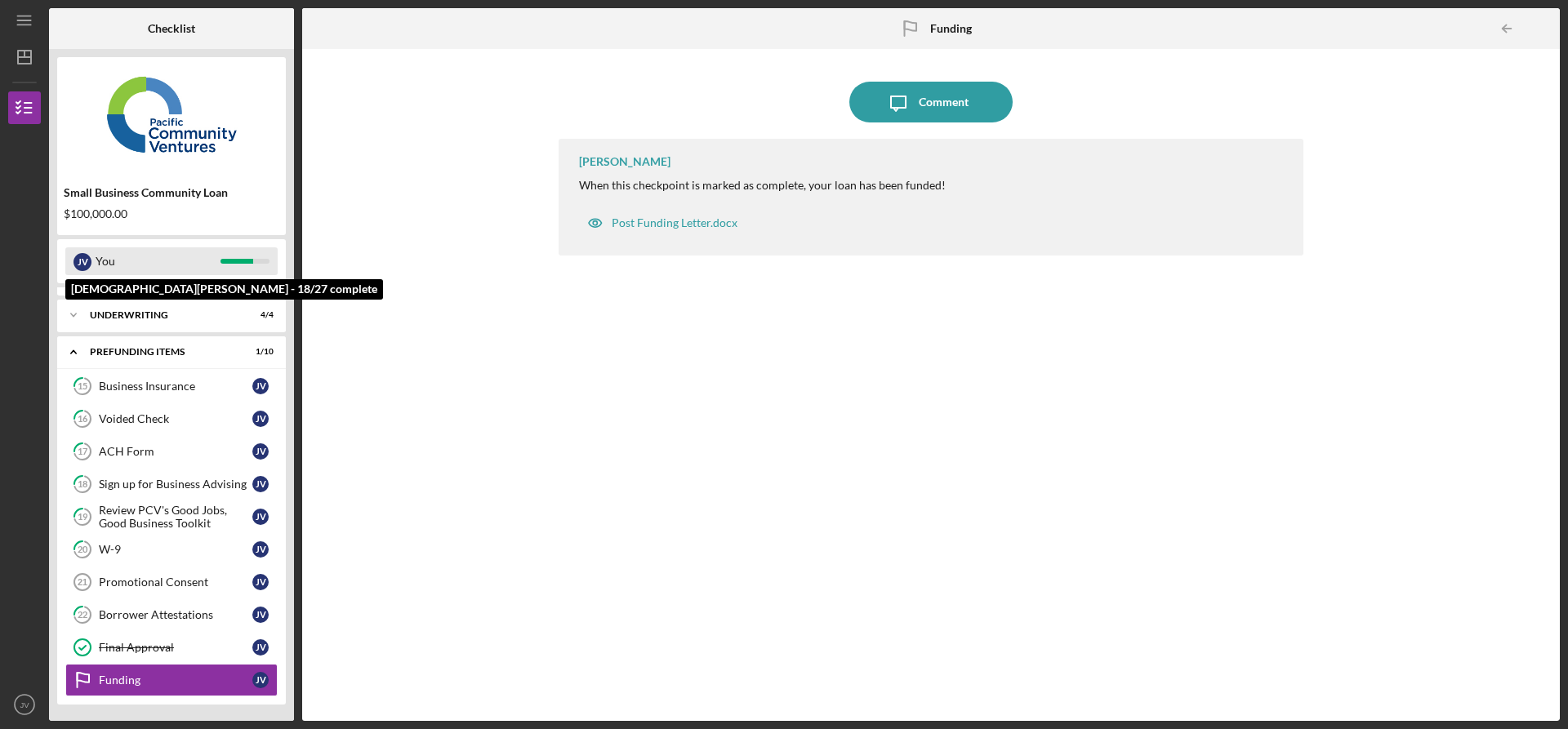
click at [162, 253] on div "You" at bounding box center [157, 261] width 125 height 28
click at [171, 262] on div "You" at bounding box center [157, 261] width 125 height 28
